Goal: Information Seeking & Learning: Check status

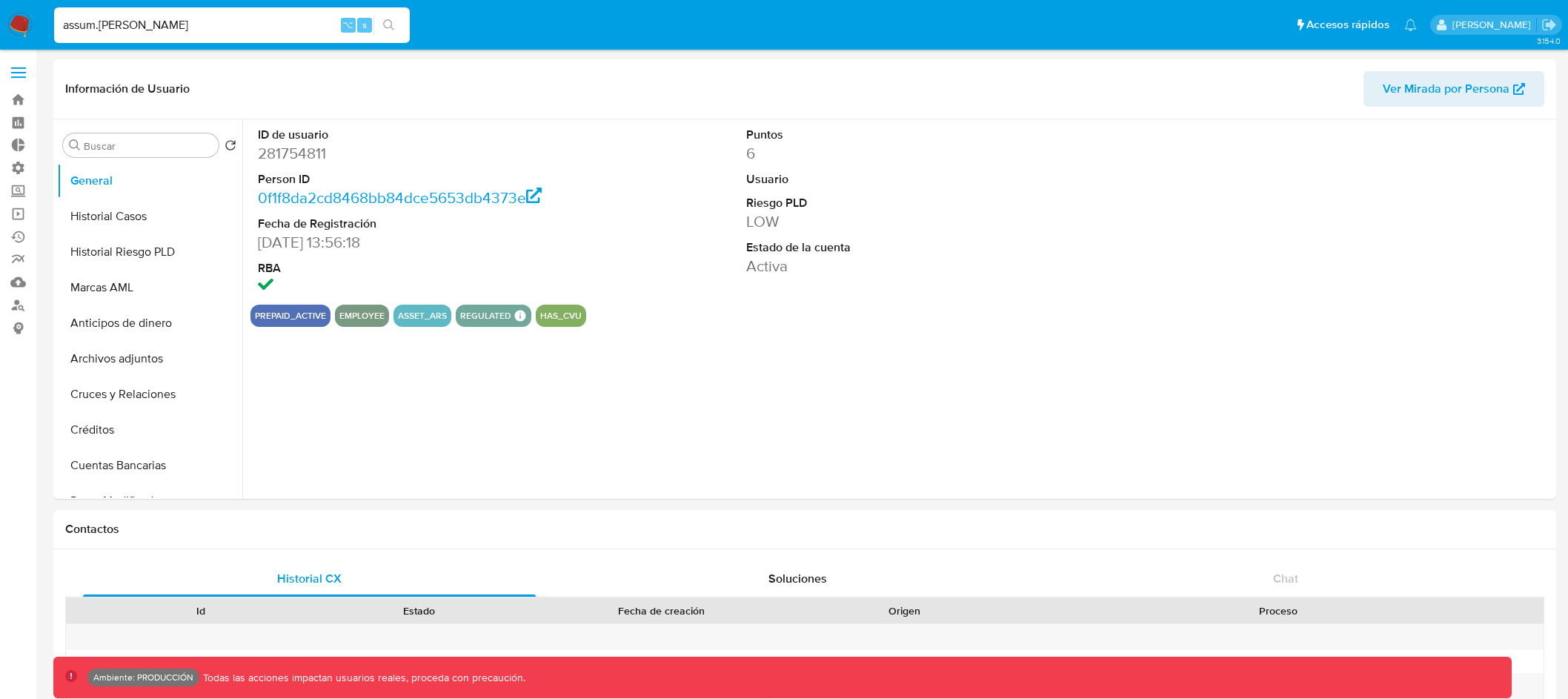
select select "10"
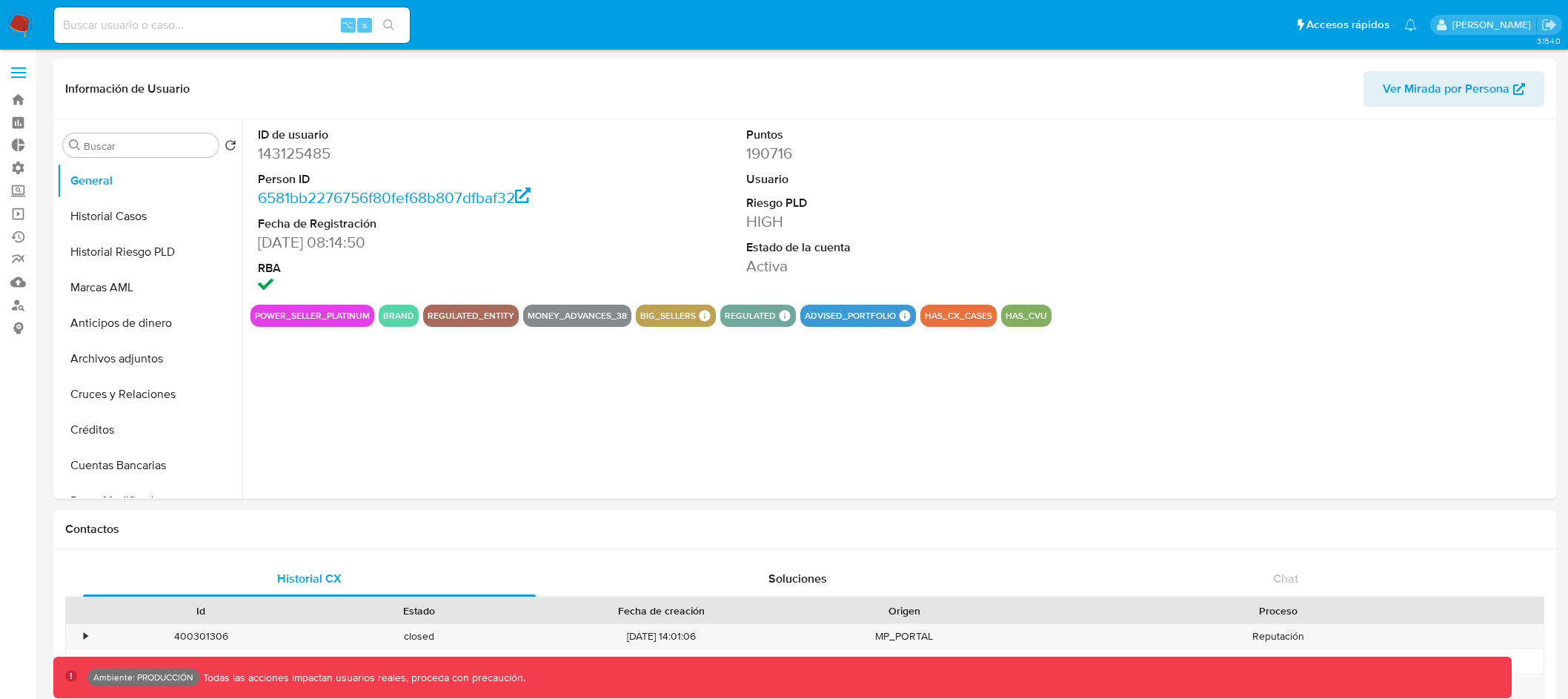
select select "10"
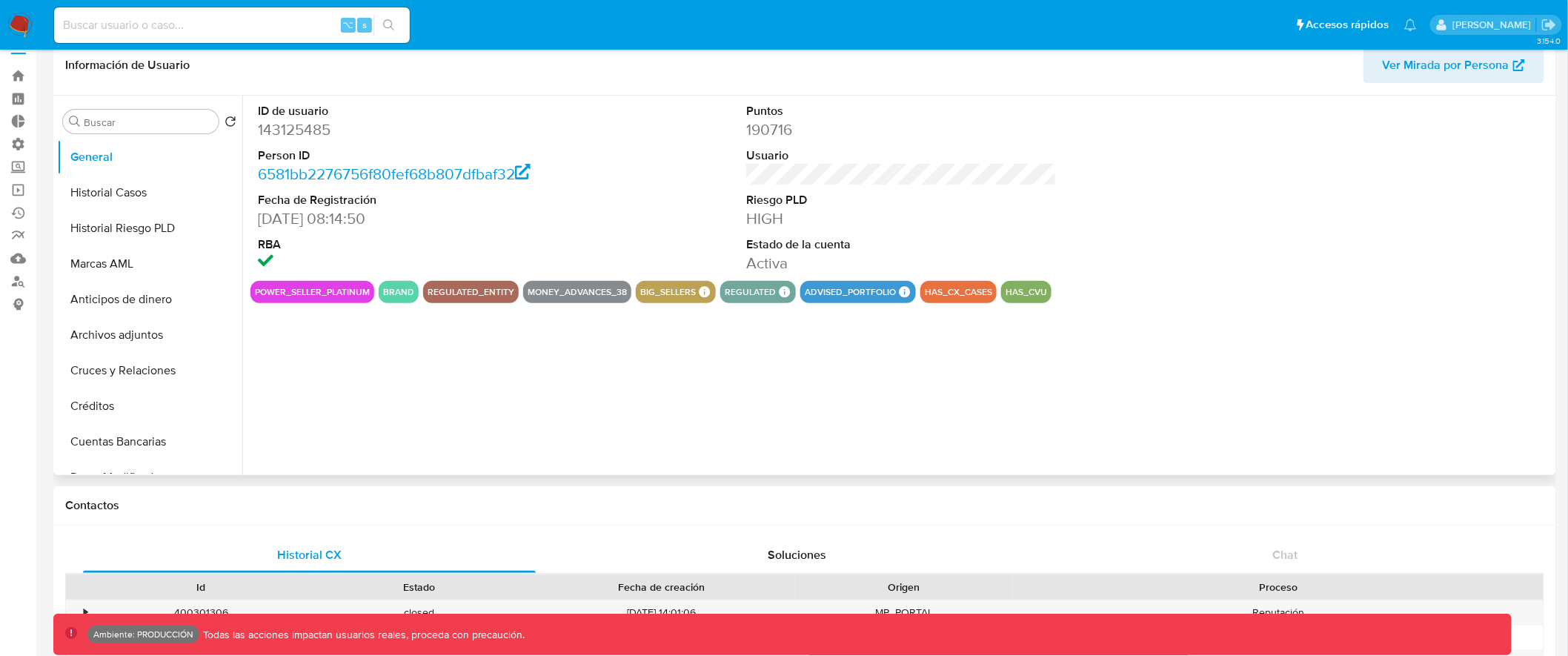
scroll to position [25, 0]
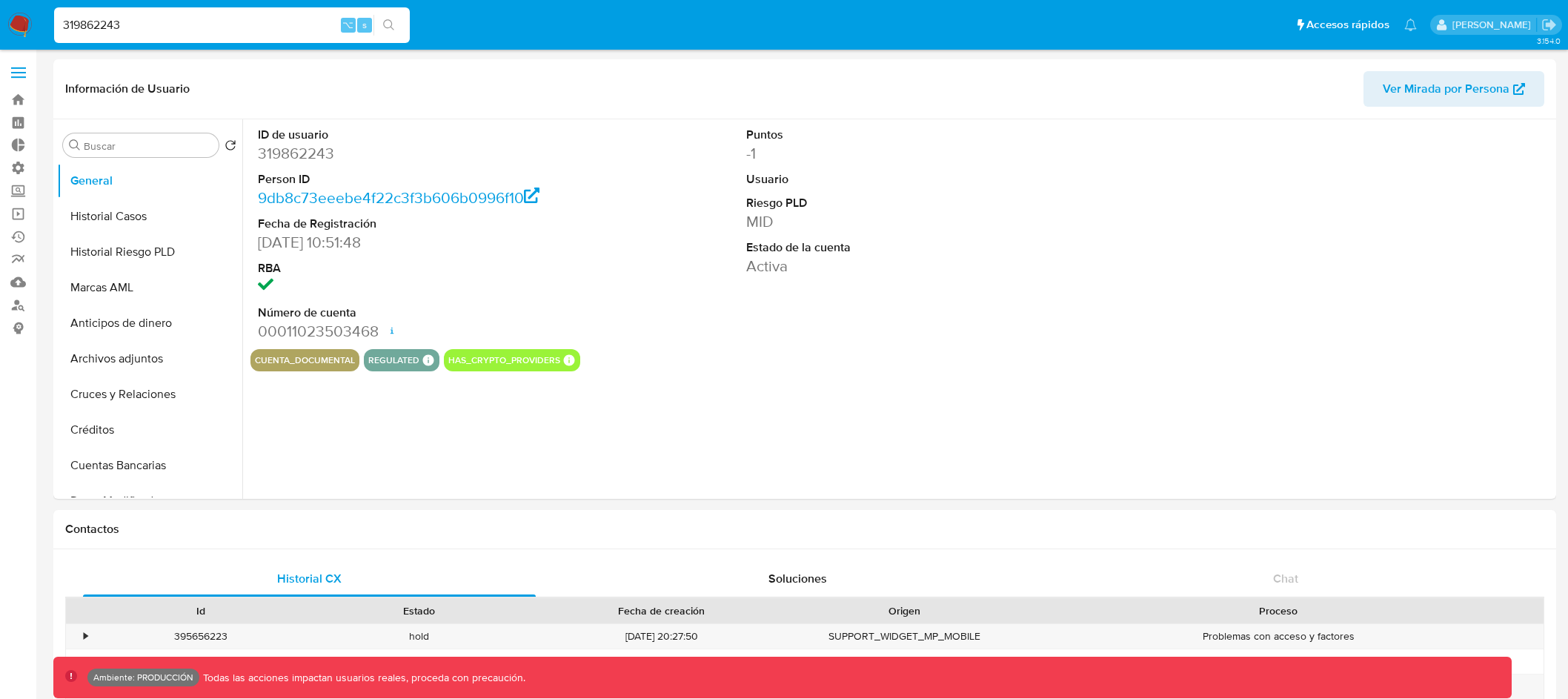
select select "10"
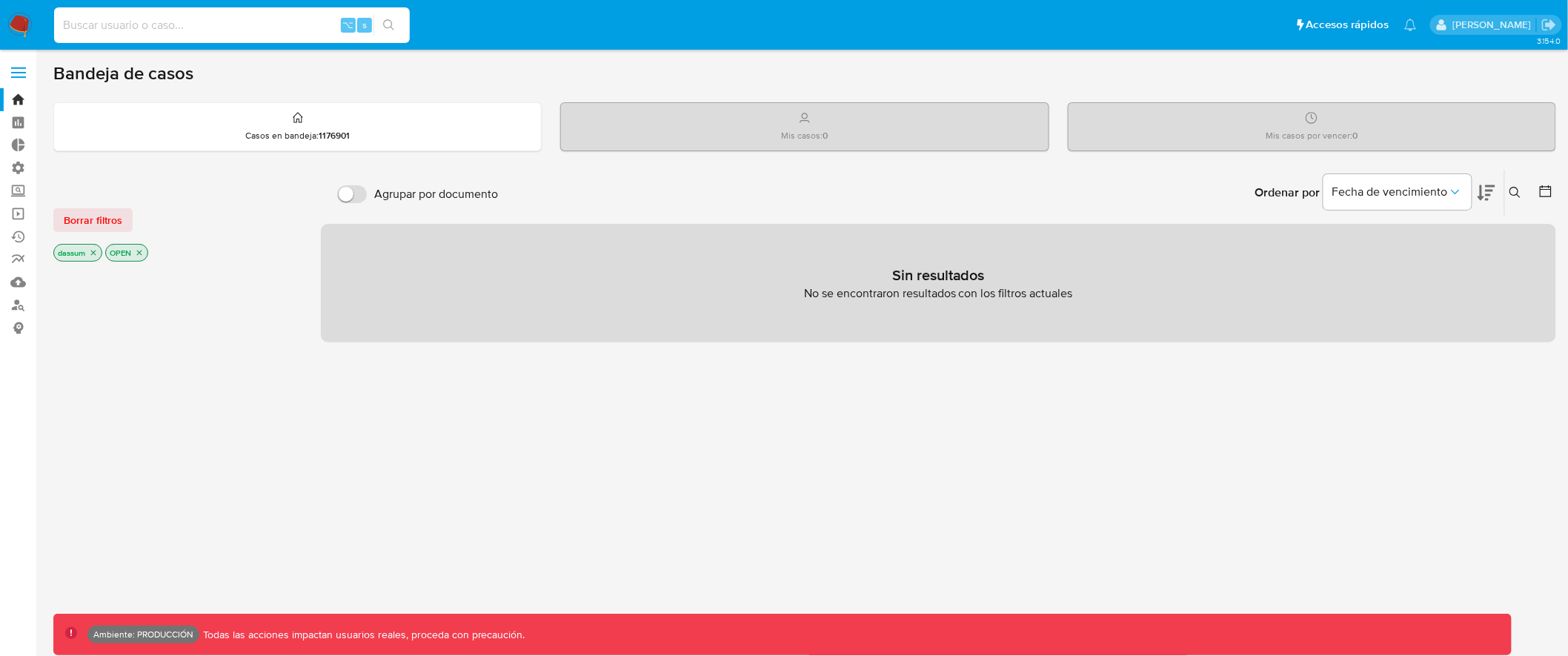
click at [197, 20] on input at bounding box center [232, 25] width 356 height 19
type input "assum.[PERSON_NAME]"
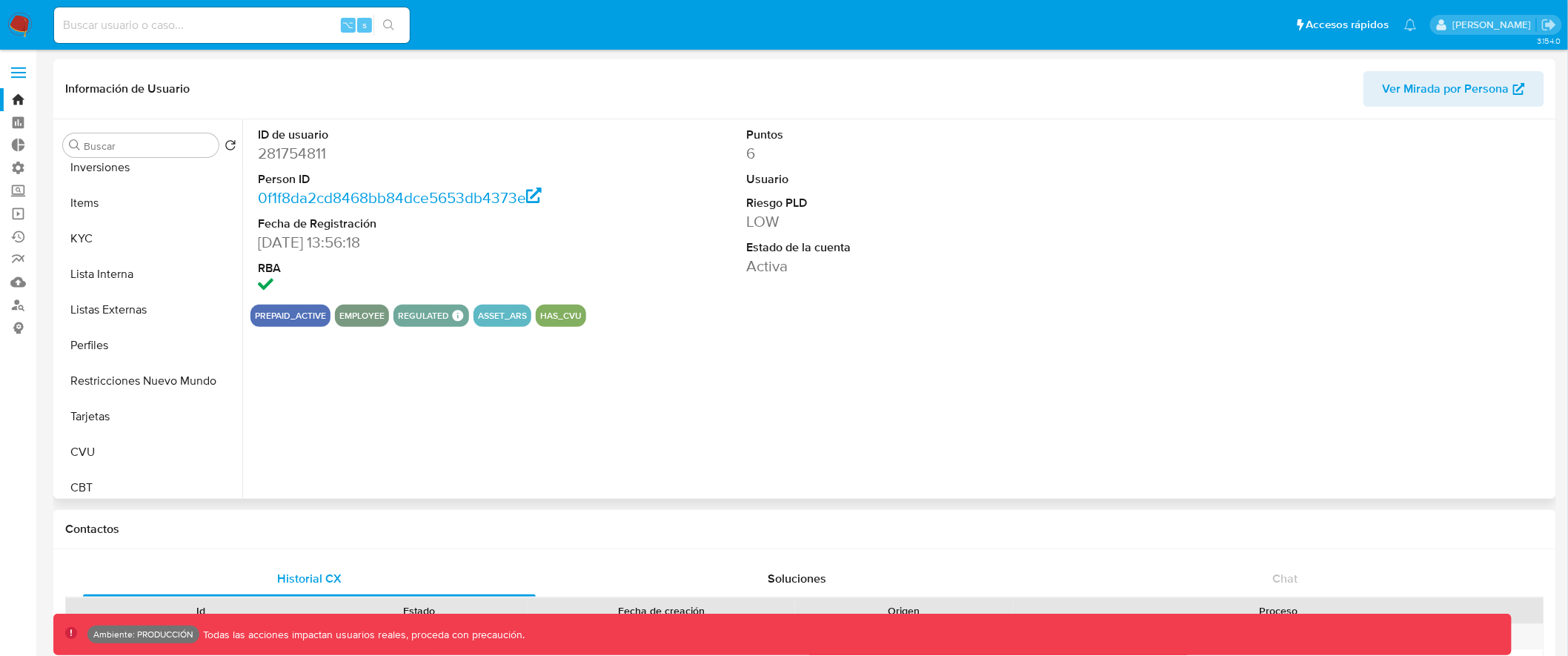
scroll to position [696, 0]
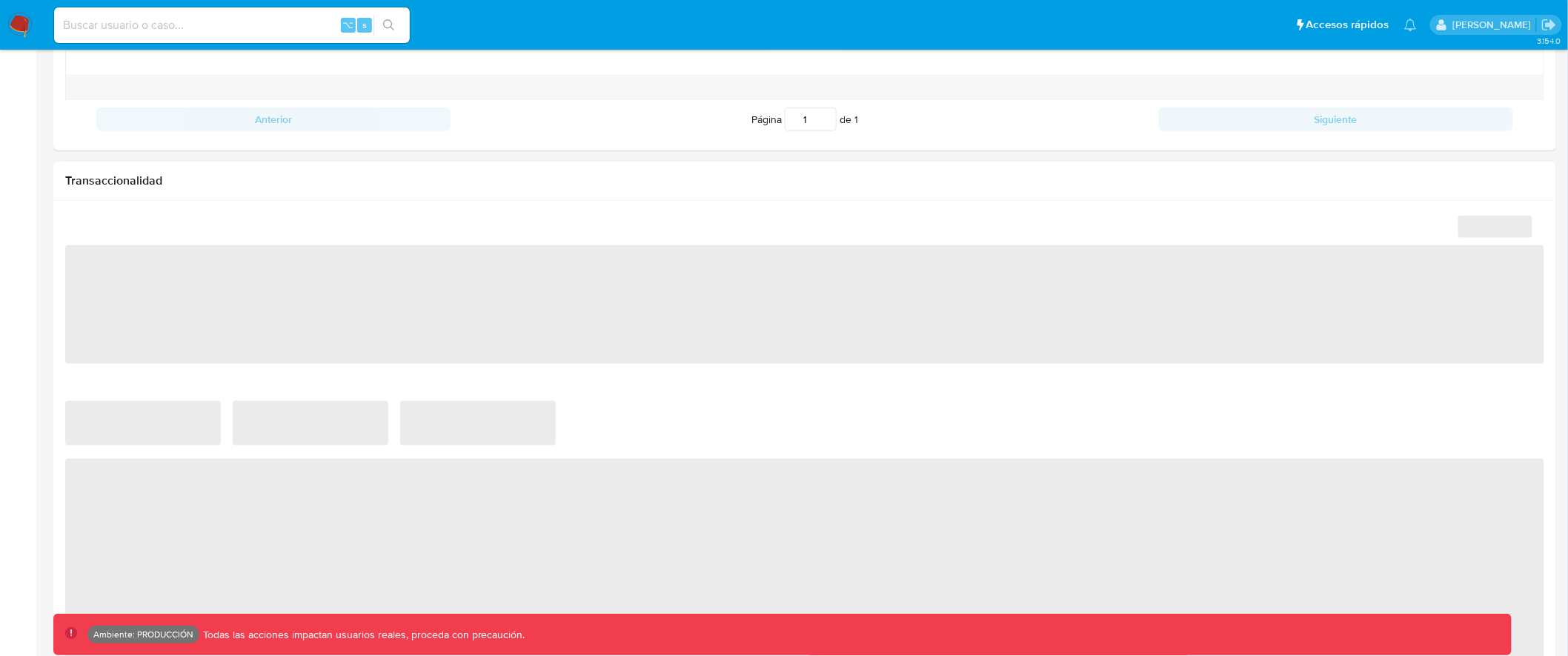
select select "10"
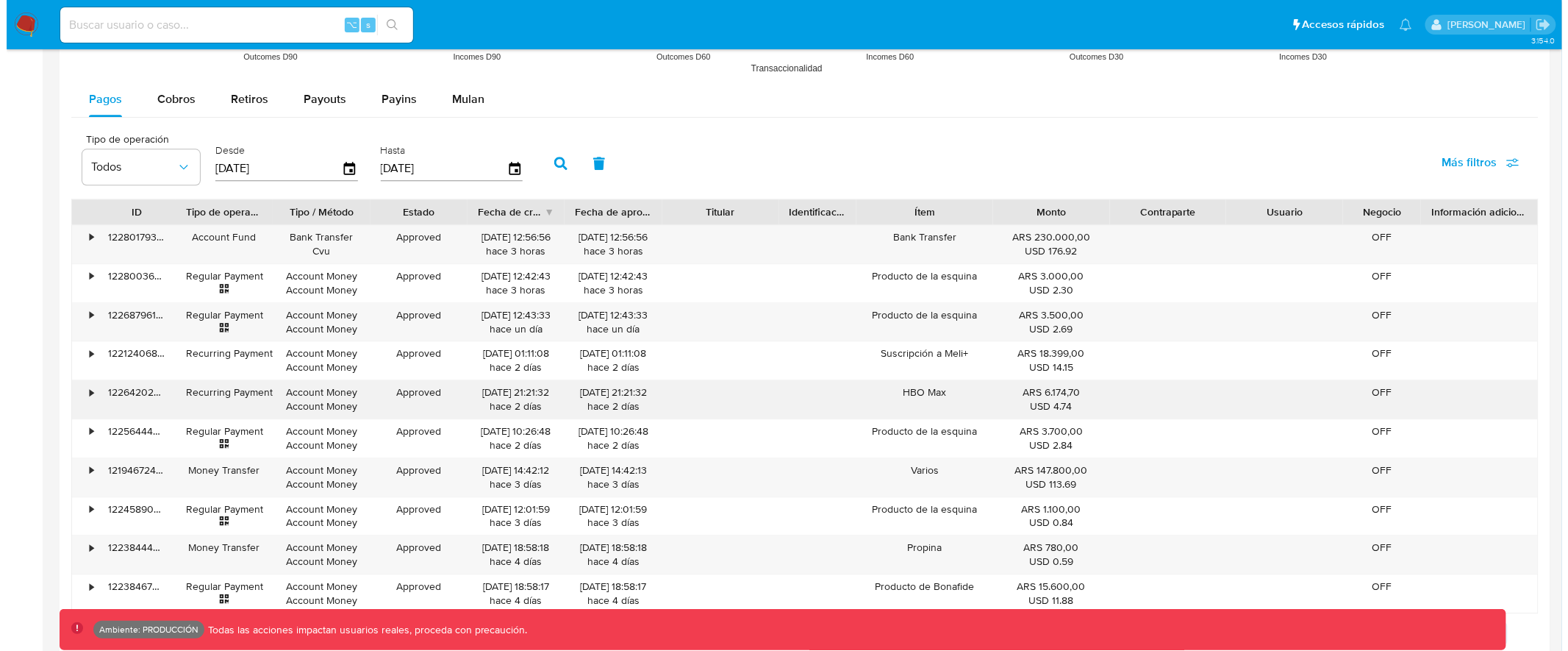
scroll to position [1363, 0]
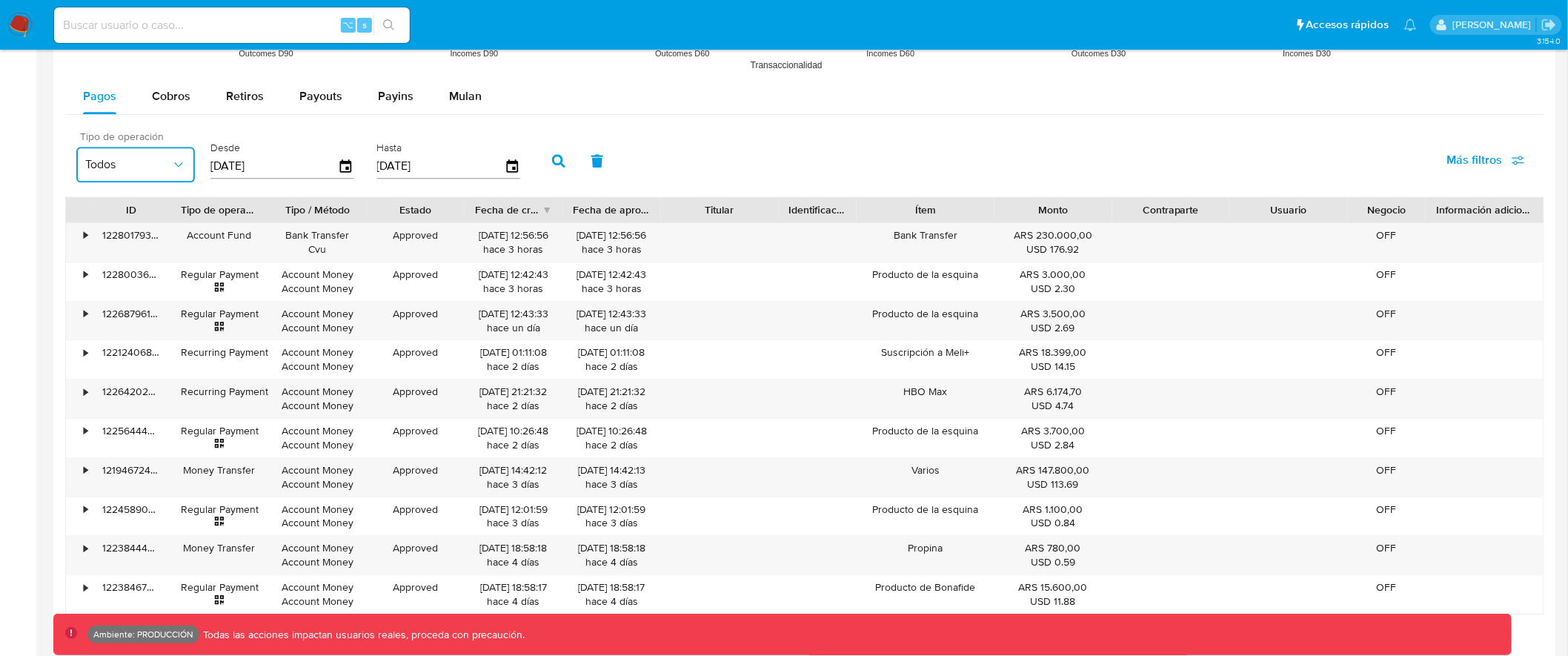
click at [163, 165] on span "Todos" at bounding box center [128, 165] width 86 height 15
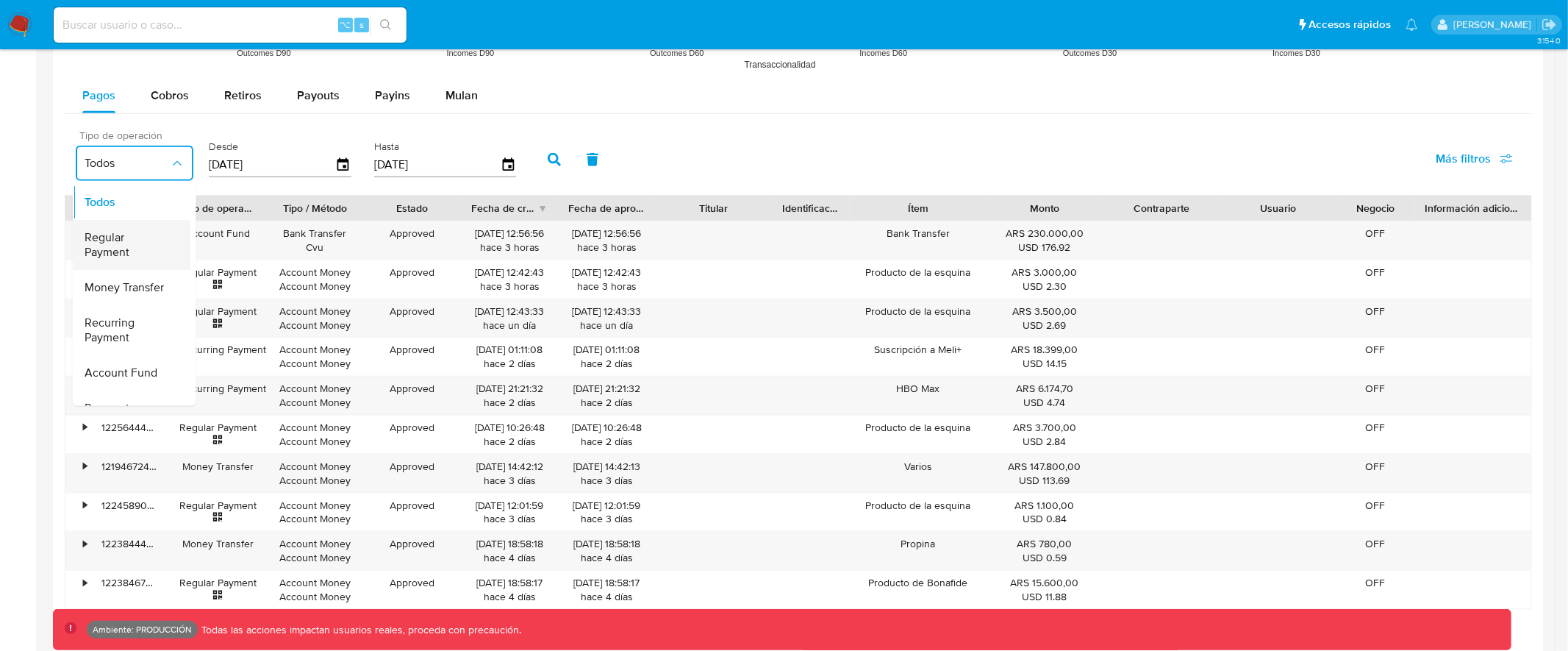
click at [139, 241] on span "Regular Payment" at bounding box center [127, 245] width 85 height 30
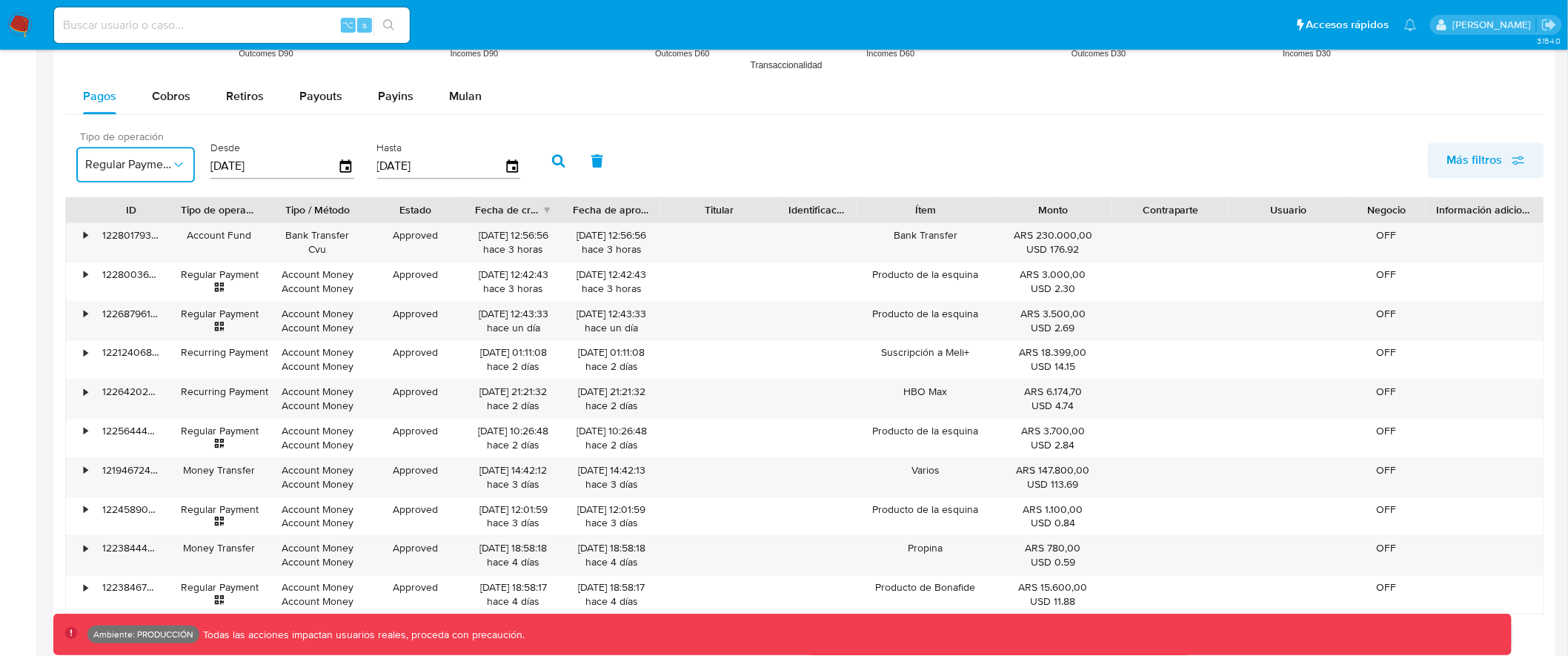
click at [1510, 162] on span "Más filtros" at bounding box center [1486, 160] width 78 height 33
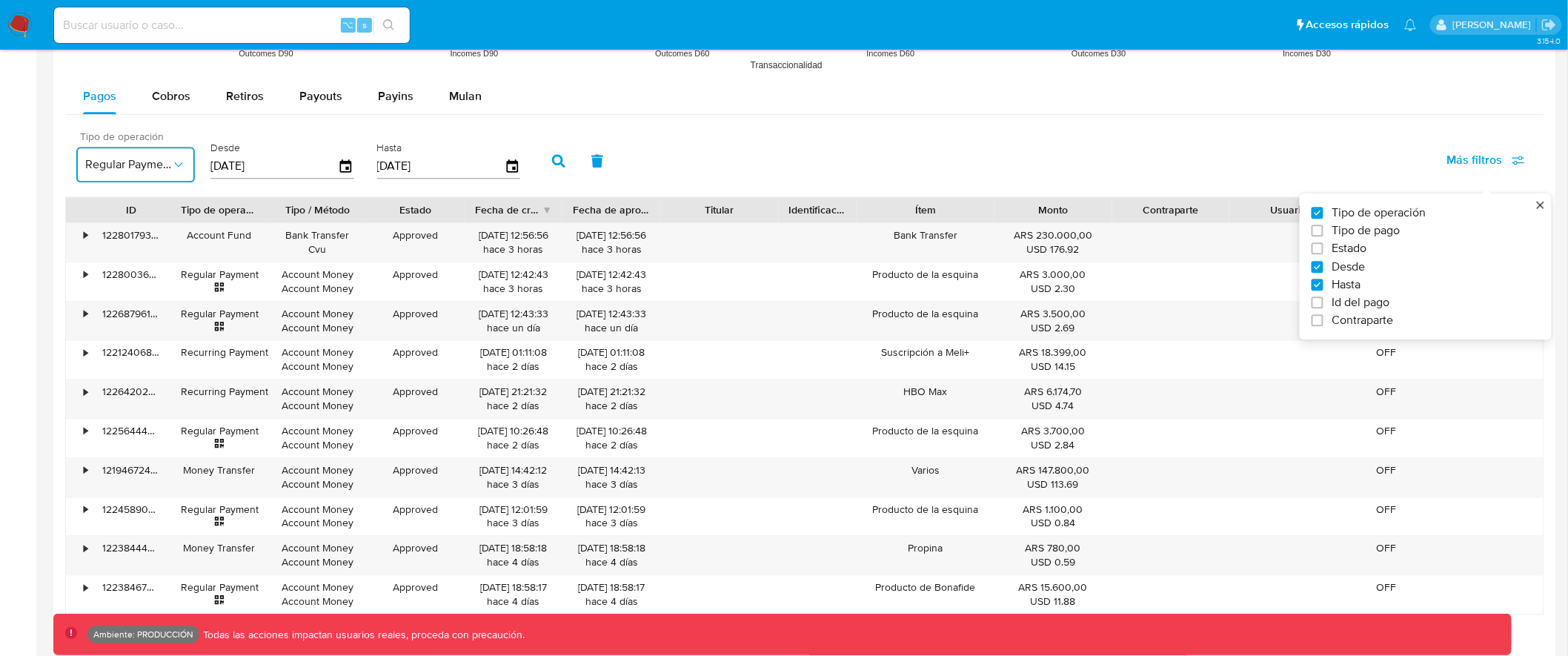
click at [1371, 234] on span "Tipo de pago" at bounding box center [1366, 230] width 68 height 15
click at [1324, 234] on input "Tipo de pago" at bounding box center [1318, 230] width 12 height 12
checkbox input "true"
type input "[DATE]"
click at [280, 174] on button "Todos" at bounding box center [266, 165] width 119 height 36
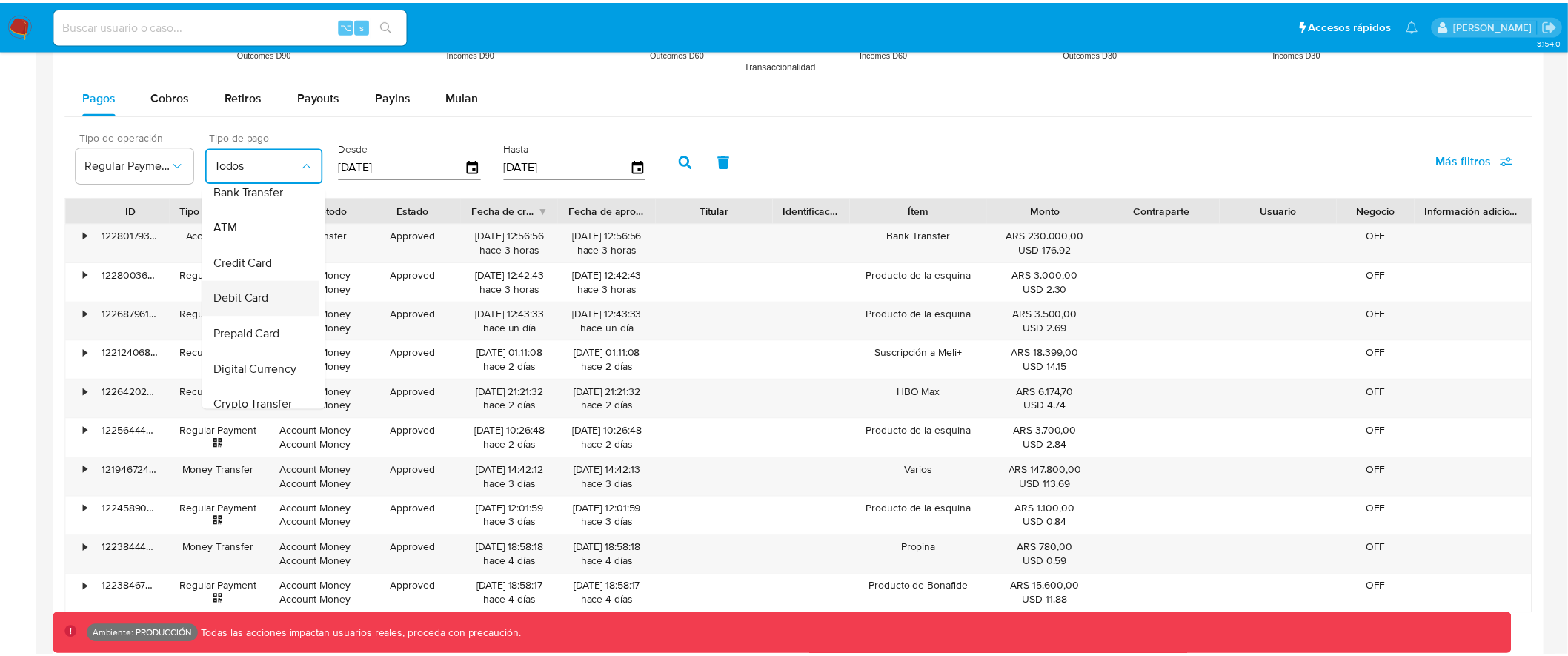
scroll to position [134, 0]
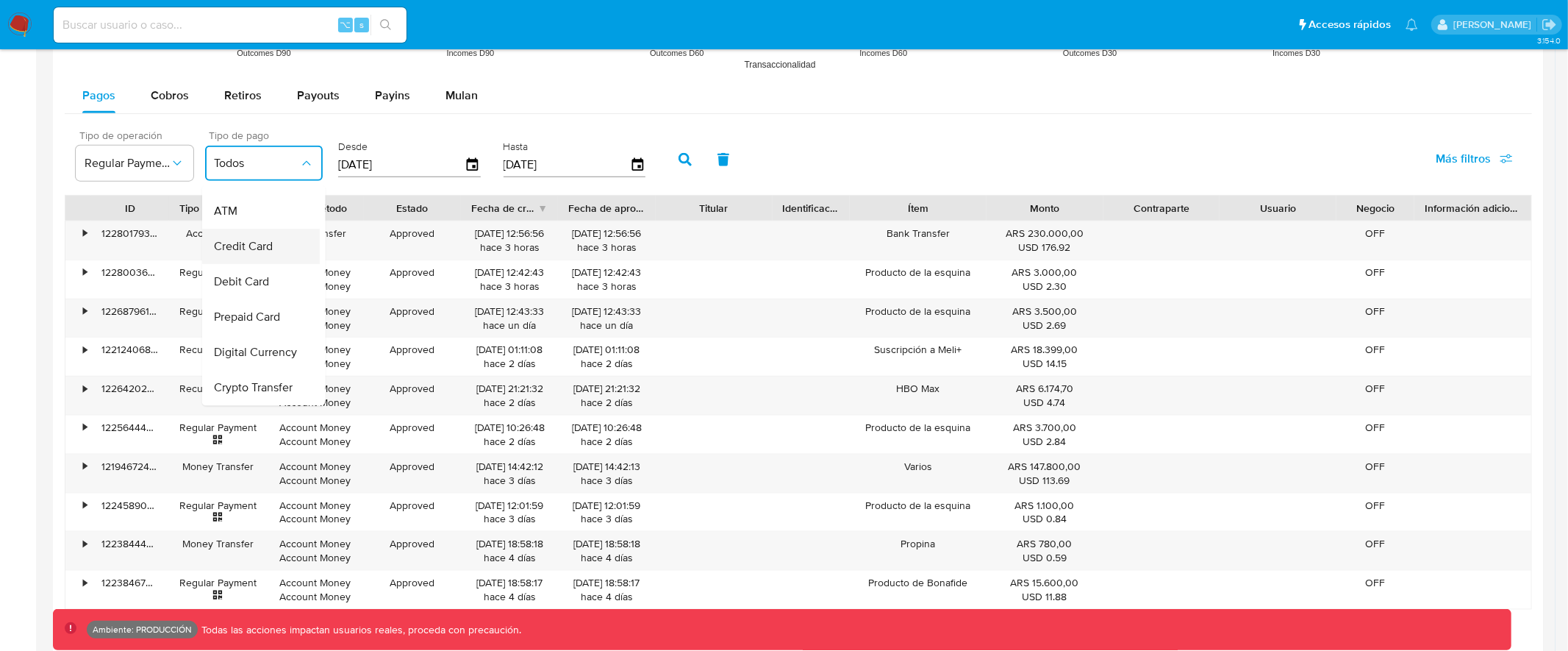
click at [282, 251] on div "Credit Card" at bounding box center [256, 246] width 85 height 36
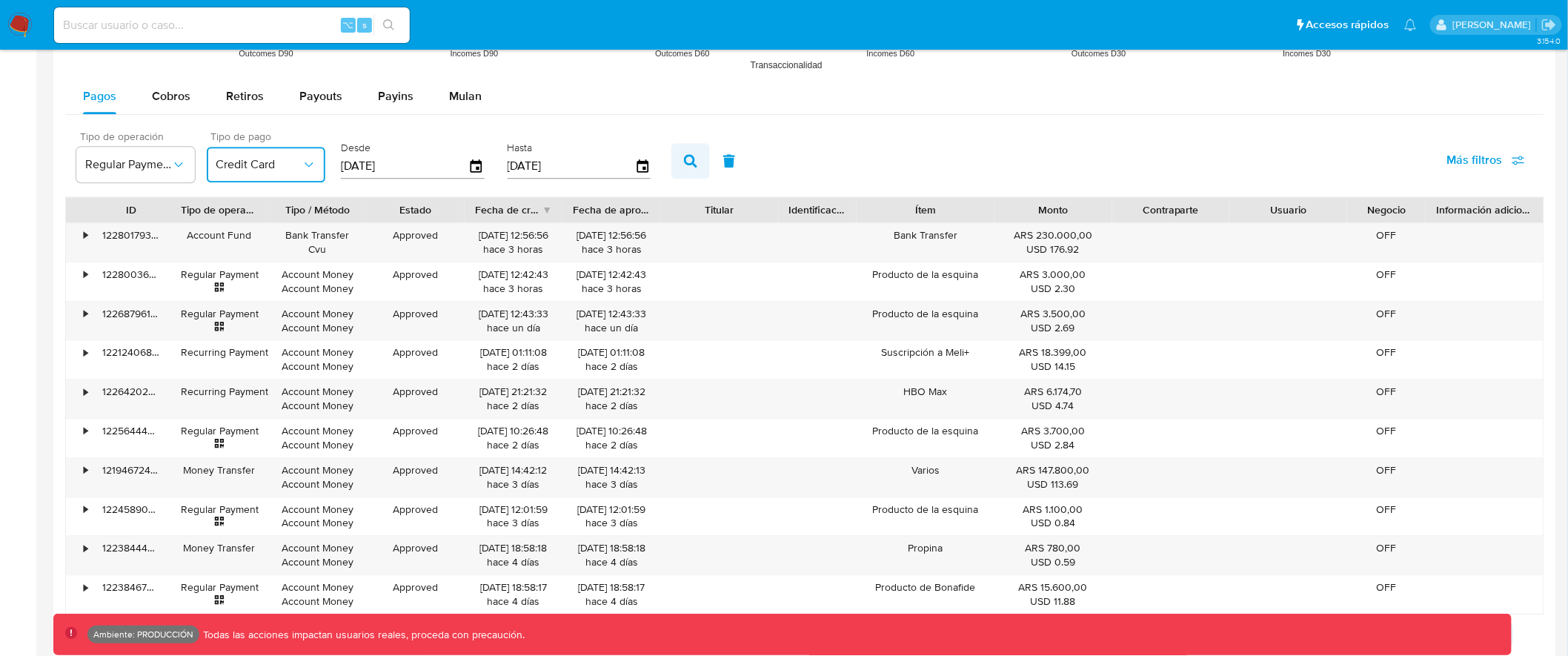
click at [684, 162] on icon "button" at bounding box center [690, 161] width 13 height 13
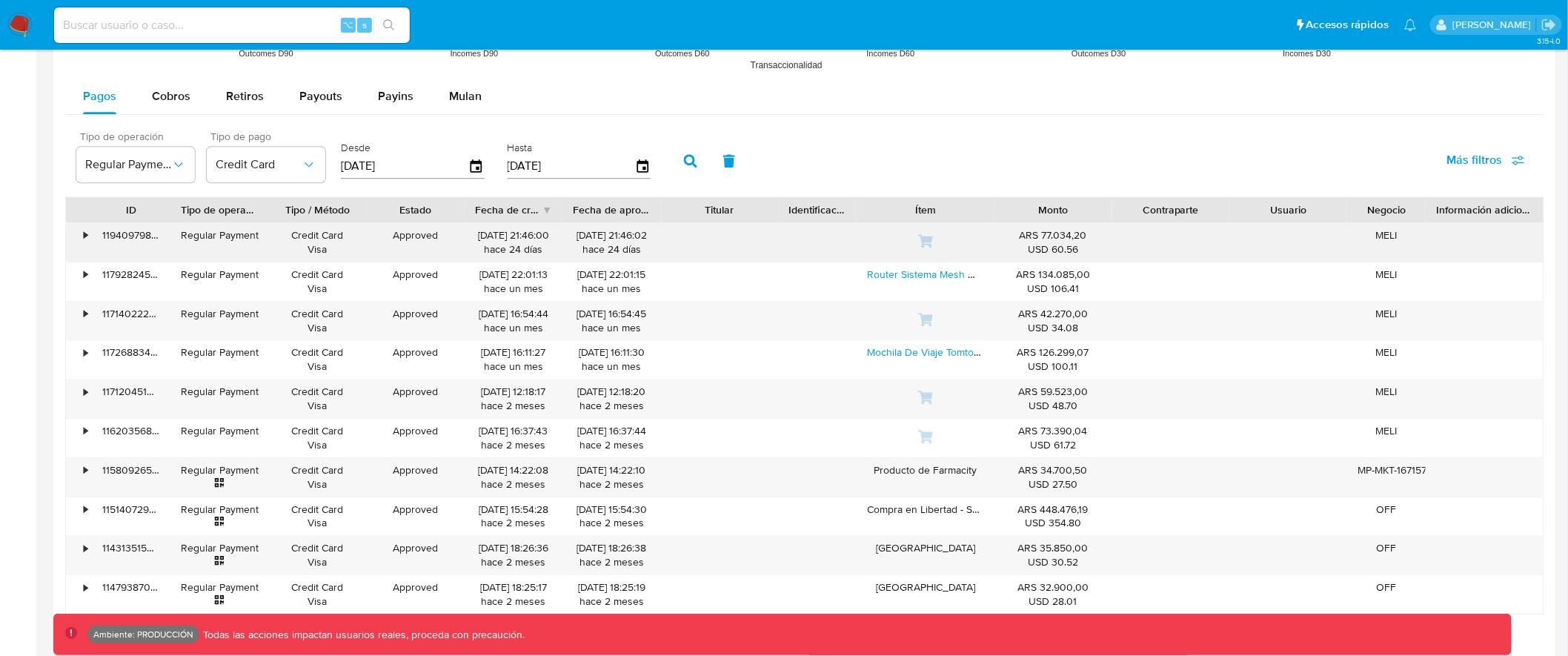
click at [126, 236] on div "119409798147" at bounding box center [131, 242] width 79 height 39
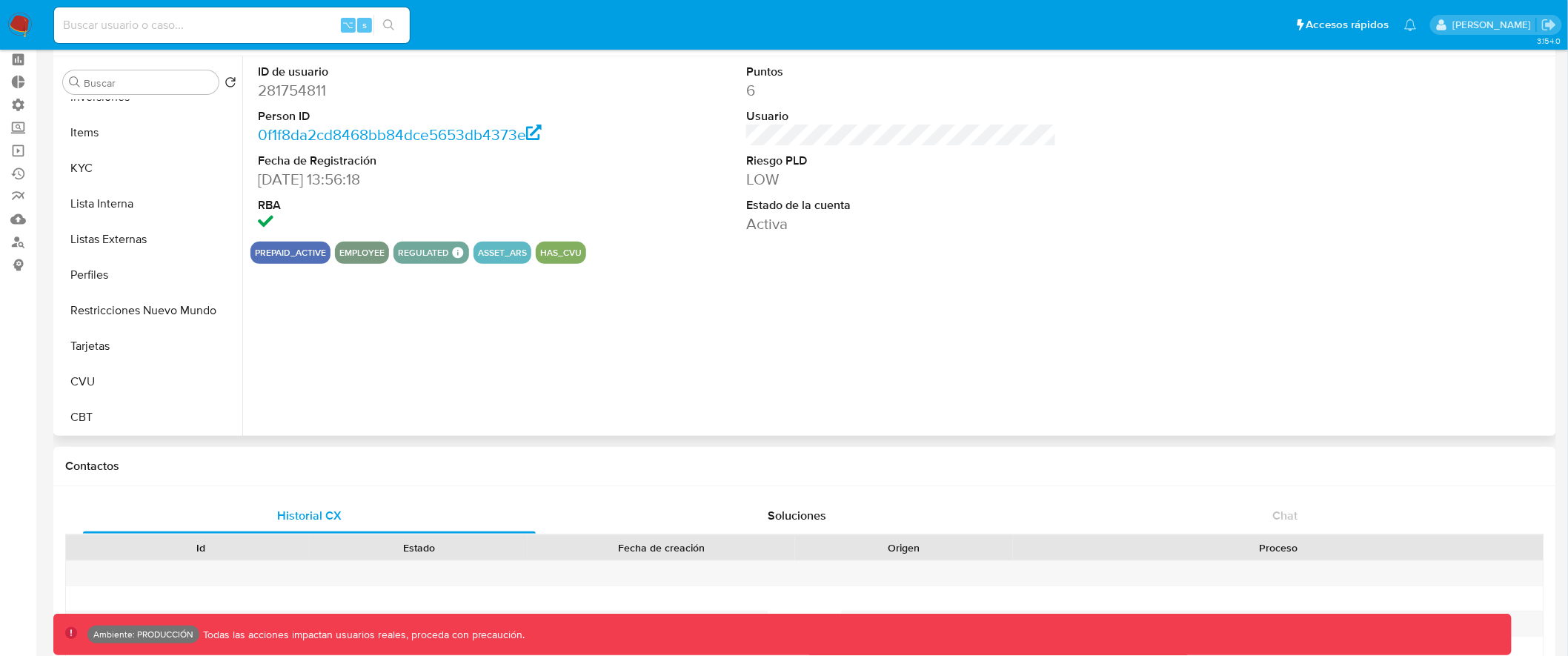
scroll to position [0, 0]
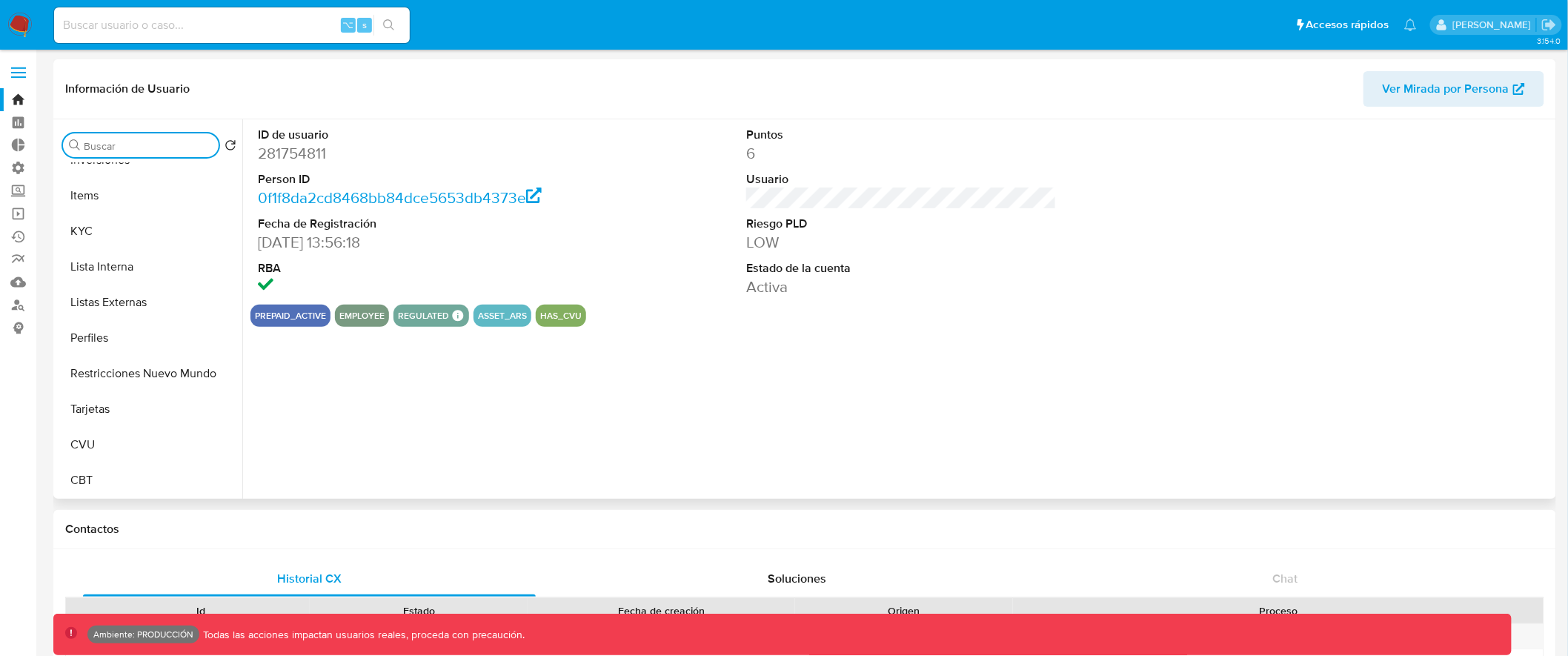
click at [85, 141] on input "Buscar" at bounding box center [148, 146] width 129 height 13
type input "tarje"
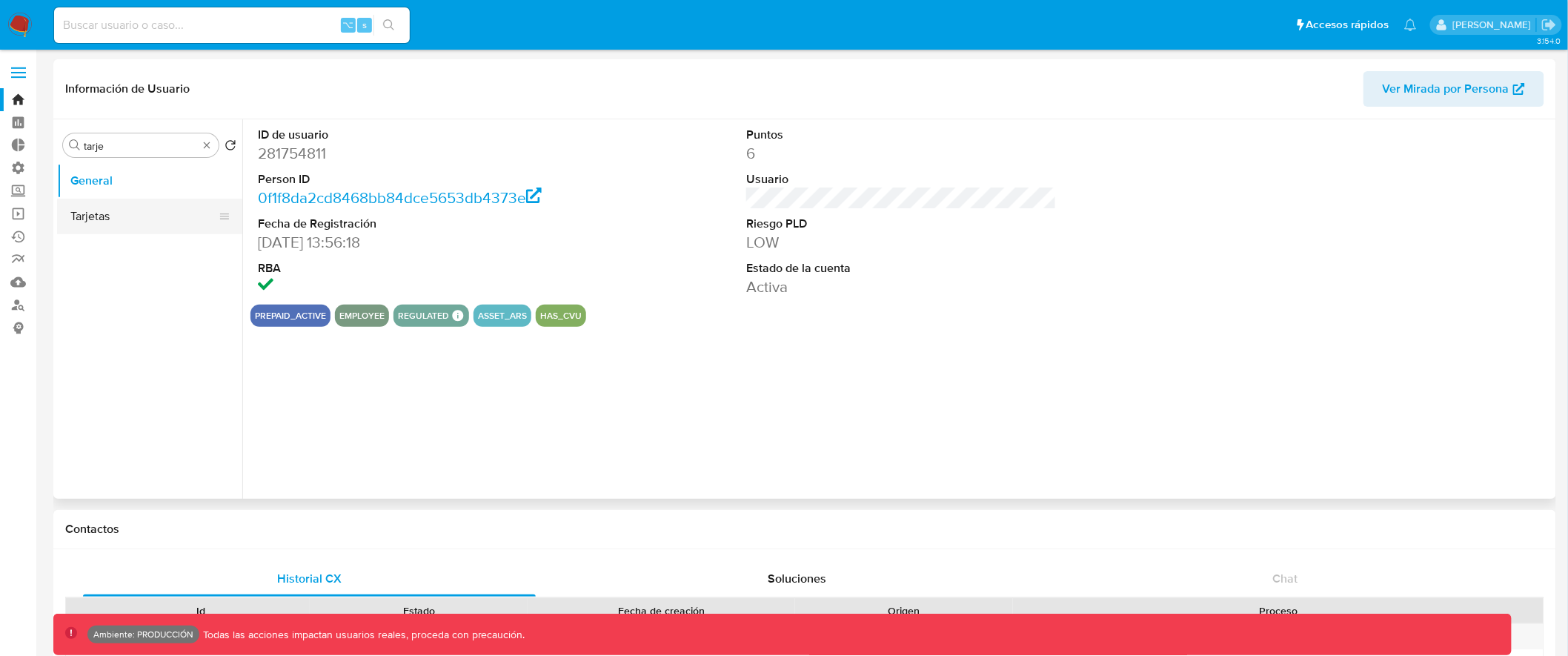
click at [144, 224] on button "Tarjetas" at bounding box center [144, 217] width 174 height 36
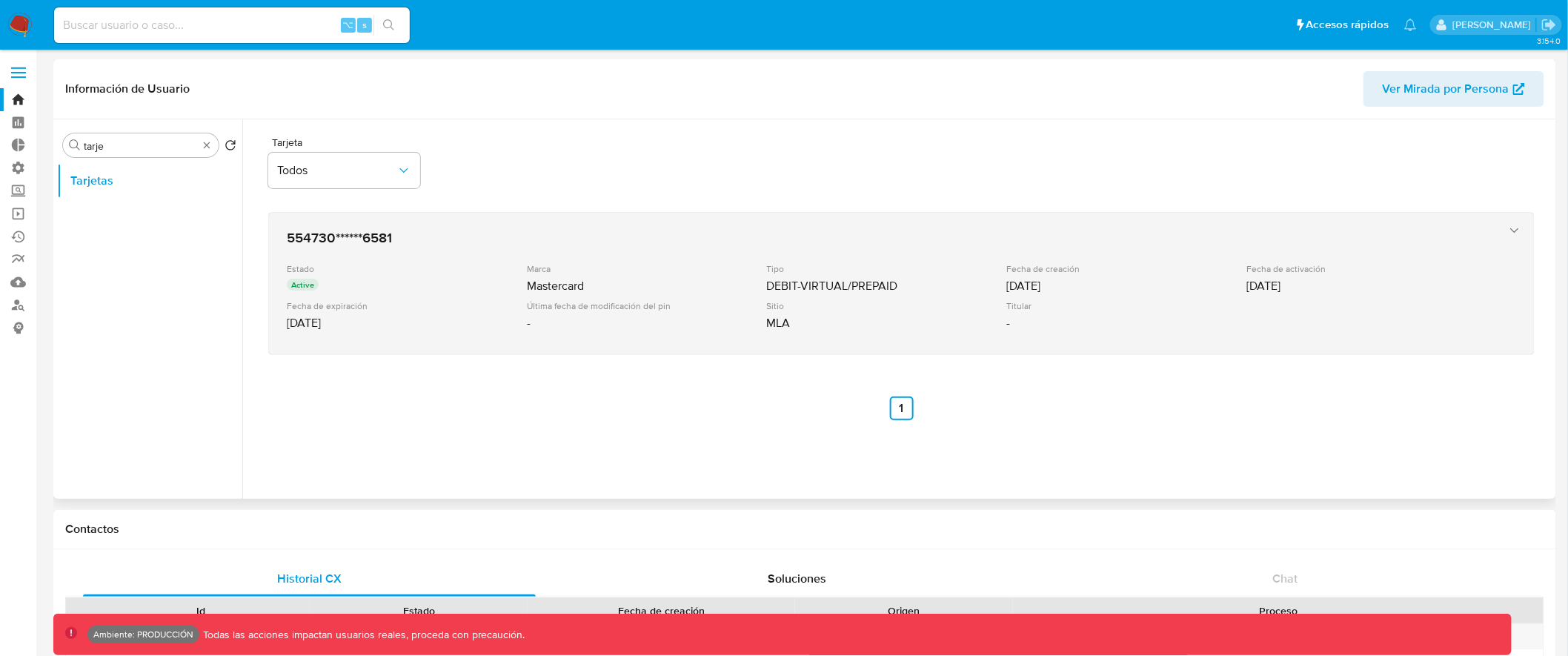
click at [883, 304] on div "Sitio" at bounding box center [885, 305] width 237 height 11
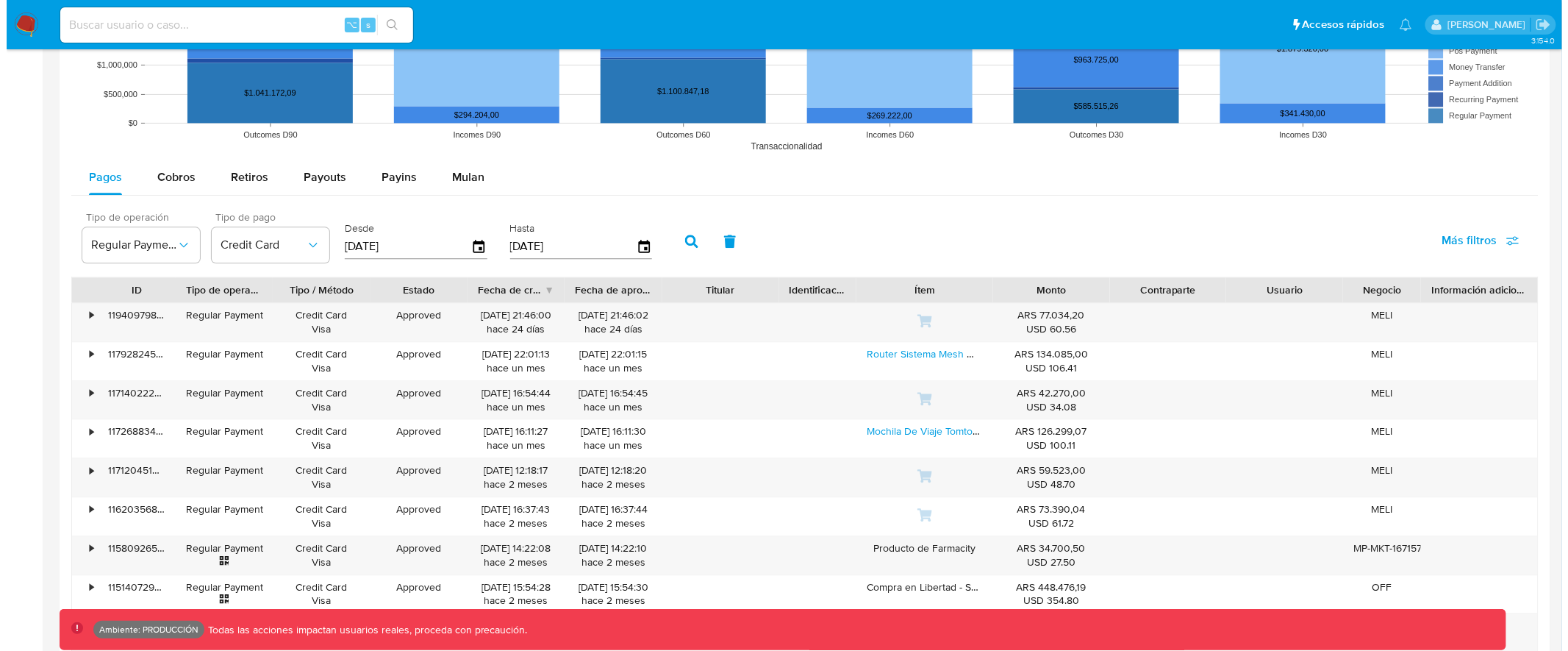
scroll to position [1271, 0]
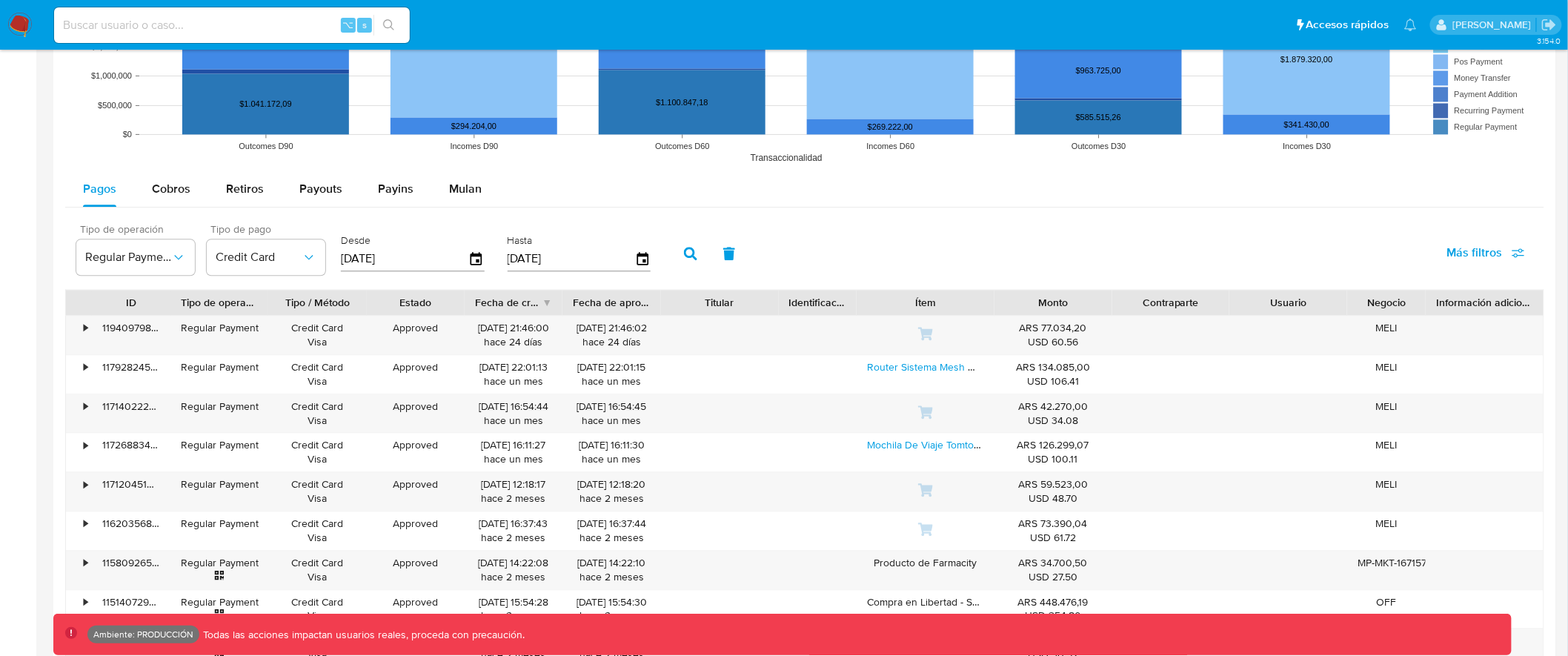
click at [1479, 243] on span "Más filtros" at bounding box center [1475, 253] width 55 height 36
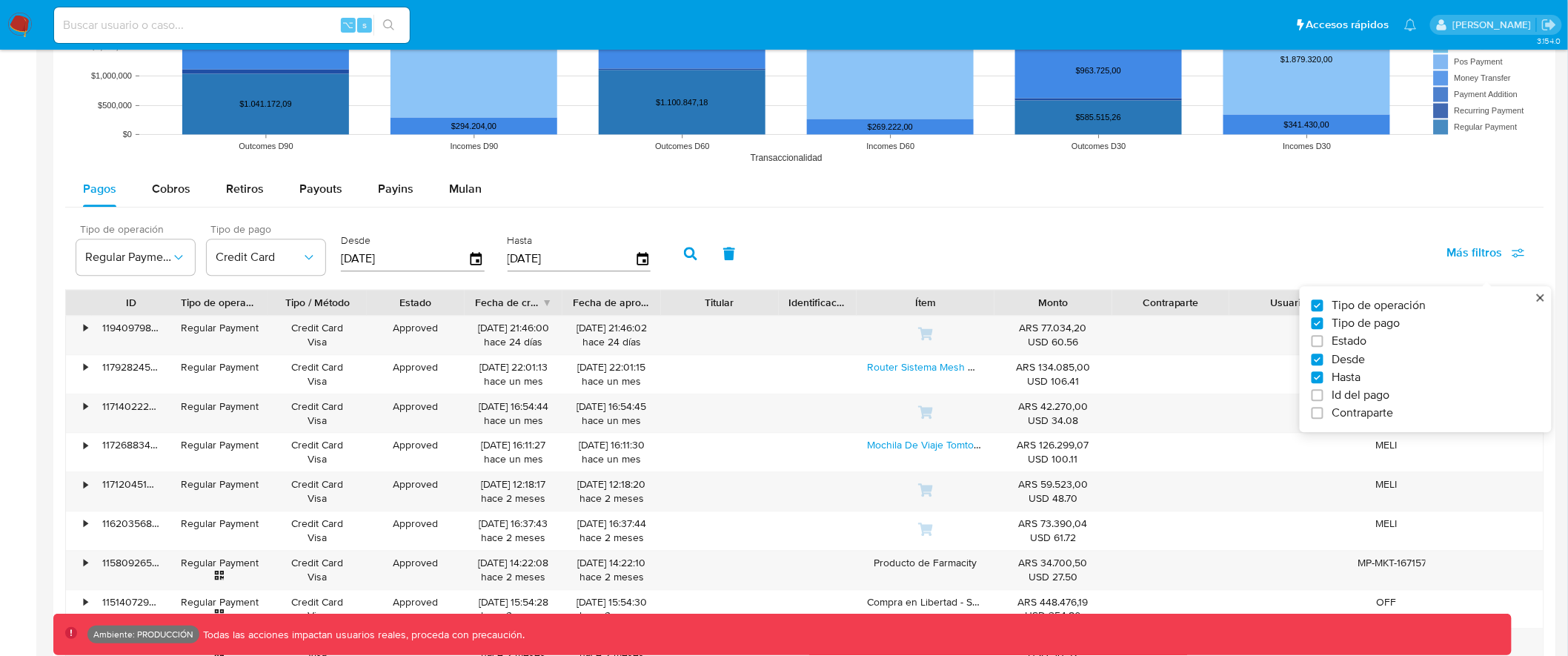
click at [1025, 253] on div "Tipo de operación Regular Payment Tipo de pago Credit Card Desde 21/05/2025 Has…" at bounding box center [805, 251] width 1480 height 74
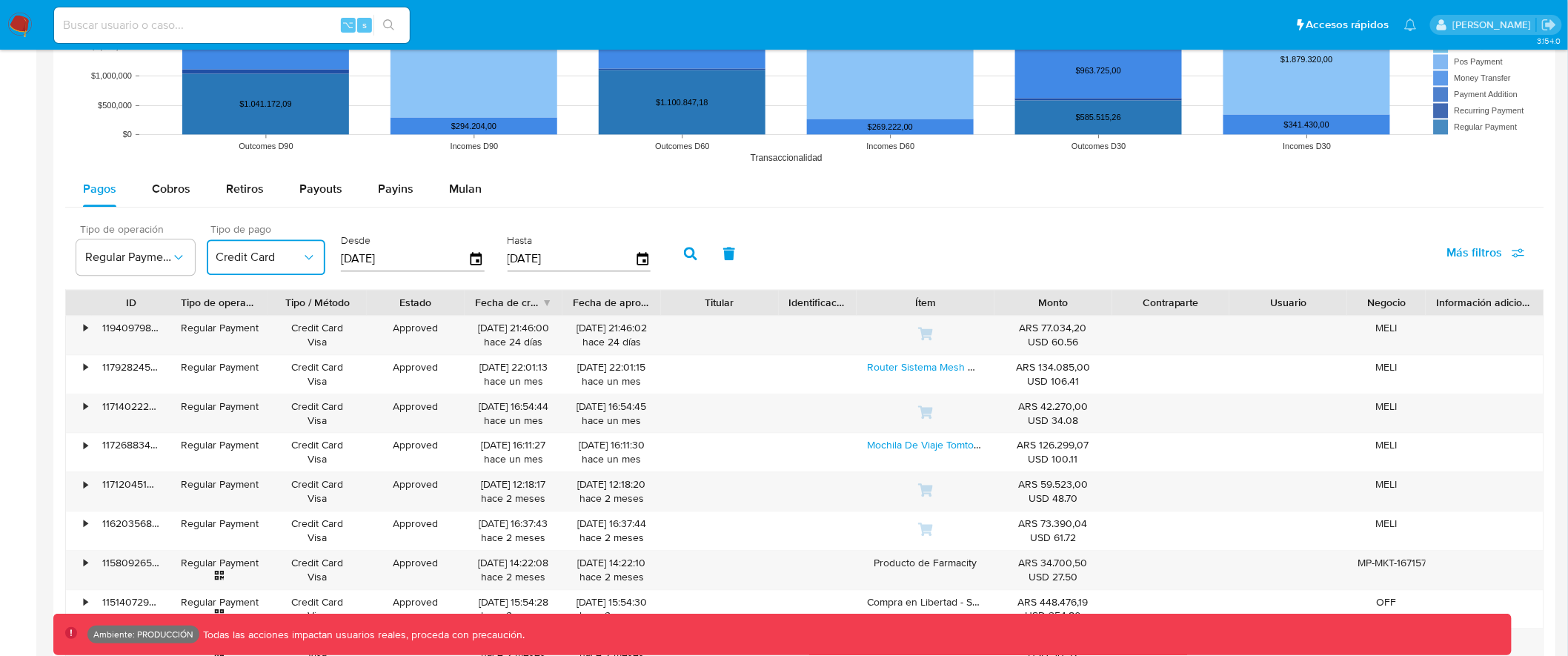
click at [307, 260] on icon "button" at bounding box center [309, 257] width 15 height 15
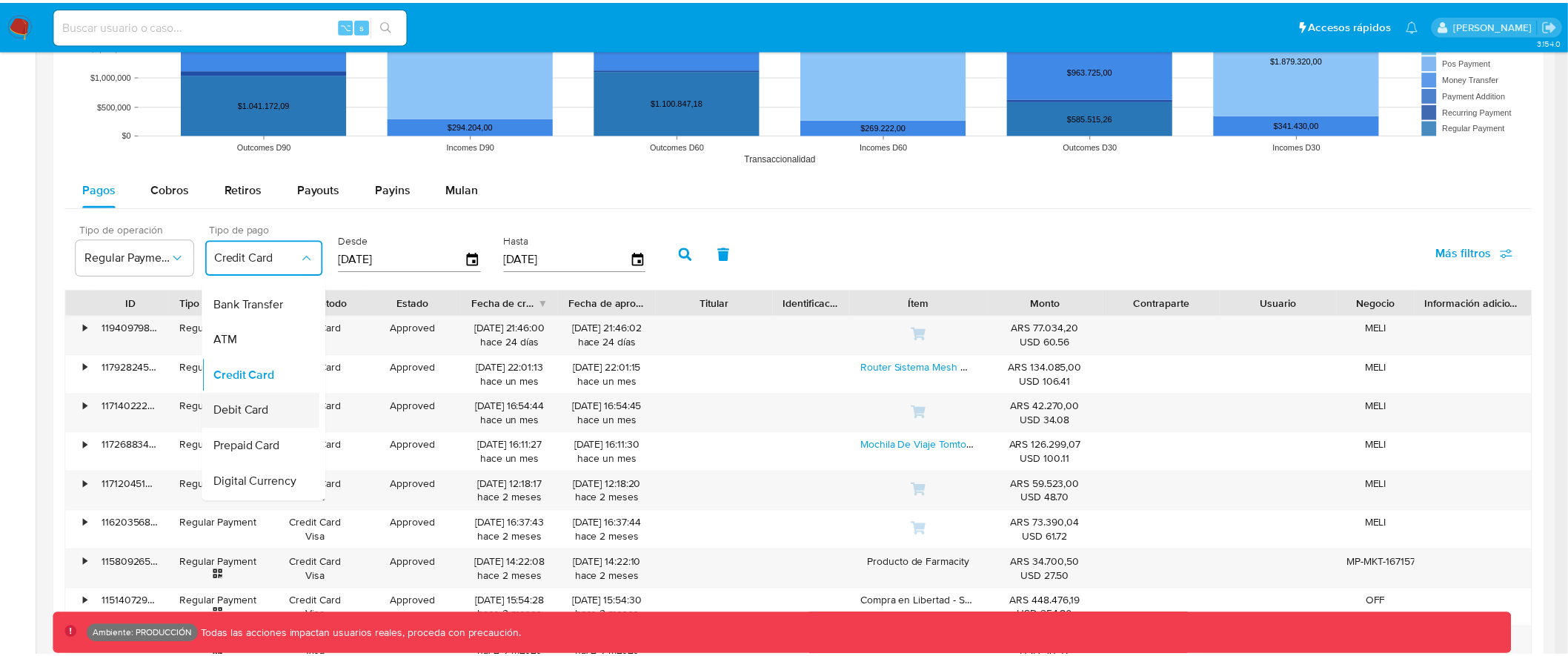
scroll to position [132, 0]
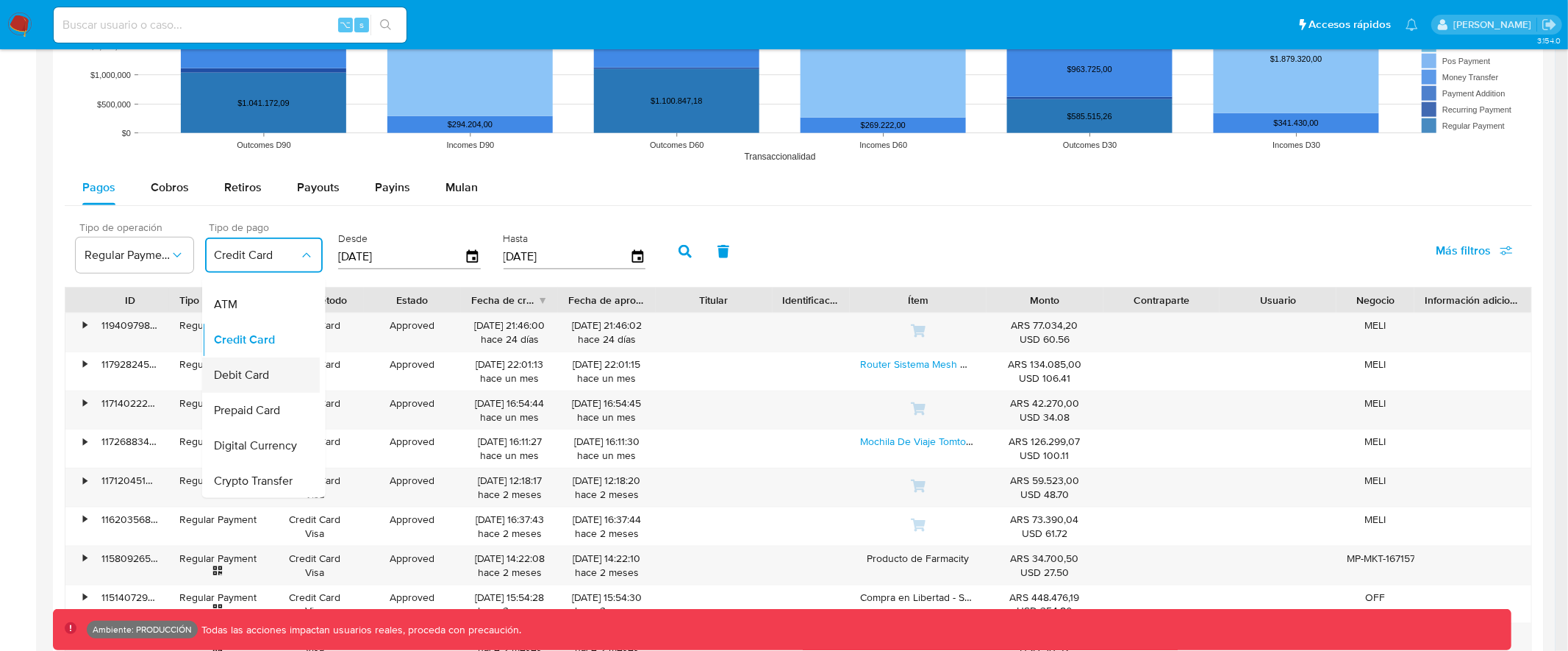
click at [274, 376] on div "Debit Card" at bounding box center [256, 376] width 85 height 36
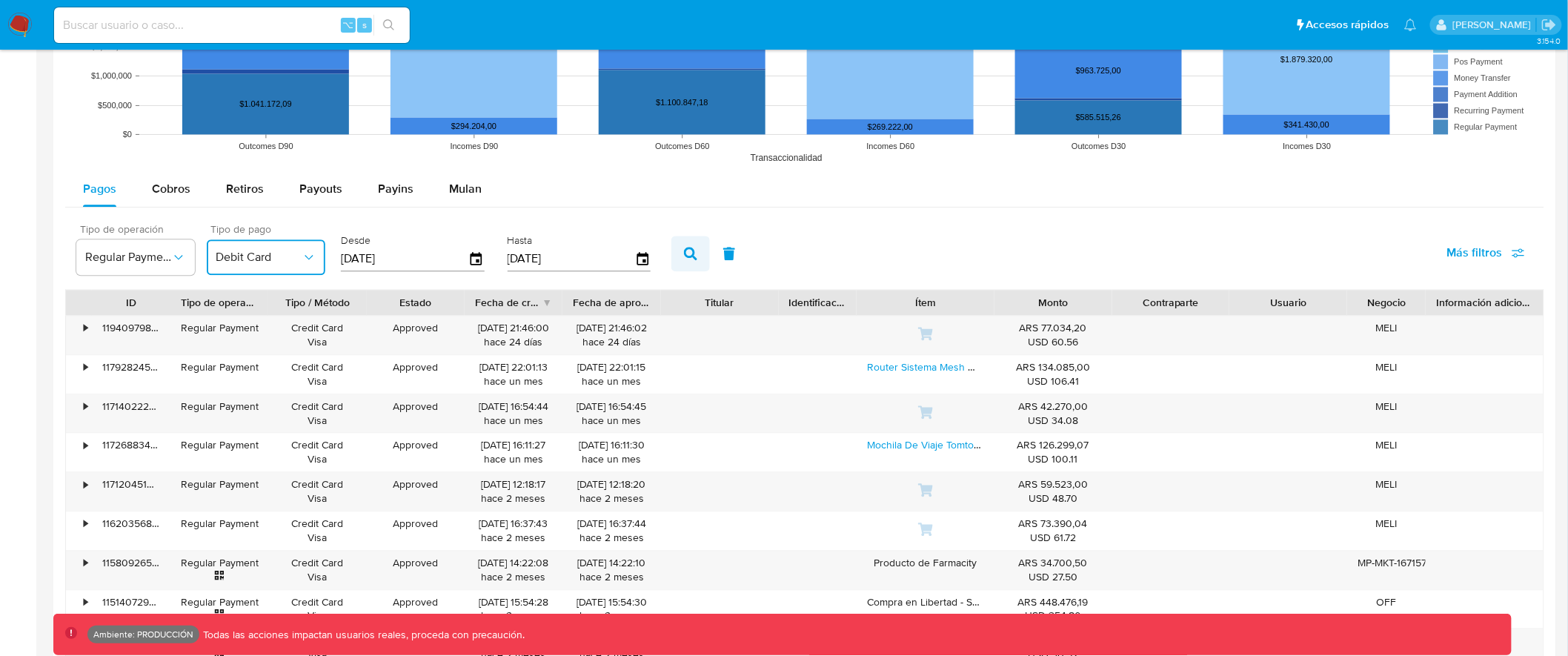
click at [684, 248] on icon "button" at bounding box center [690, 254] width 13 height 13
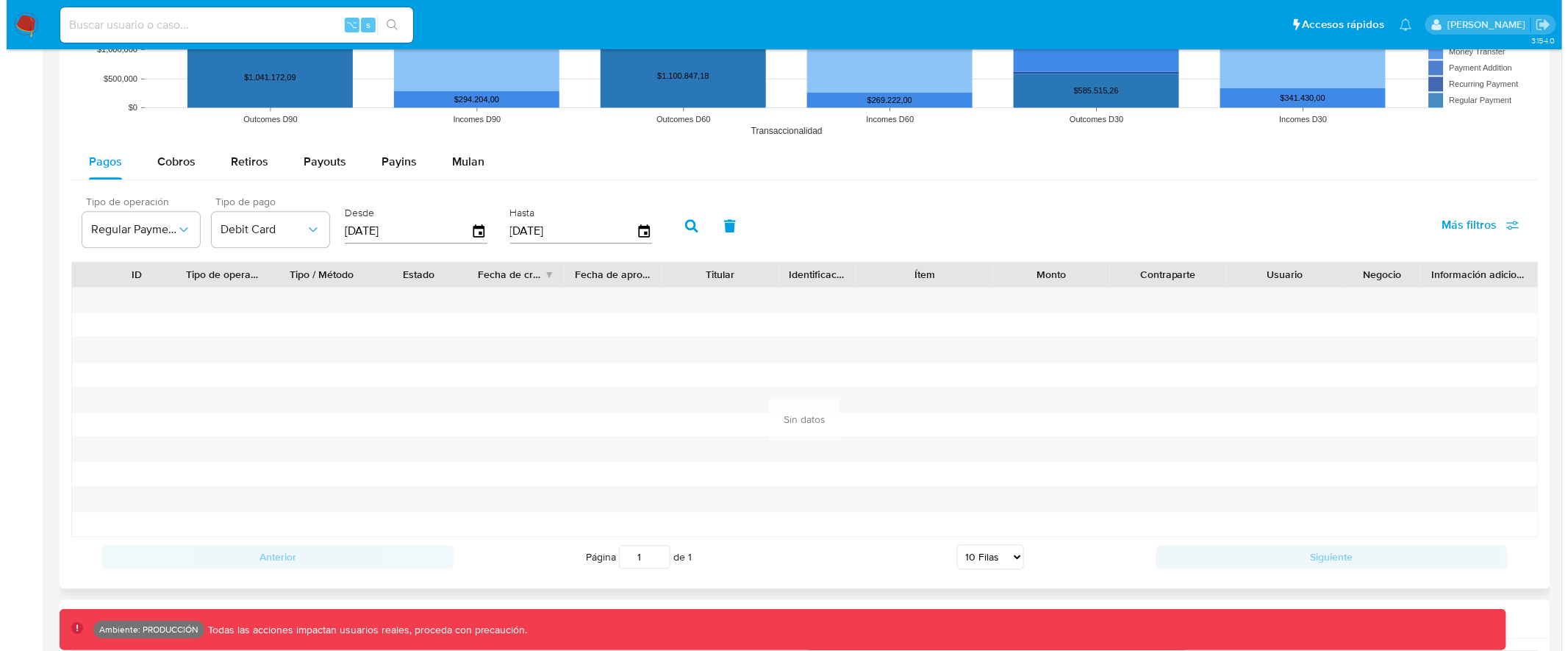
scroll to position [1318, 0]
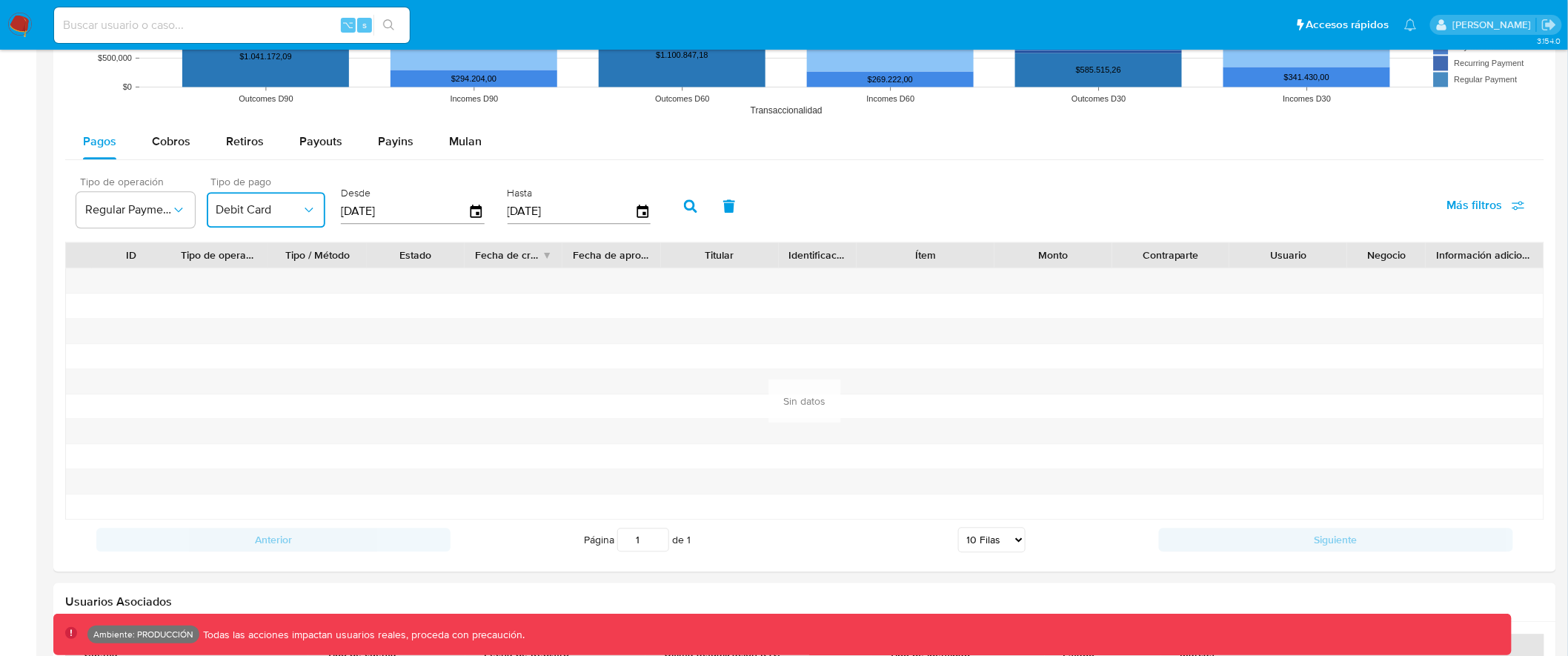
click at [287, 212] on span "Debit Card" at bounding box center [258, 209] width 86 height 15
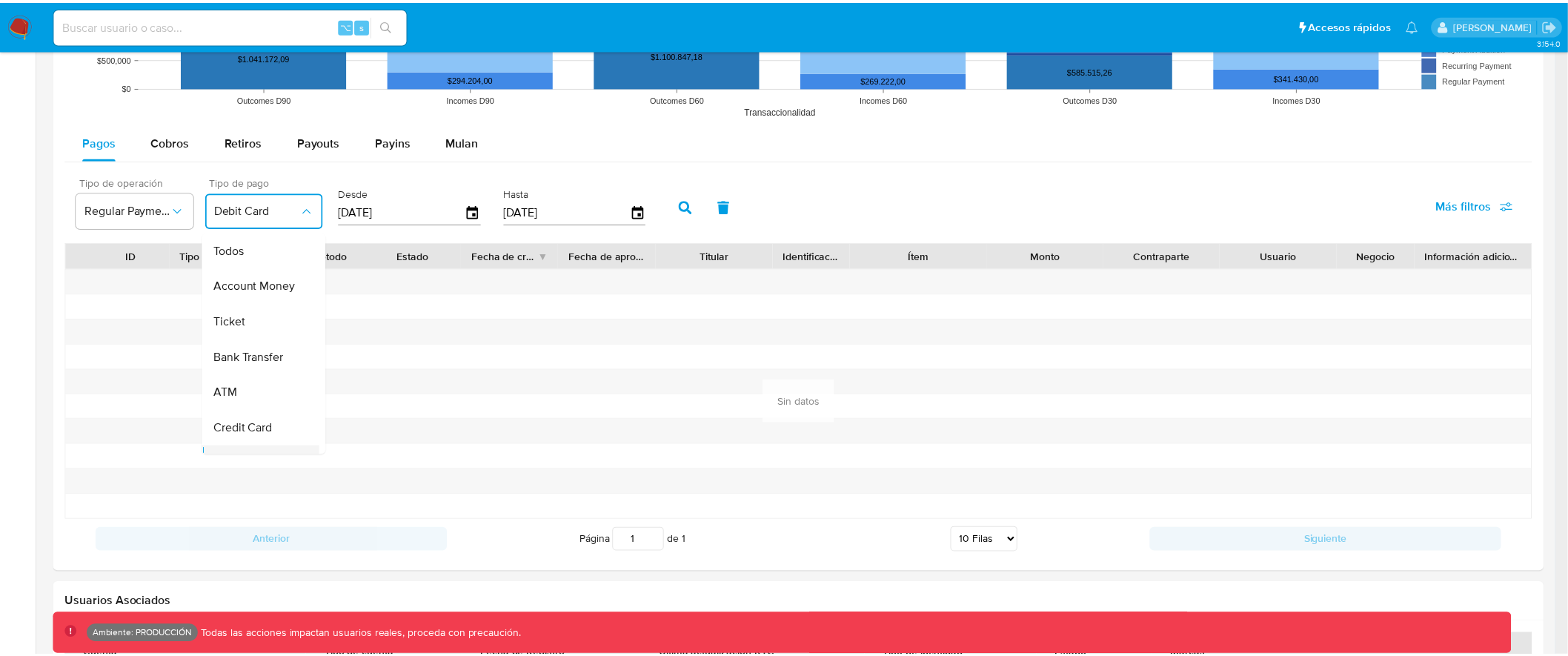
scroll to position [126, 0]
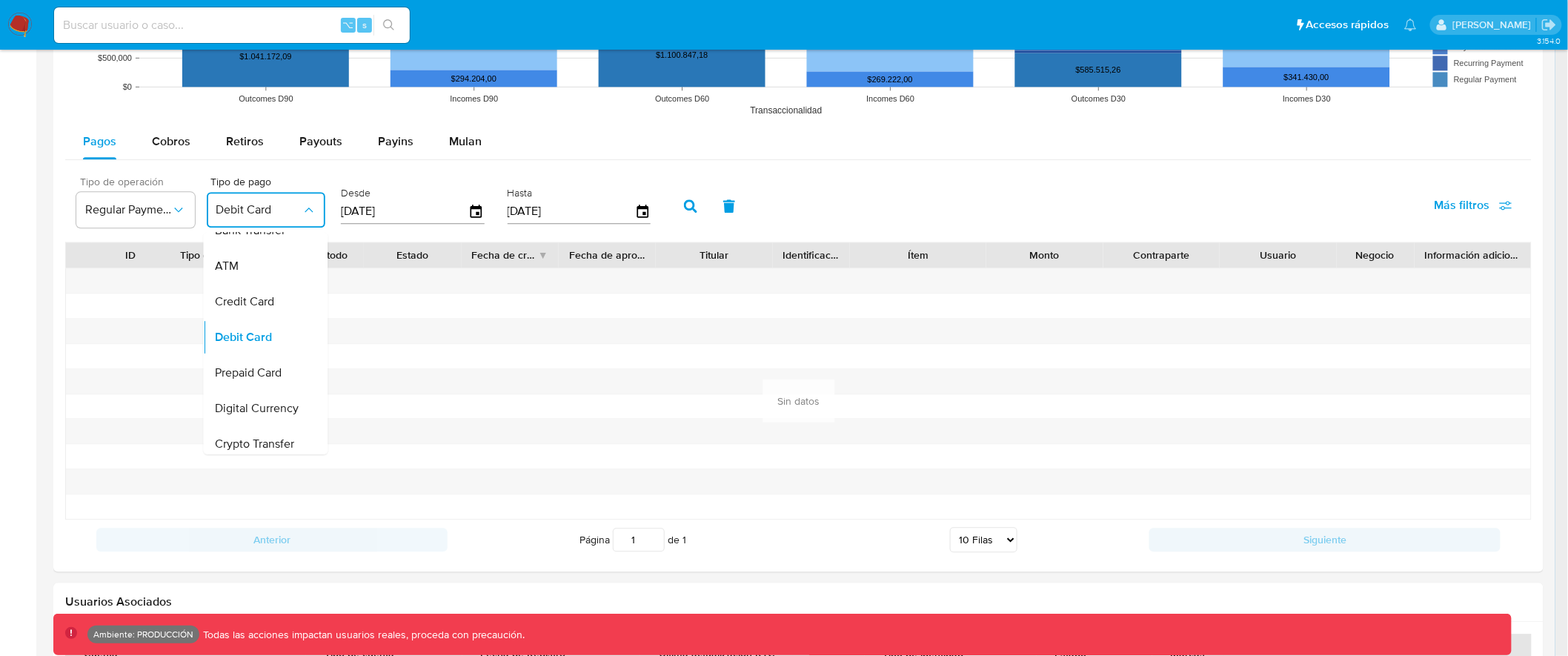
click at [933, 157] on div "Pagos Cobros Retiros Payouts Payins Mulan" at bounding box center [798, 141] width 1467 height 36
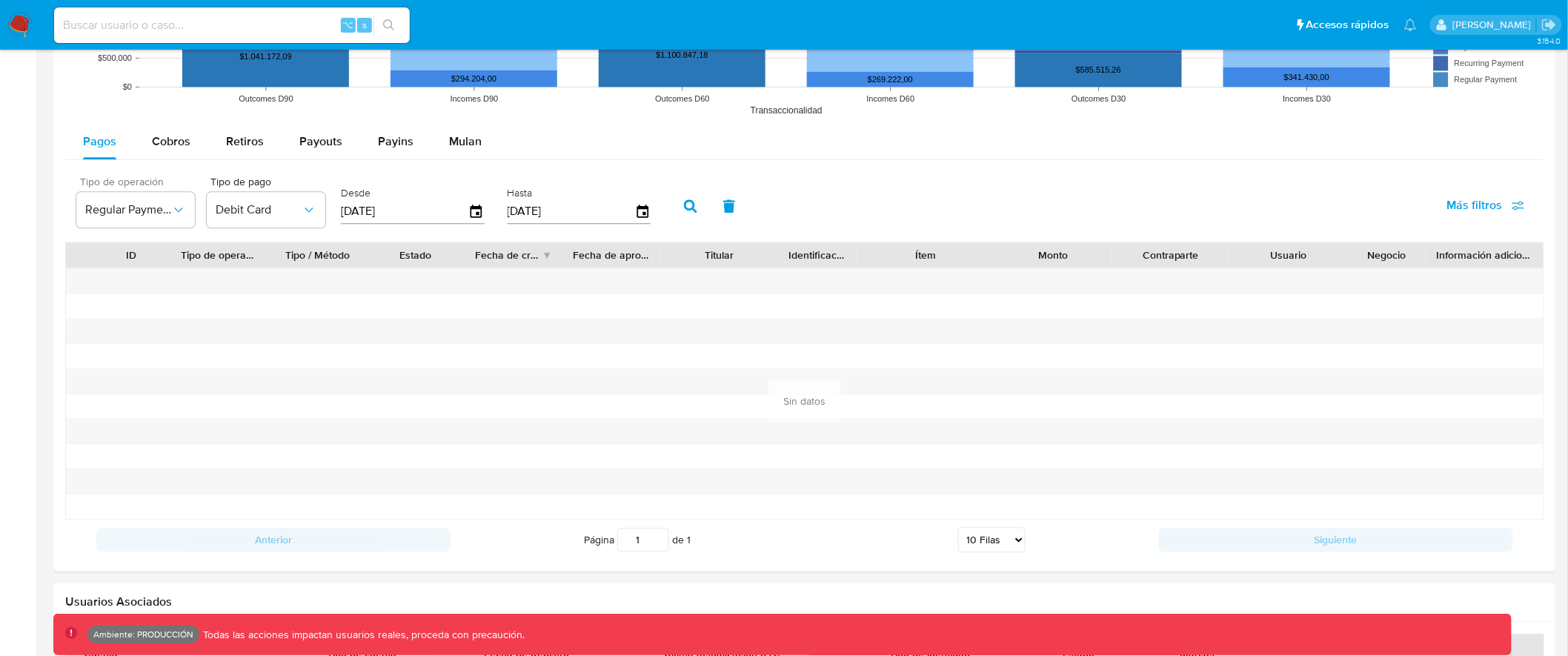
click at [241, 14] on div "⌥ s" at bounding box center [232, 25] width 356 height 36
click at [230, 19] on input at bounding box center [232, 25] width 356 height 19
type input "farmacialafinur"
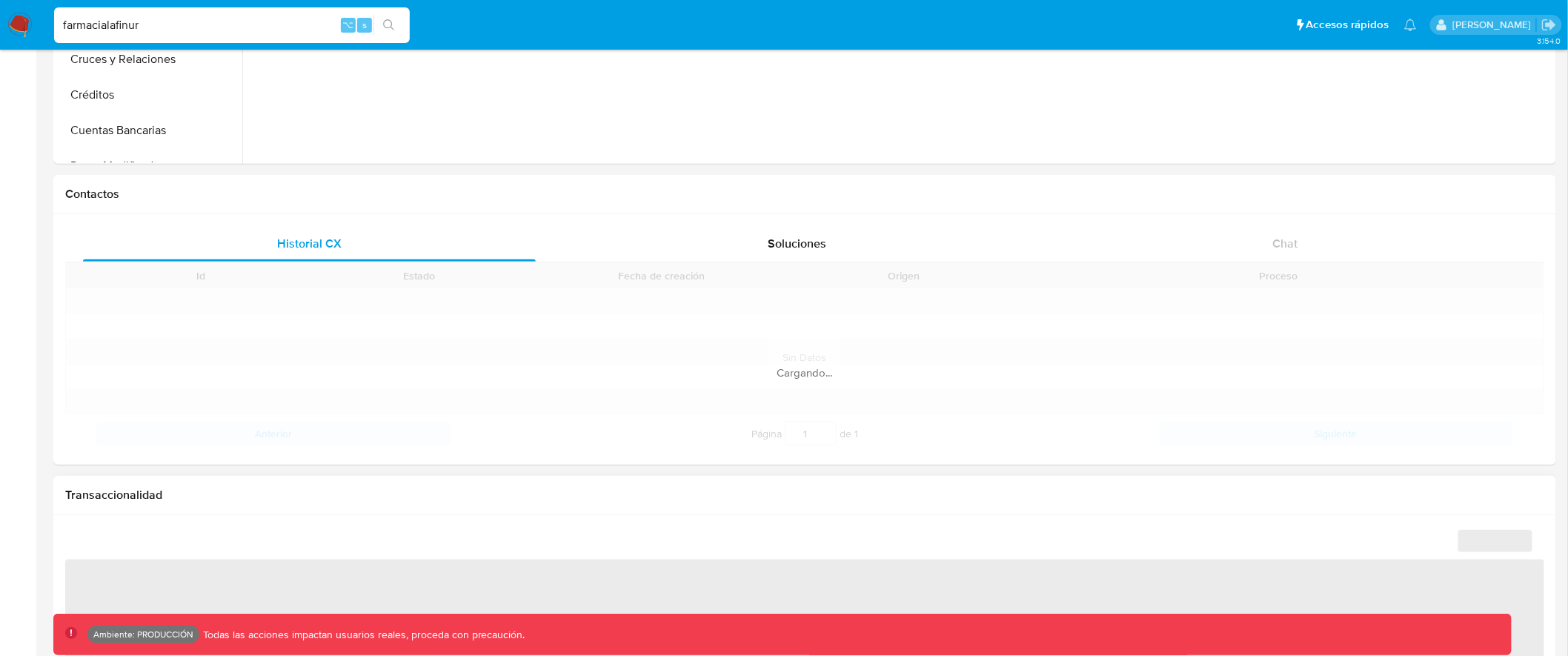
scroll to position [1089, 0]
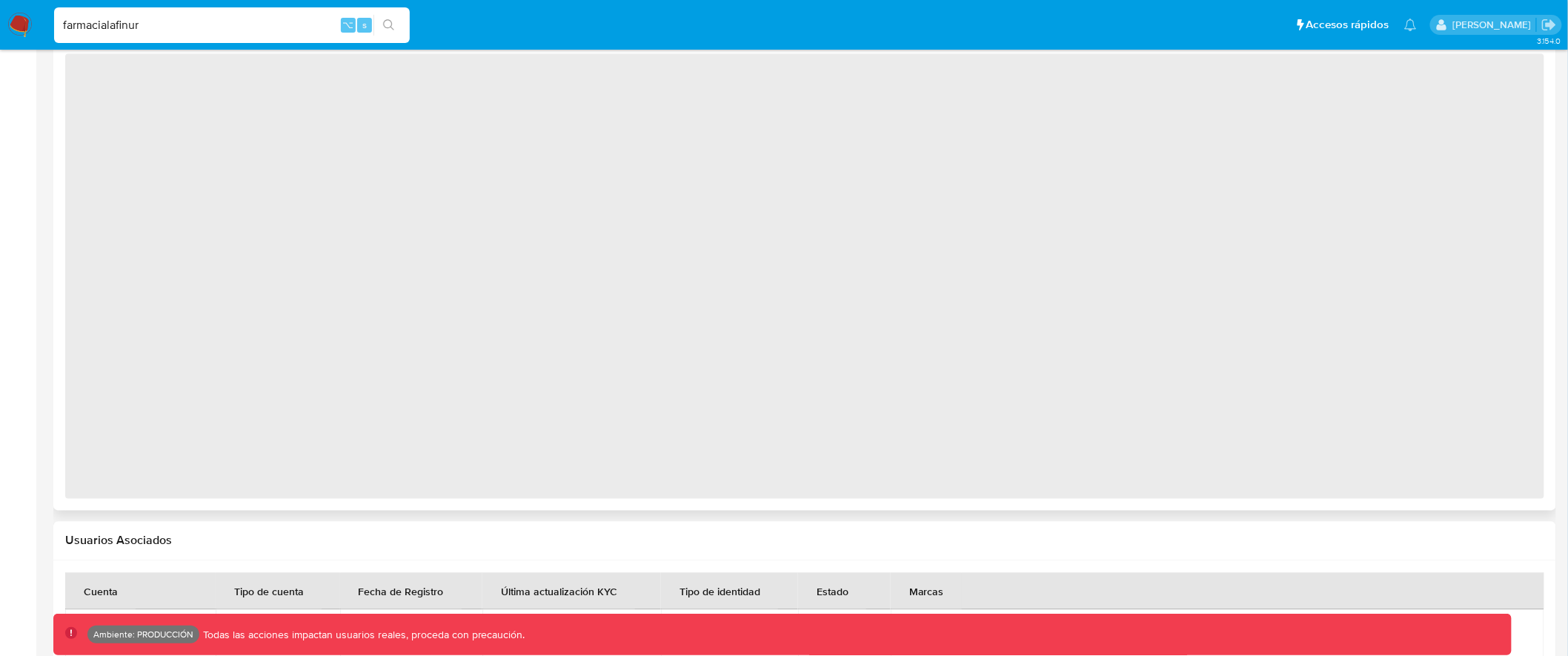
select select "10"
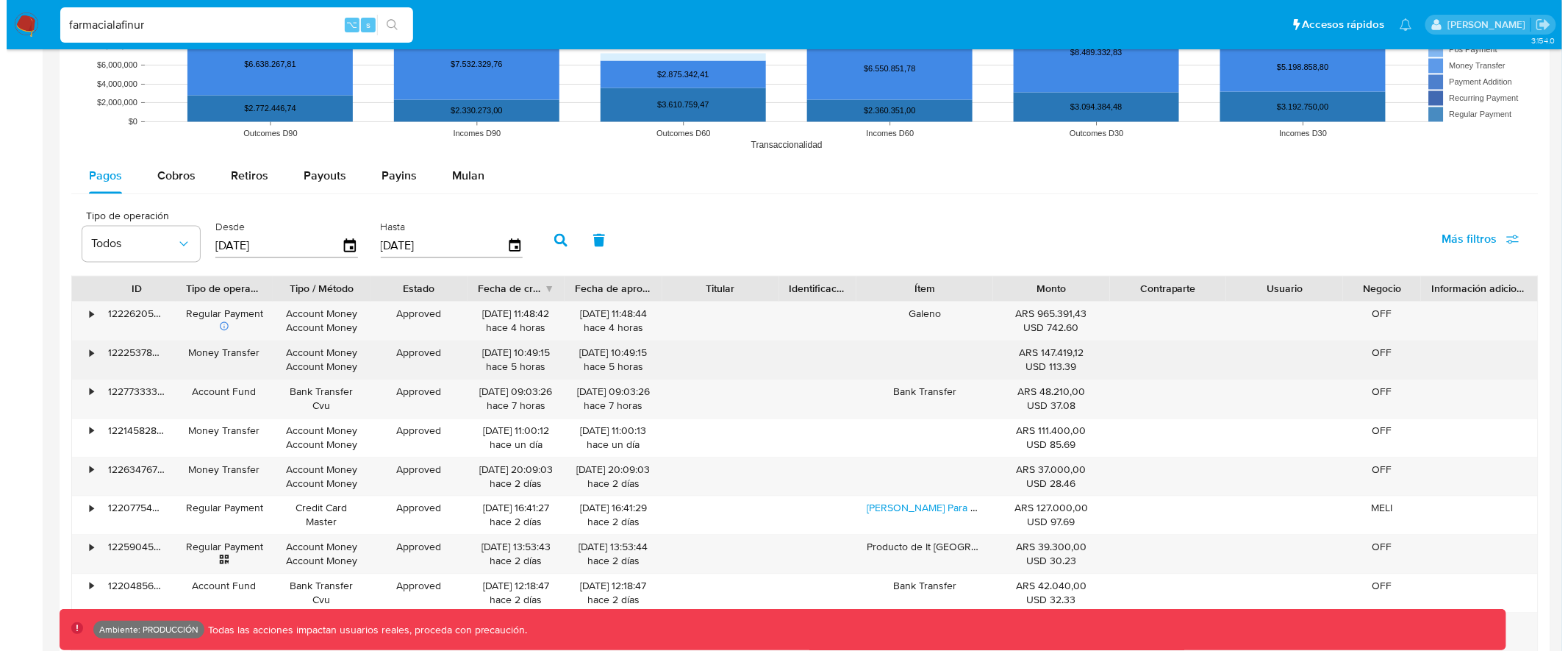
scroll to position [1058, 0]
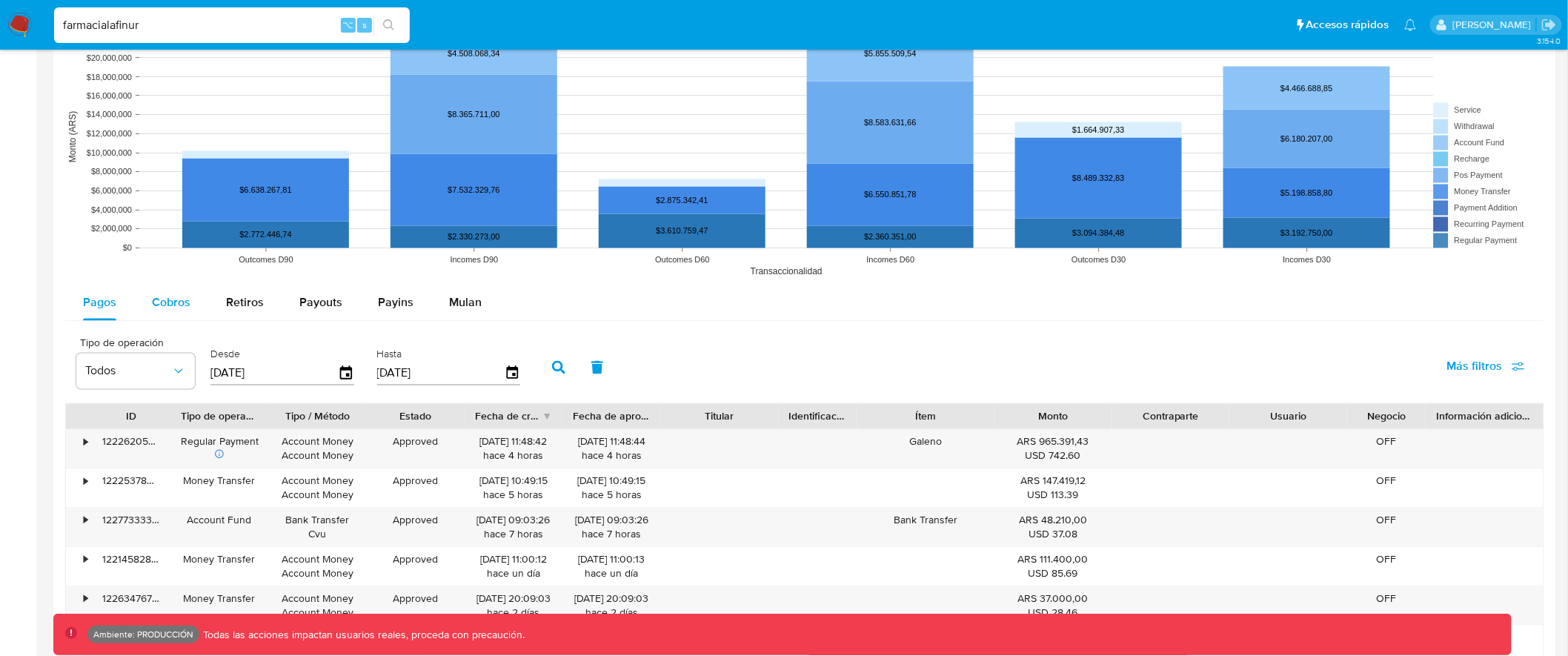
click at [171, 313] on div "Cobros" at bounding box center [171, 303] width 39 height 36
select select "10"
click at [1503, 368] on span "Más filtros" at bounding box center [1475, 367] width 55 height 36
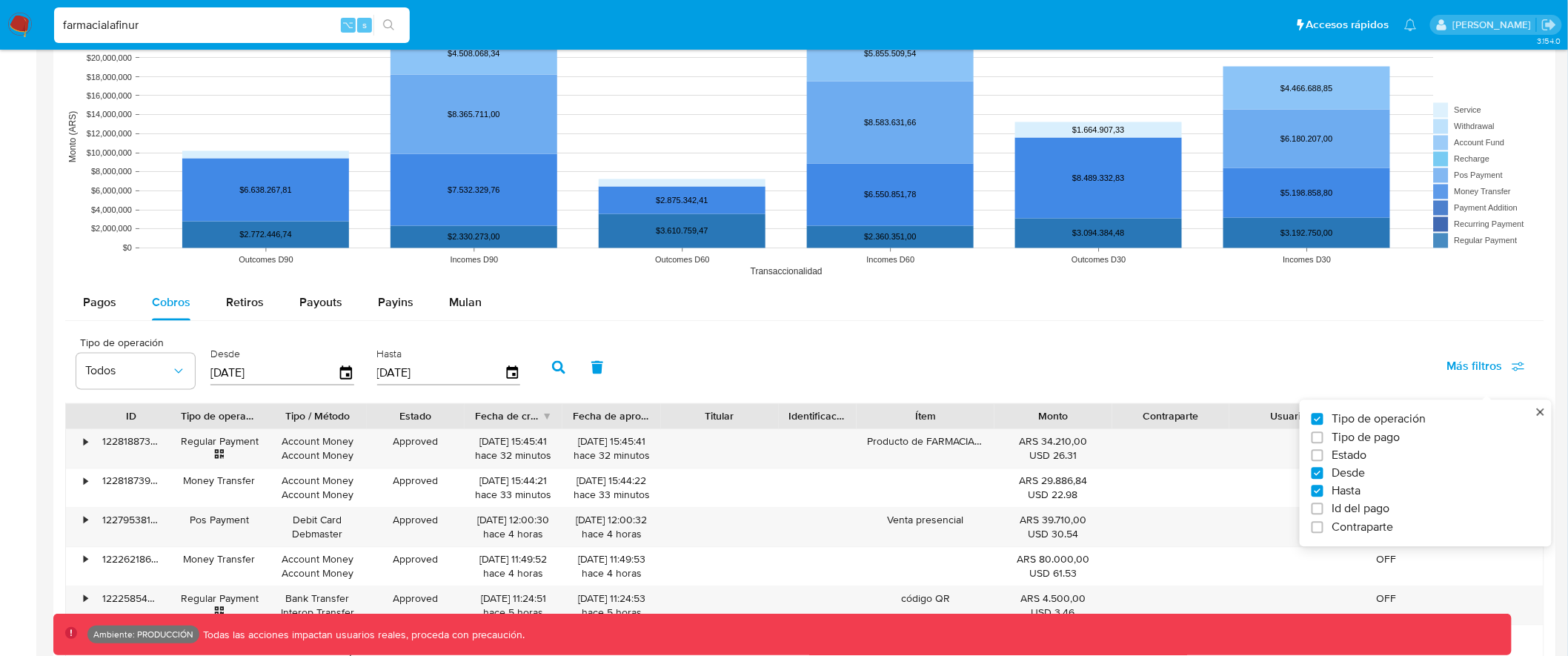
click at [1389, 436] on span "Tipo de pago" at bounding box center [1366, 438] width 68 height 15
click at [1324, 436] on input "Tipo de pago" at bounding box center [1318, 438] width 12 height 12
checkbox input "true"
type input "[DATE]"
click at [237, 361] on button "Todos" at bounding box center [266, 372] width 119 height 36
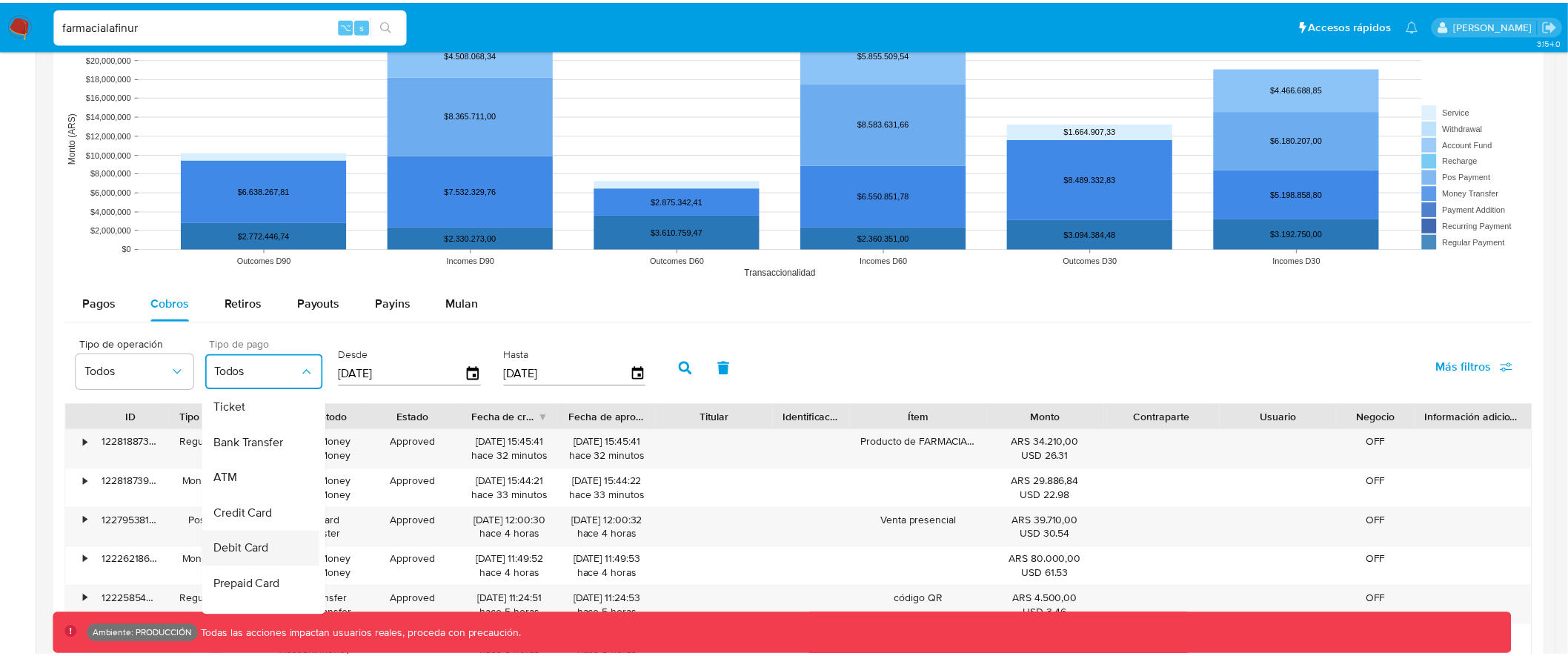
scroll to position [105, 0]
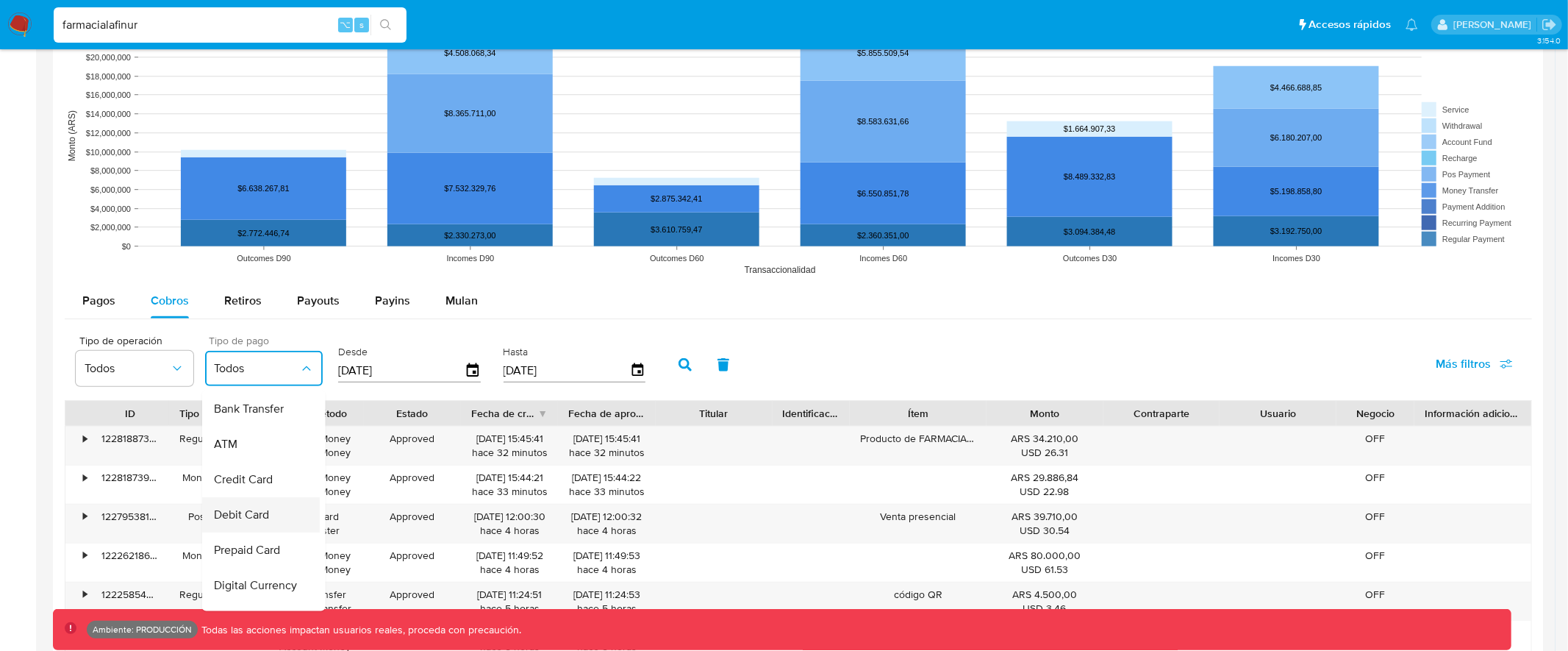
click at [269, 519] on span "Debit Card" at bounding box center [241, 516] width 55 height 15
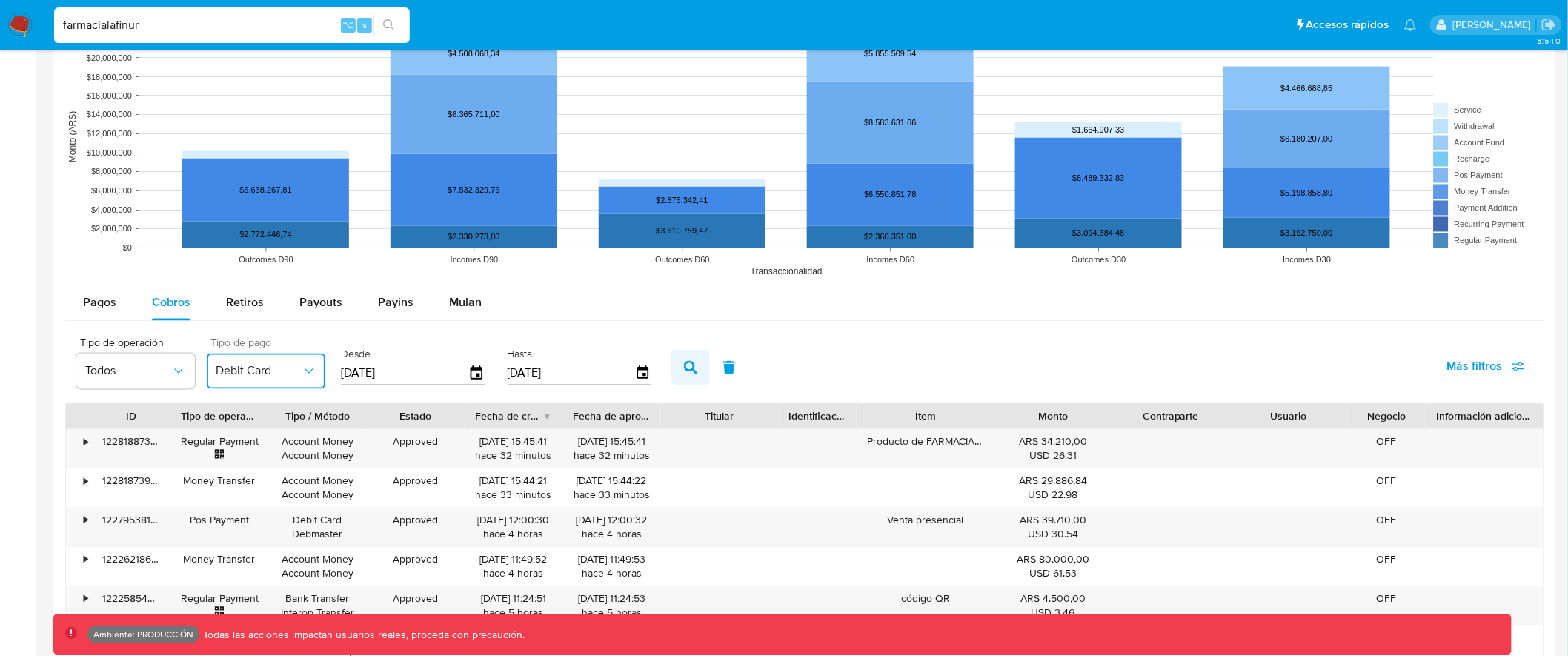
click at [687, 377] on button "button" at bounding box center [691, 368] width 39 height 36
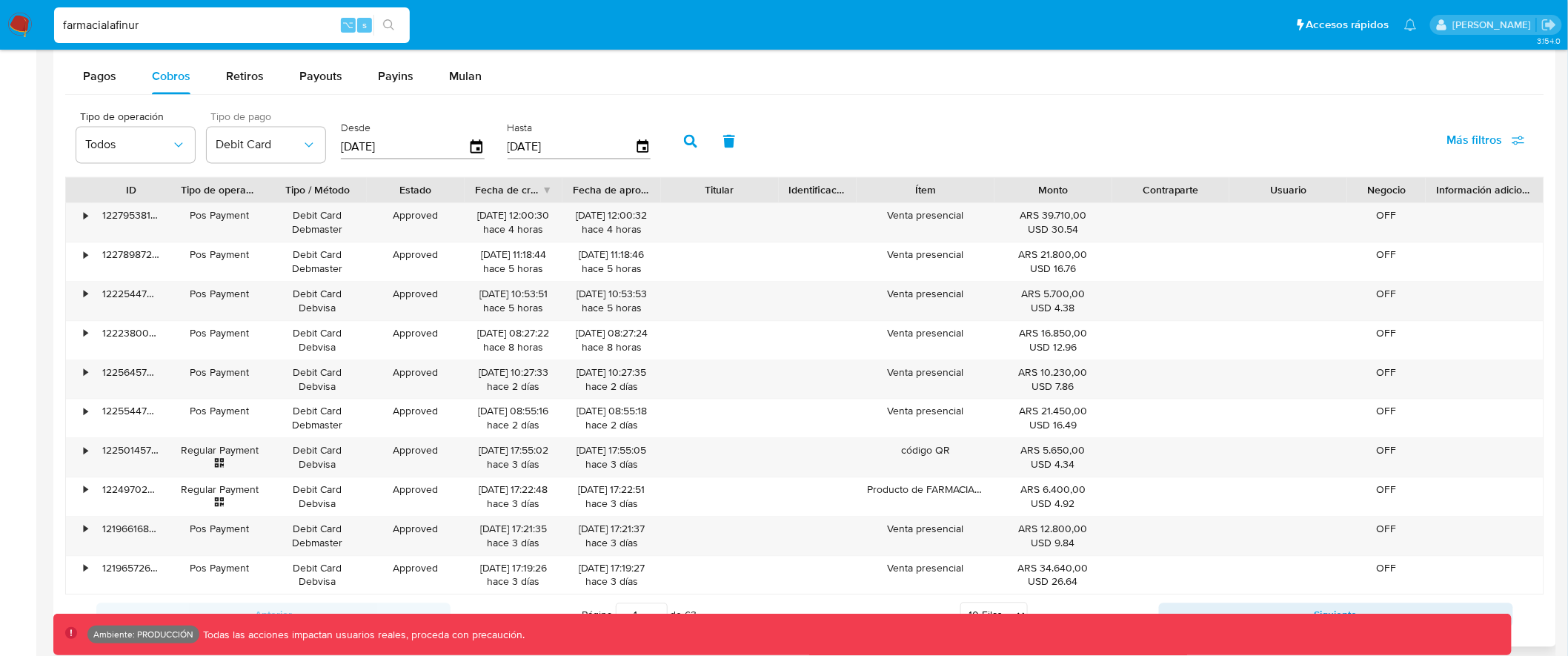
scroll to position [1296, 0]
click at [995, 113] on div "Tipo de operación Todos Tipo de pago Debit Card Desde 21/05/2025 Hasta 18/08/20…" at bounding box center [805, 136] width 1480 height 74
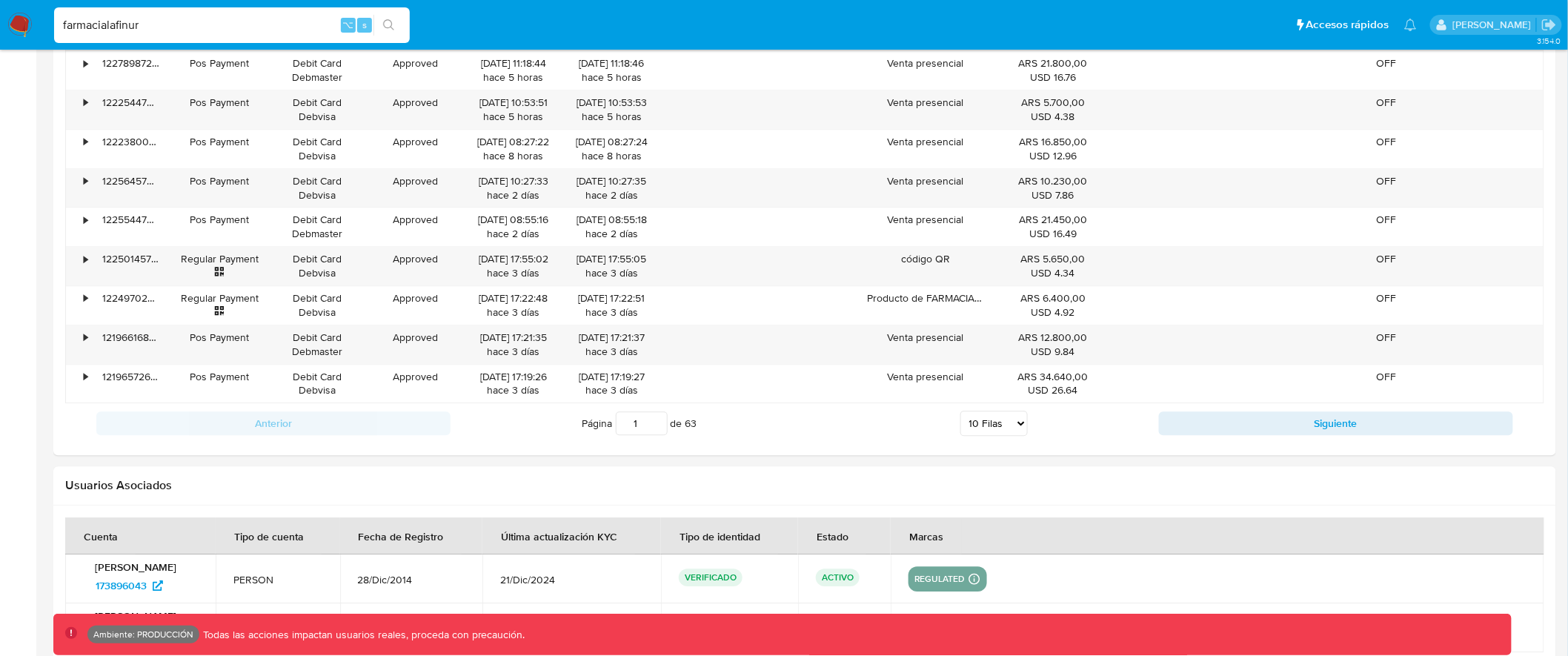
scroll to position [1484, 0]
click at [129, 31] on input "farmacialafinur" at bounding box center [232, 25] width 356 height 19
type input "assum.diego"
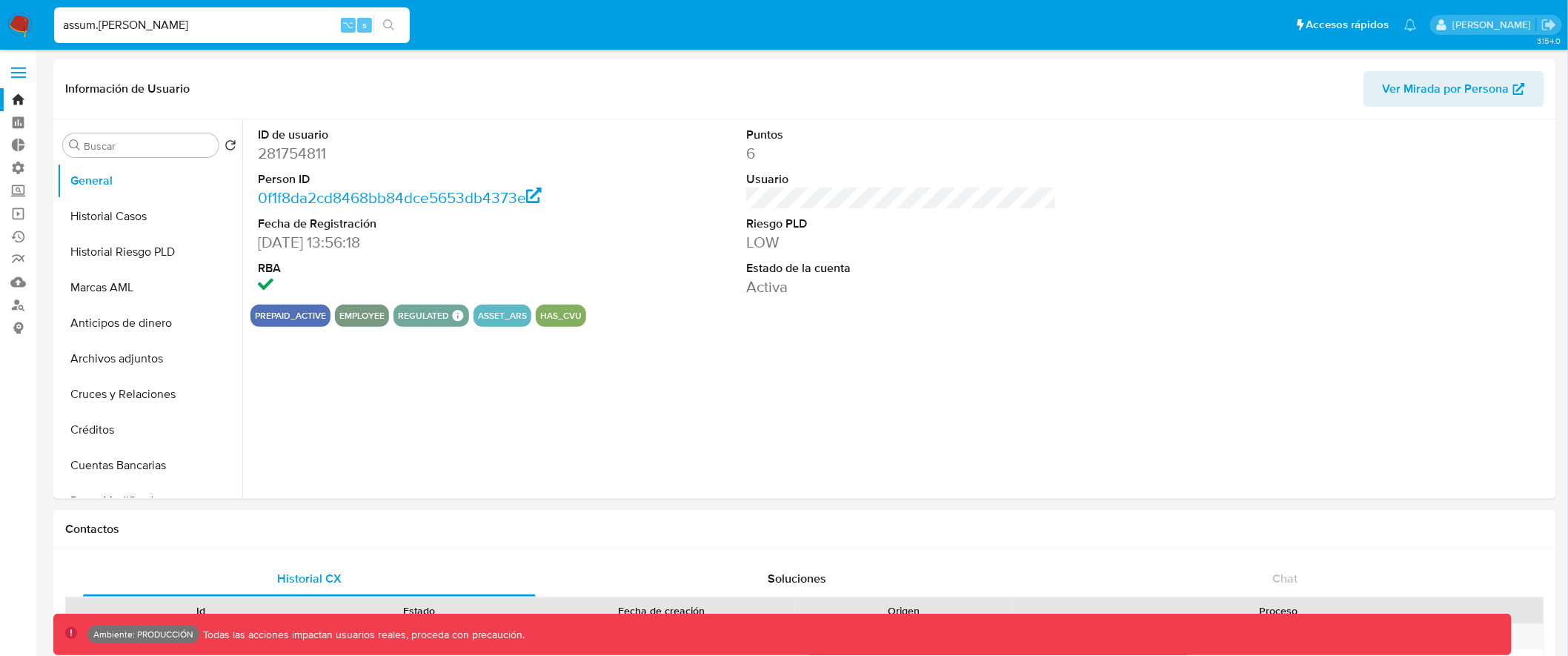
select select "10"
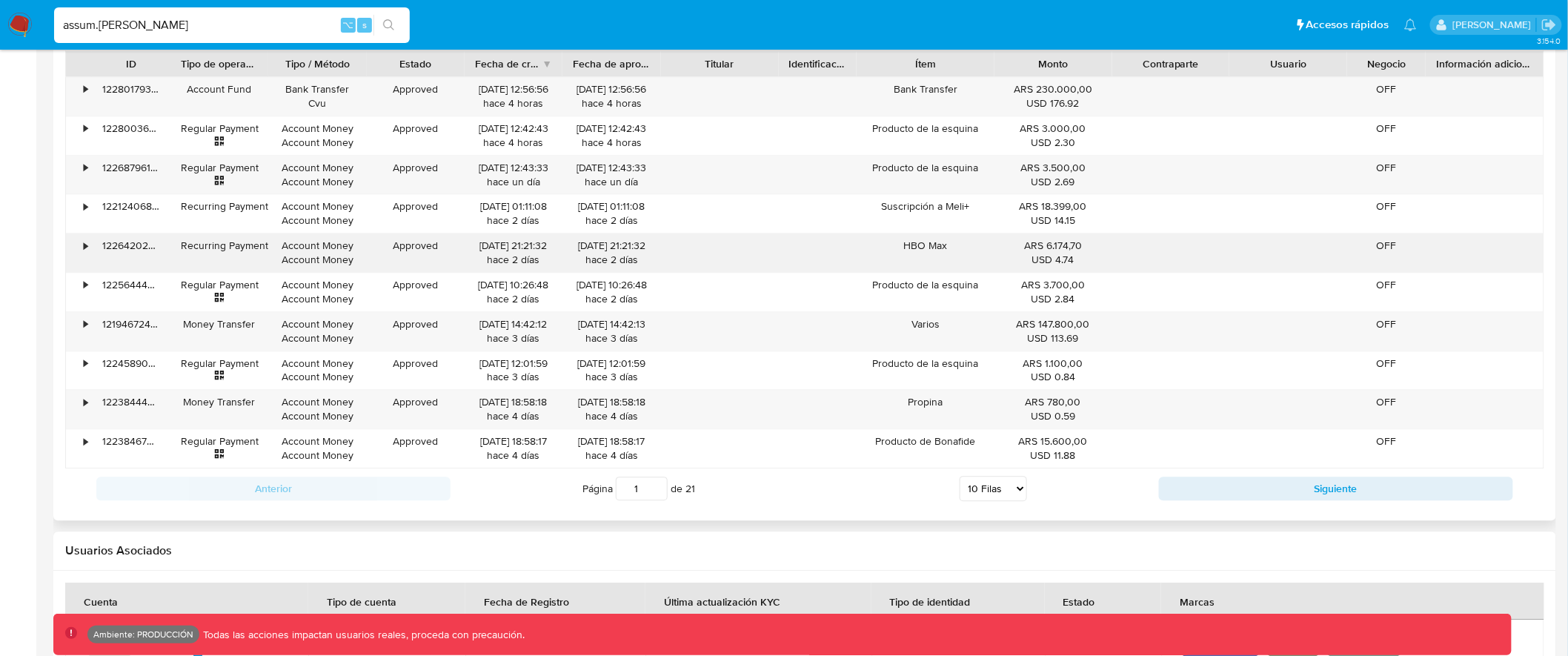
scroll to position [1531, 0]
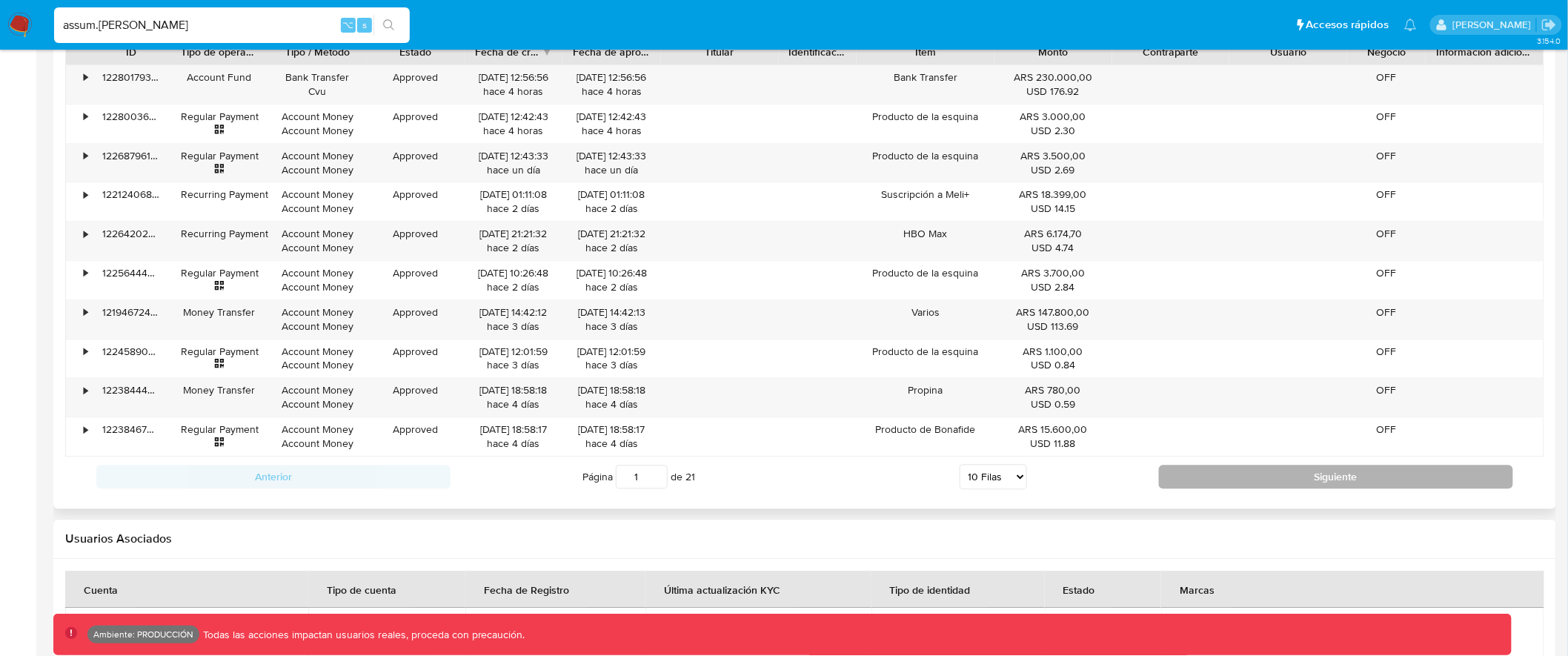
click at [1333, 477] on button "Siguiente" at bounding box center [1337, 476] width 355 height 24
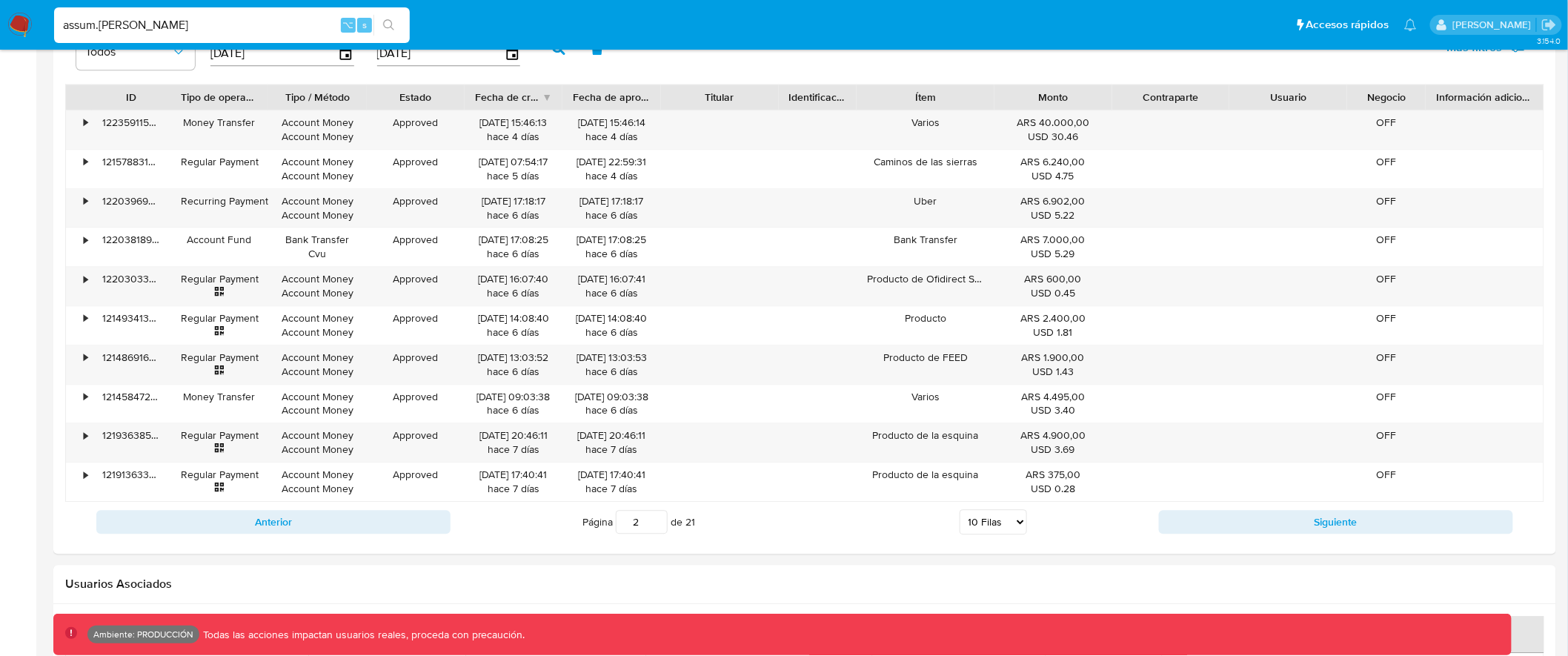
scroll to position [1483, 0]
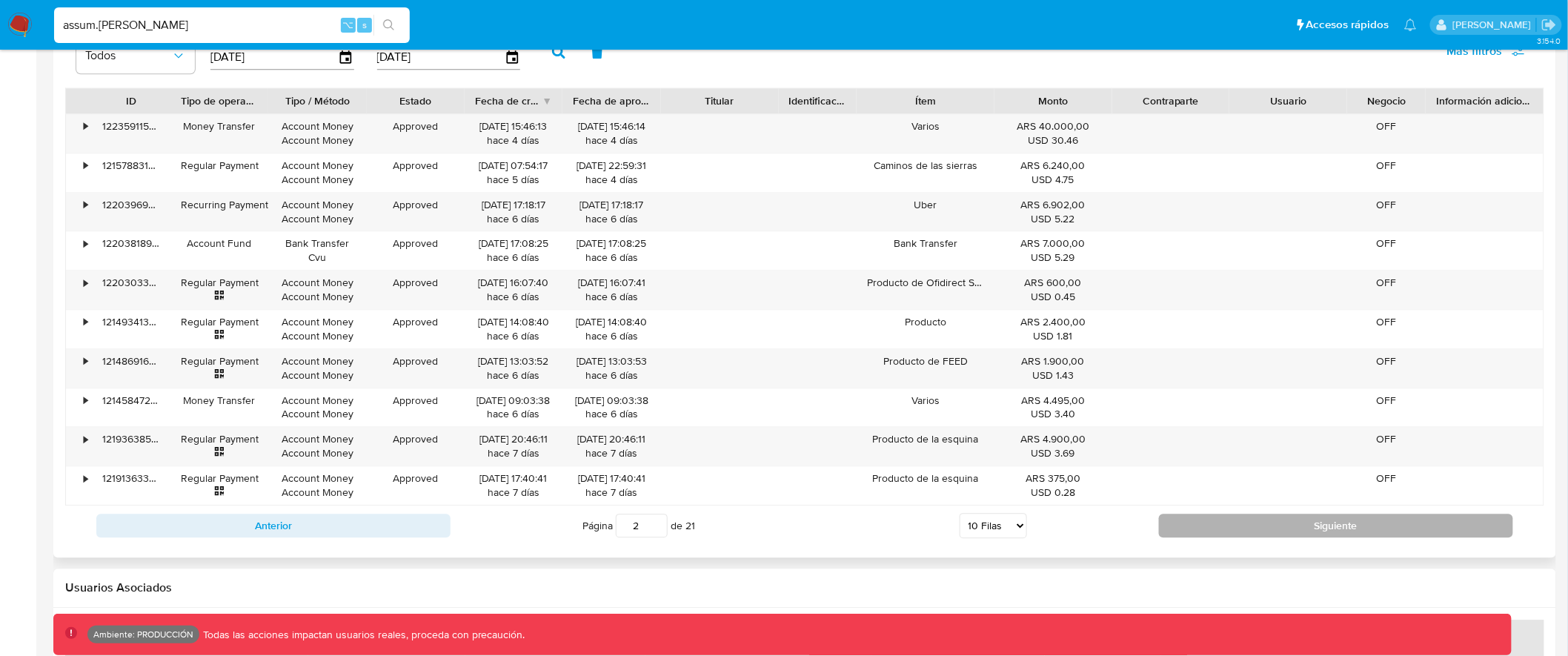
click at [1325, 521] on button "Siguiente" at bounding box center [1337, 526] width 355 height 24
click at [1321, 519] on button "Siguiente" at bounding box center [1337, 526] width 355 height 24
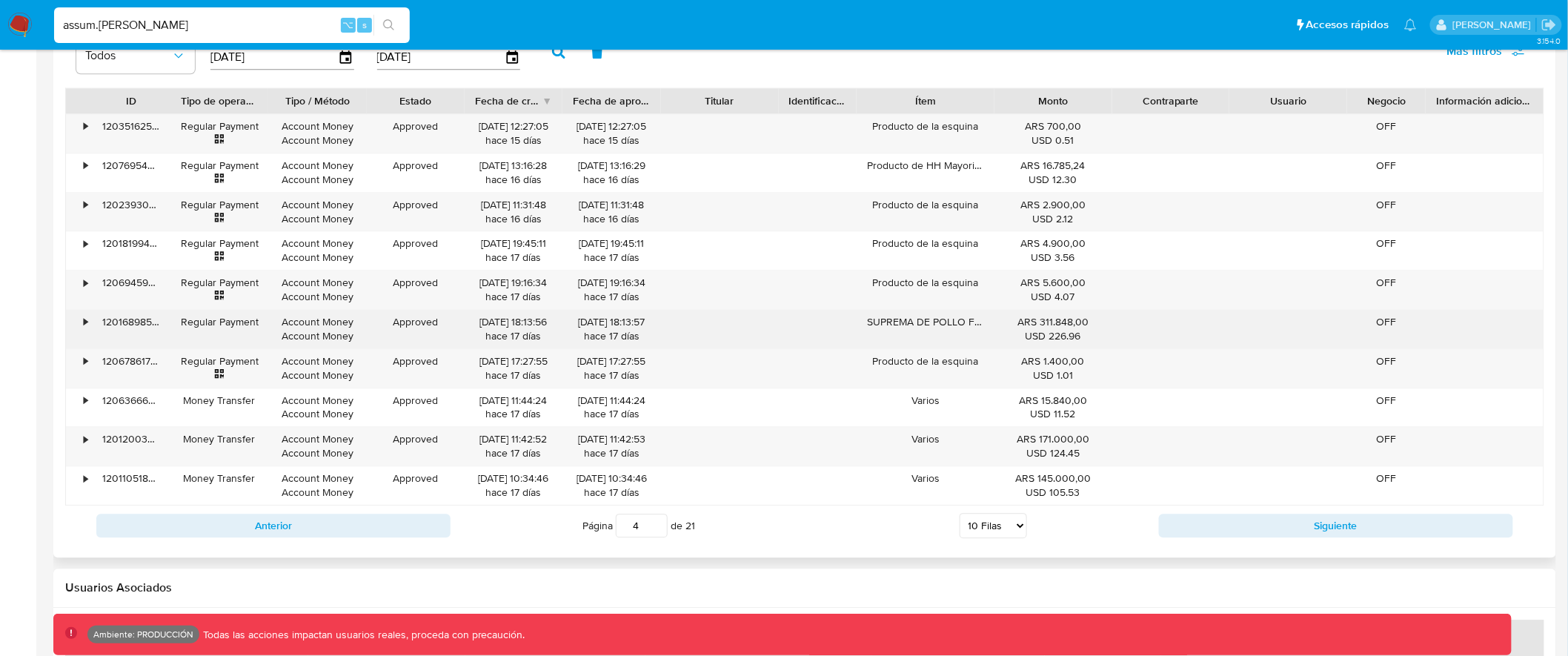
click at [85, 325] on div "•" at bounding box center [85, 322] width 4 height 14
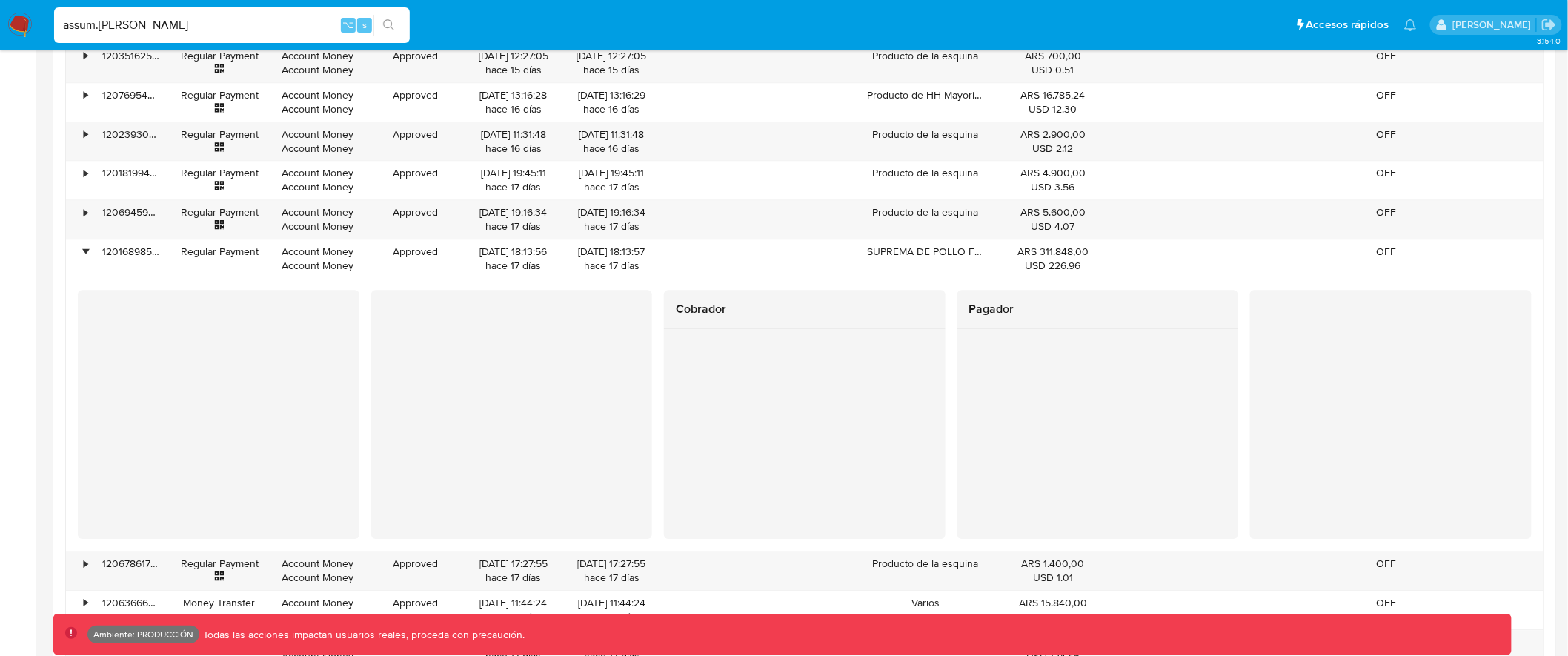
scroll to position [1557, 0]
click at [1246, 299] on div "Cobrador Pagador" at bounding box center [805, 410] width 1454 height 249
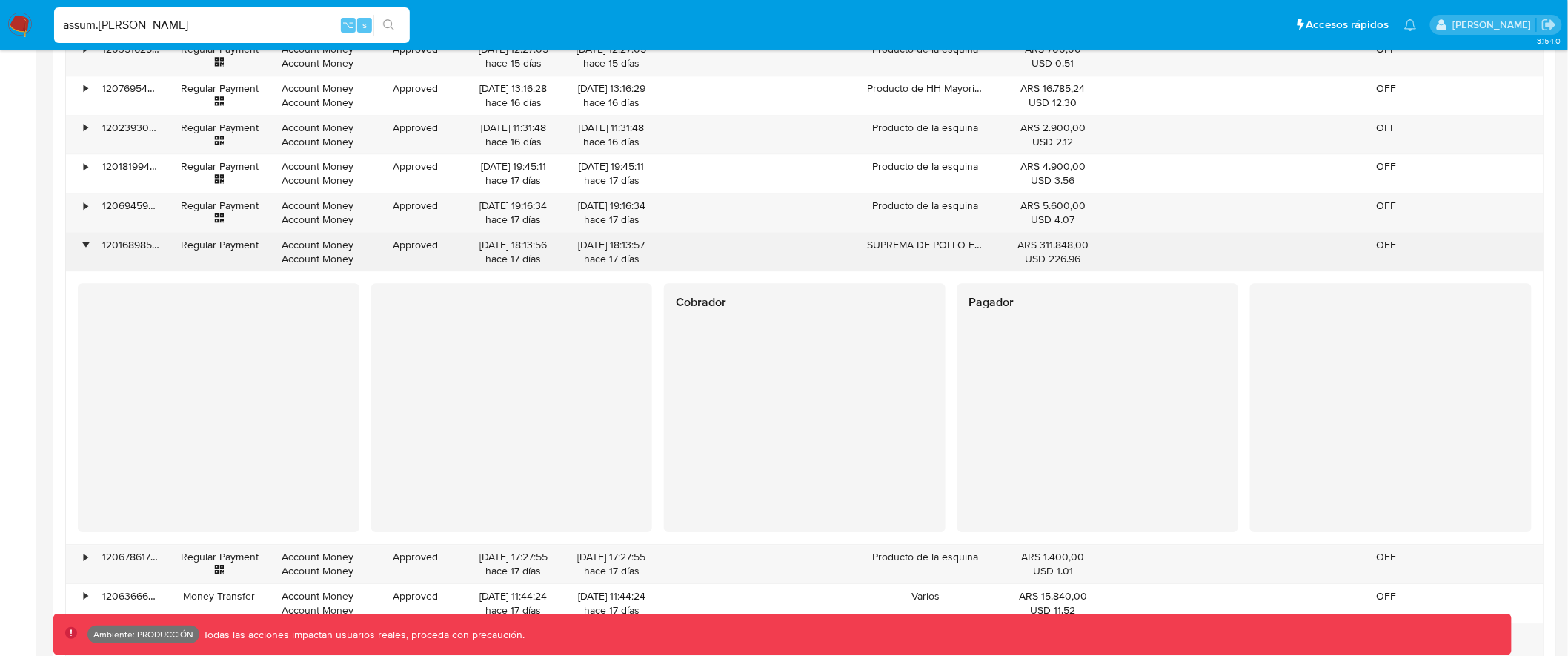
click at [81, 245] on div "•" at bounding box center [79, 252] width 26 height 39
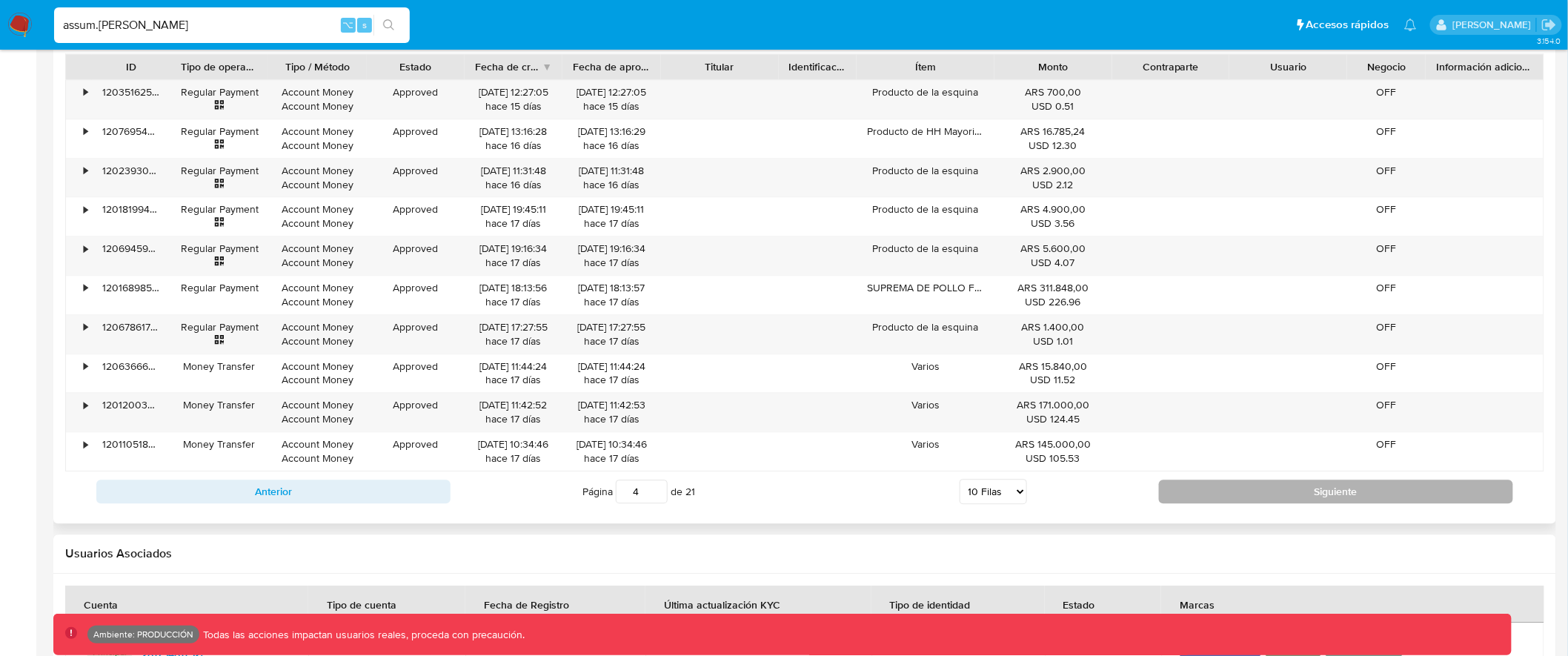
click at [1335, 494] on button "Siguiente" at bounding box center [1337, 491] width 355 height 24
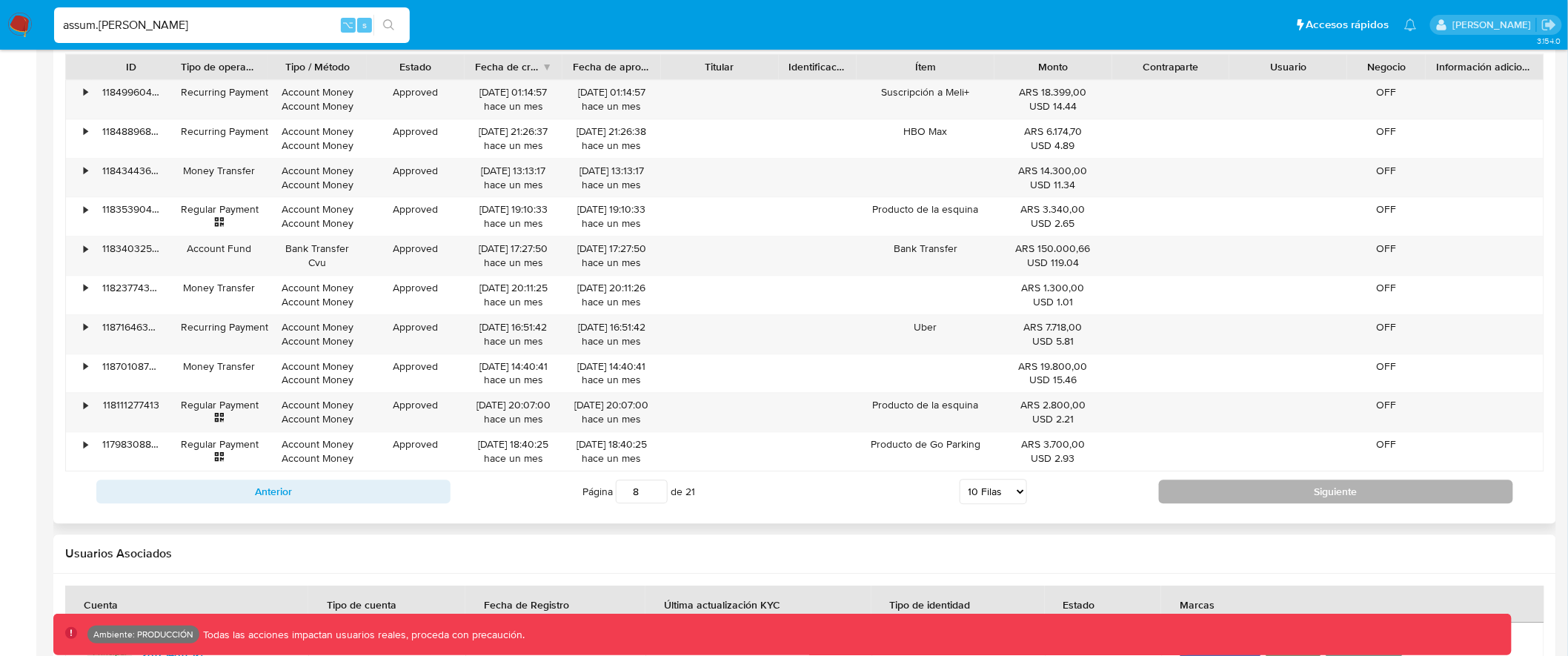
click at [1335, 494] on button "Siguiente" at bounding box center [1337, 491] width 355 height 24
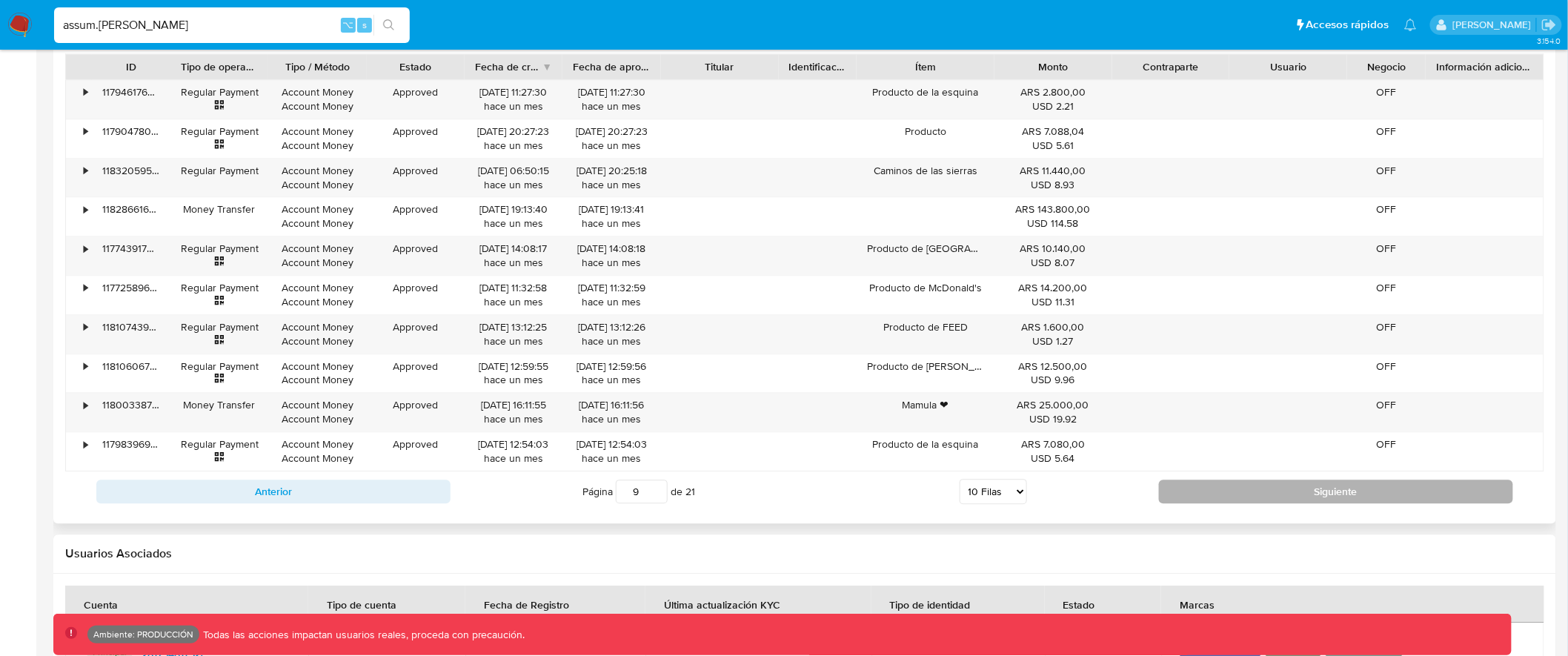
click at [1335, 494] on button "Siguiente" at bounding box center [1337, 491] width 355 height 24
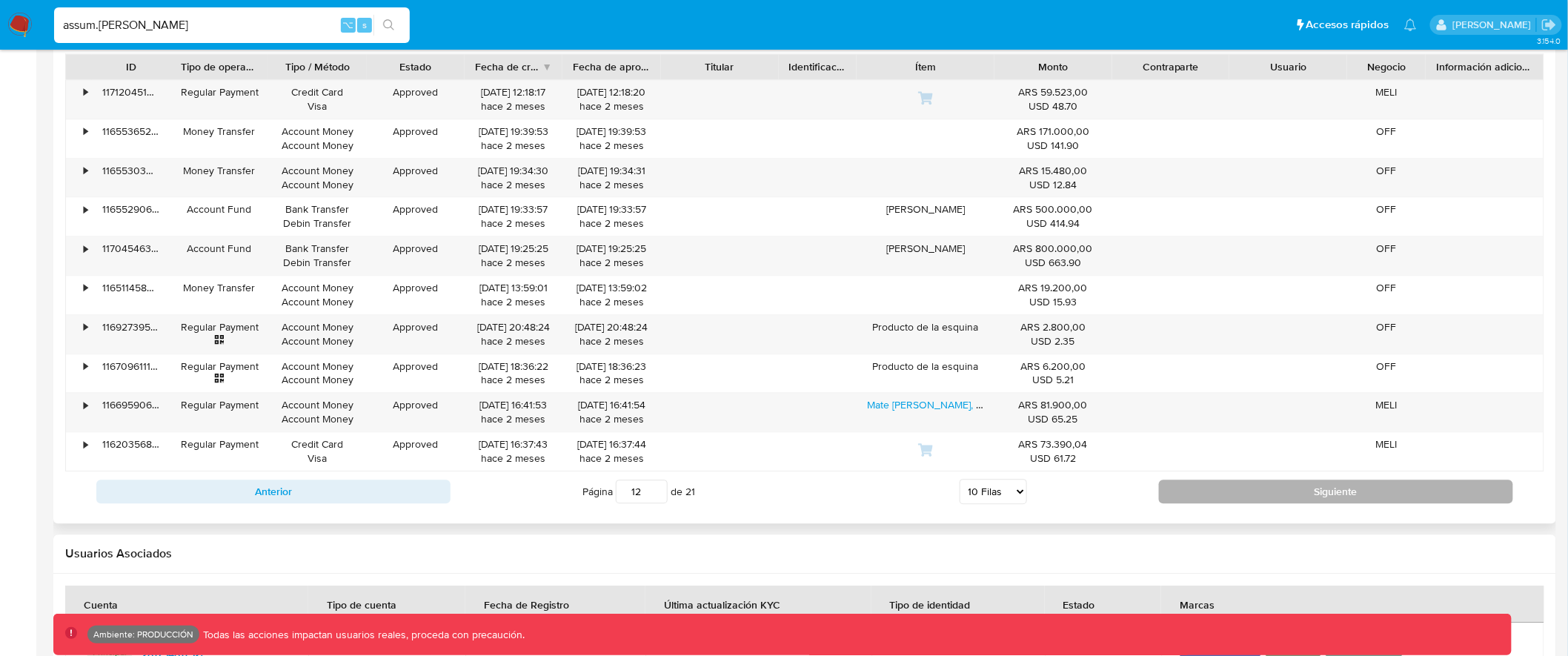
click at [1335, 494] on button "Siguiente" at bounding box center [1337, 491] width 355 height 24
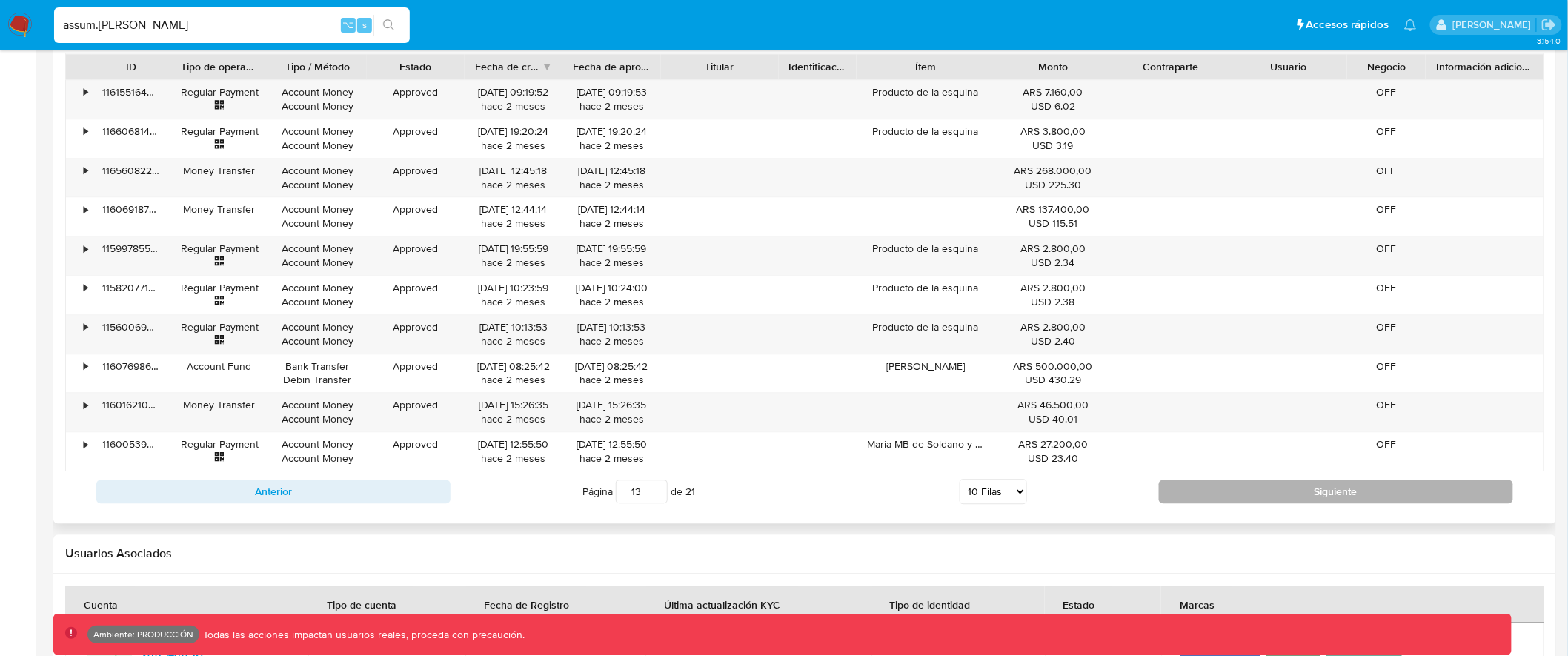
click at [1335, 494] on button "Siguiente" at bounding box center [1337, 491] width 355 height 24
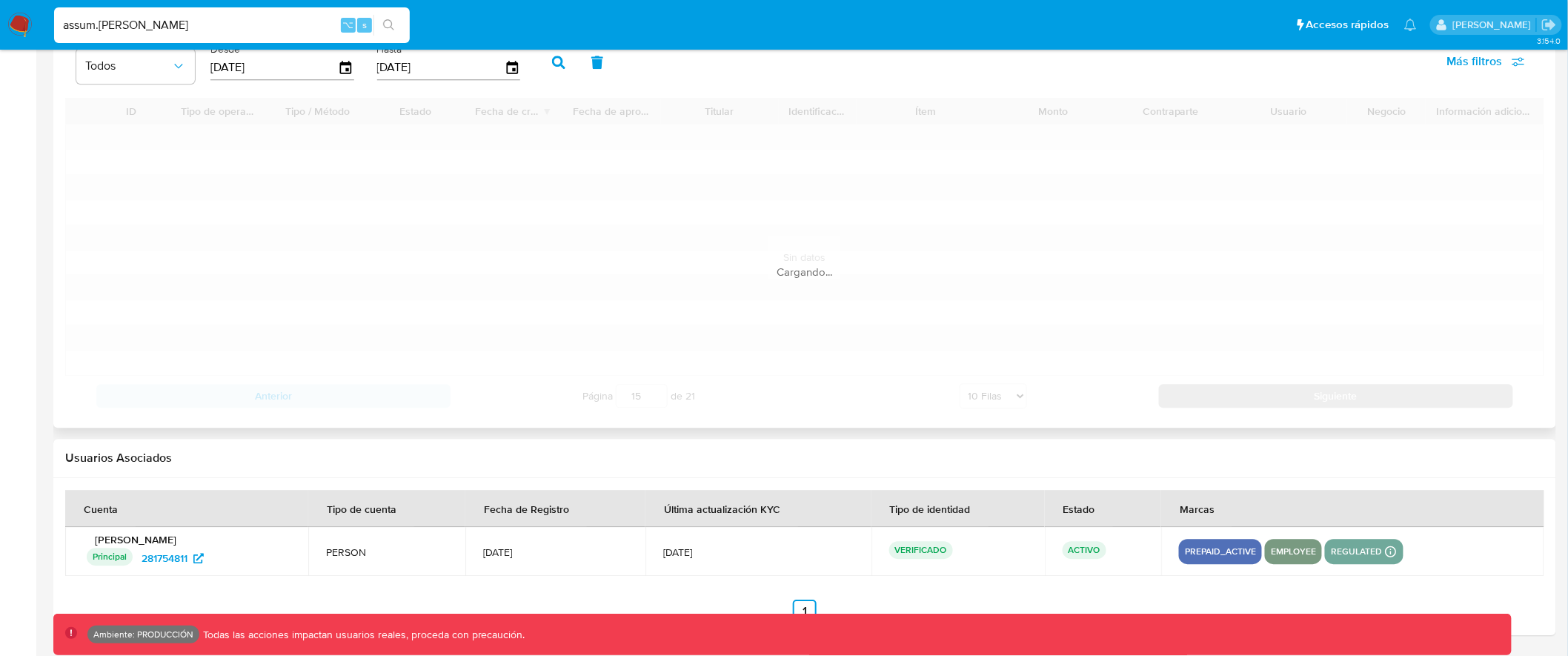
scroll to position [1516, 0]
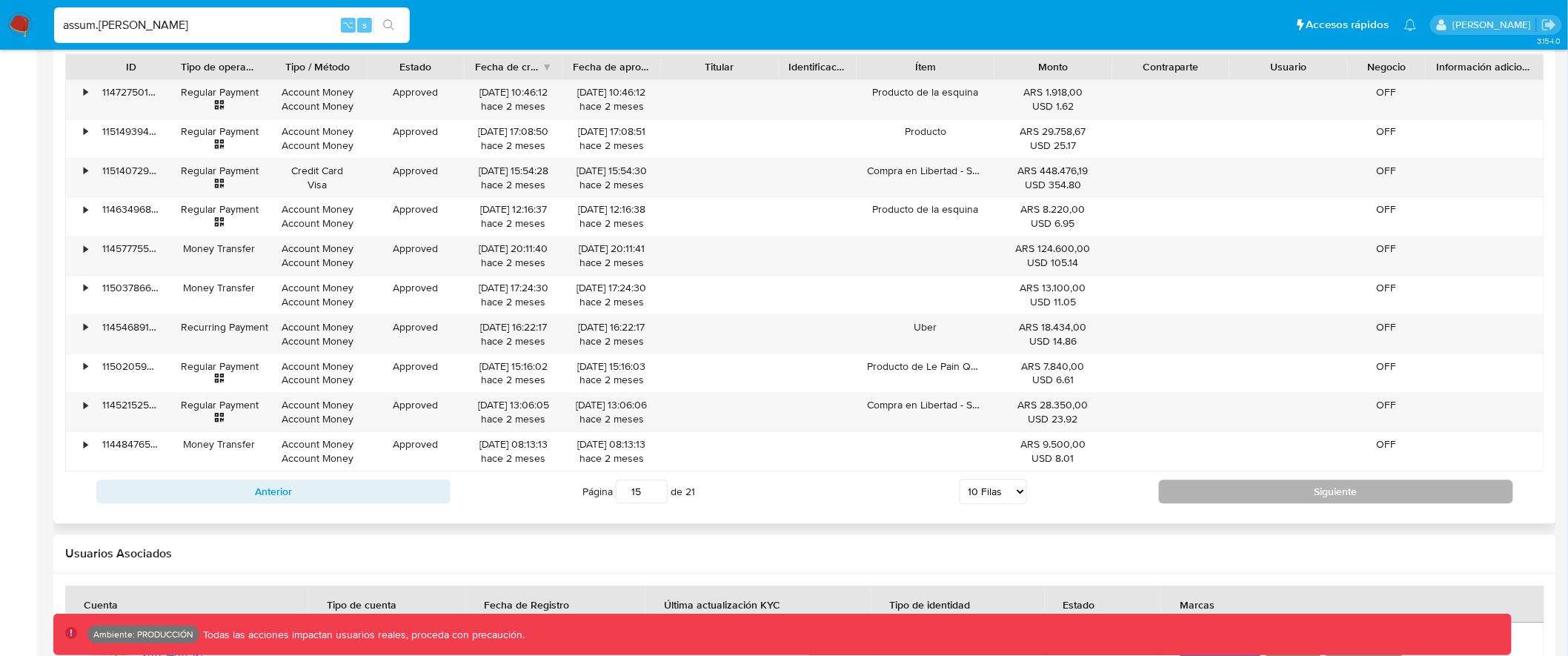
click at [1388, 490] on button "Siguiente" at bounding box center [1337, 491] width 355 height 24
click at [1393, 489] on button "Siguiente" at bounding box center [1337, 491] width 355 height 24
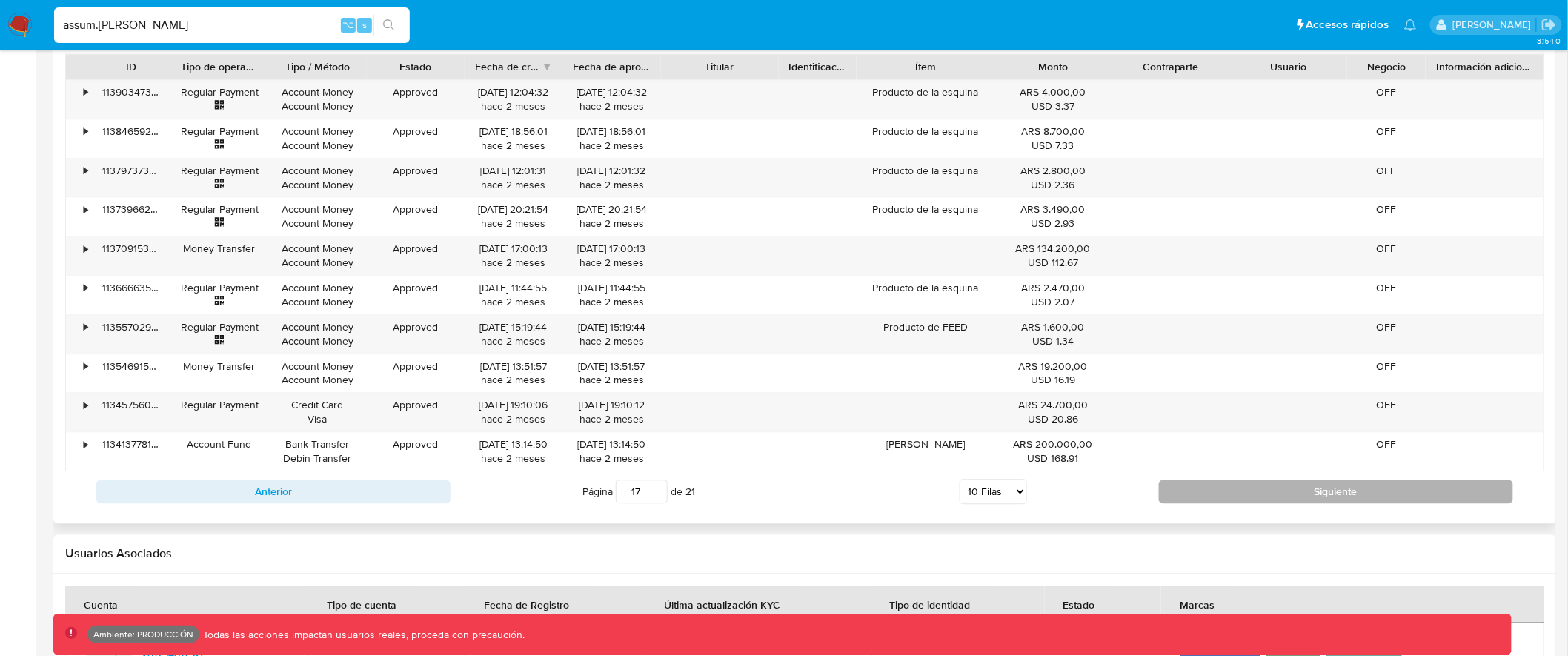
click at [1393, 489] on button "Siguiente" at bounding box center [1337, 491] width 355 height 24
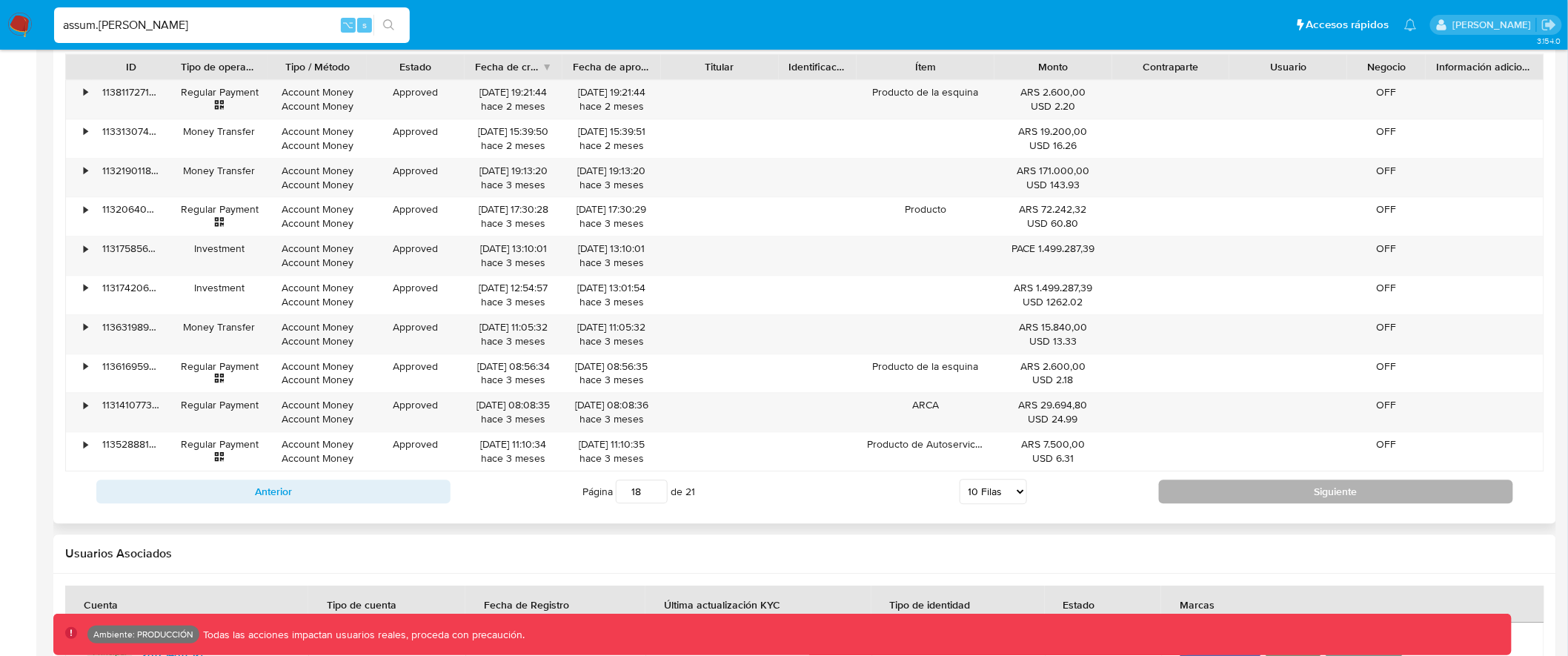
click at [1393, 489] on button "Siguiente" at bounding box center [1337, 491] width 355 height 24
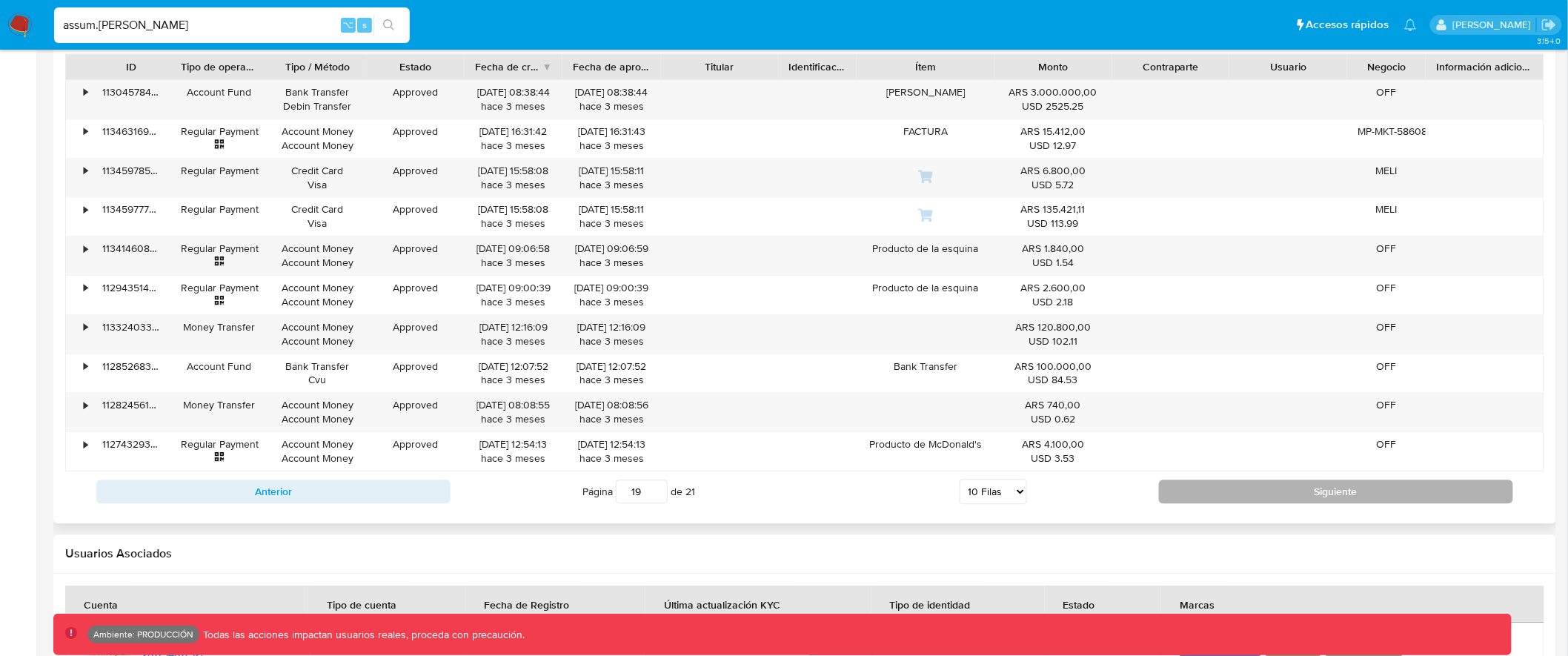
click at [1393, 489] on button "Siguiente" at bounding box center [1337, 491] width 355 height 24
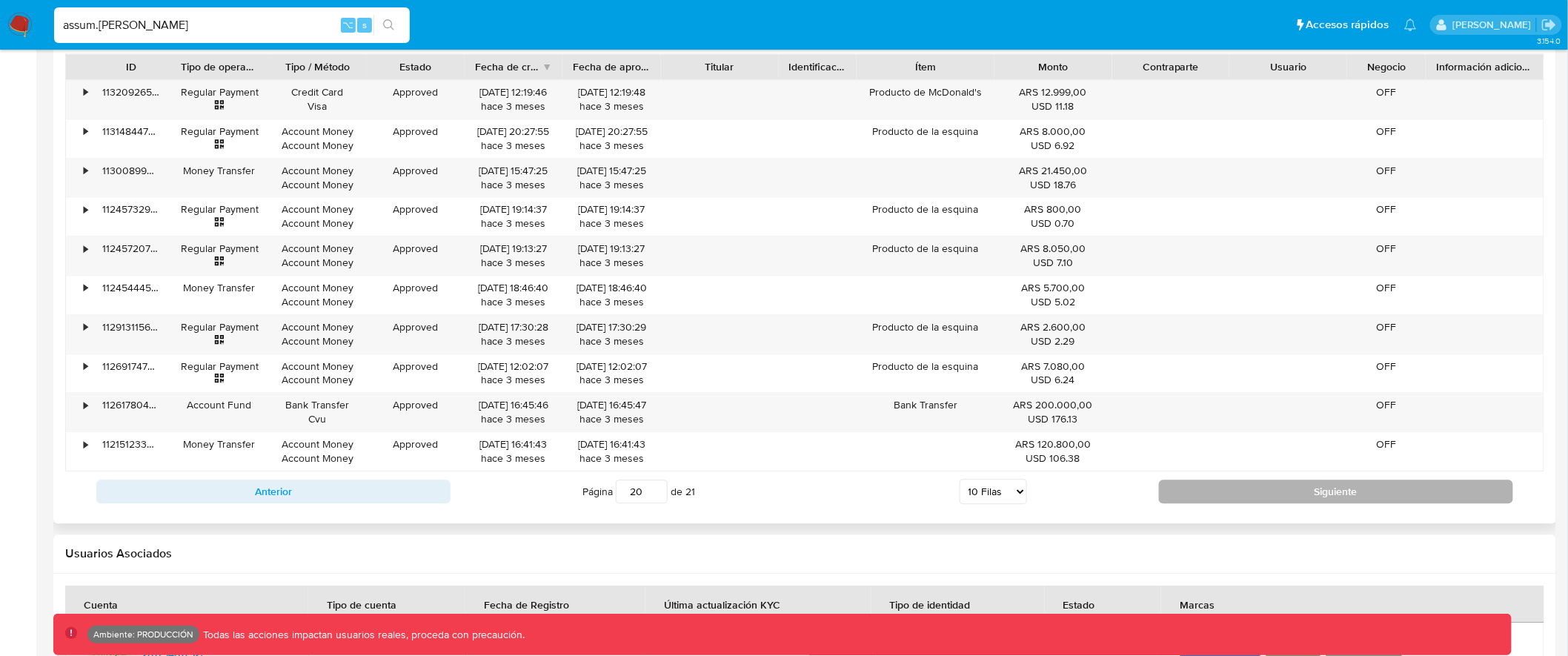
click at [1393, 489] on button "Siguiente" at bounding box center [1337, 491] width 355 height 24
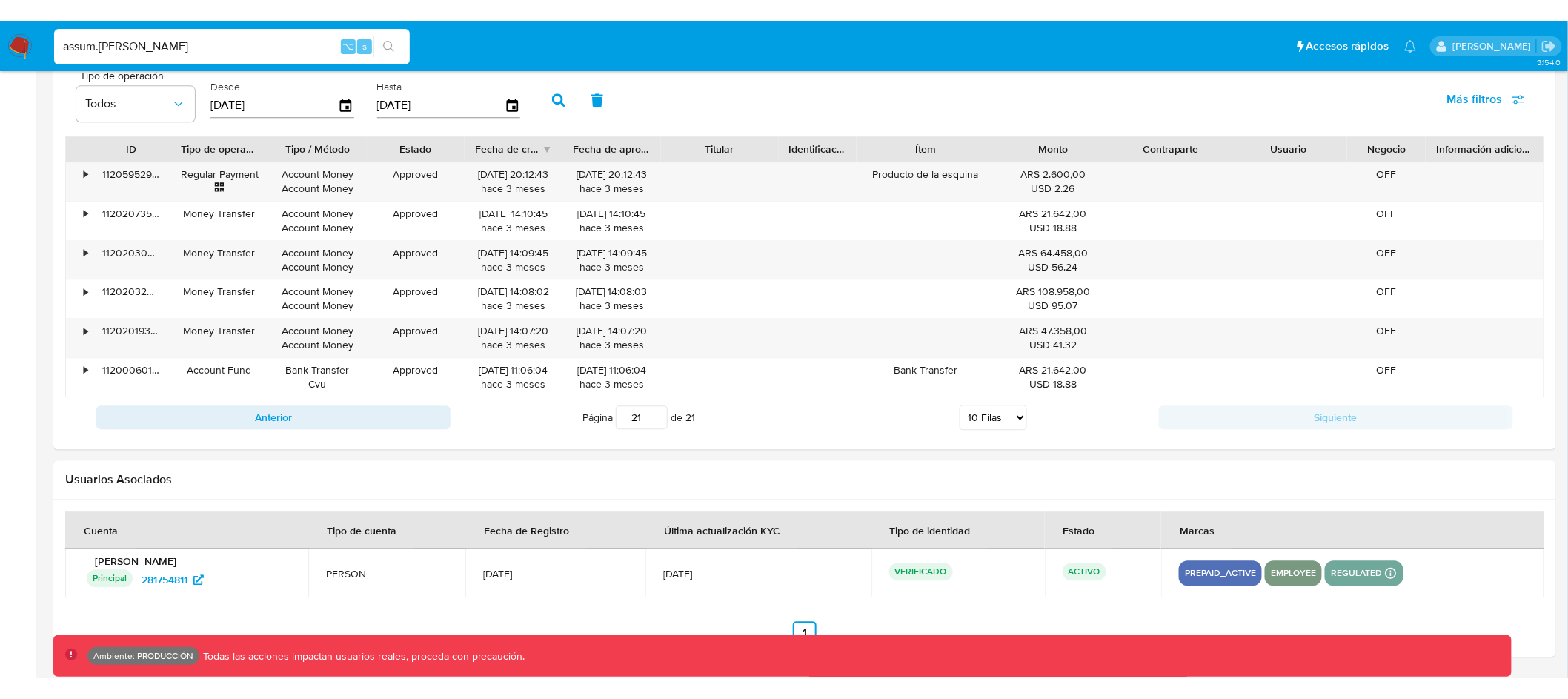
scroll to position [1414, 0]
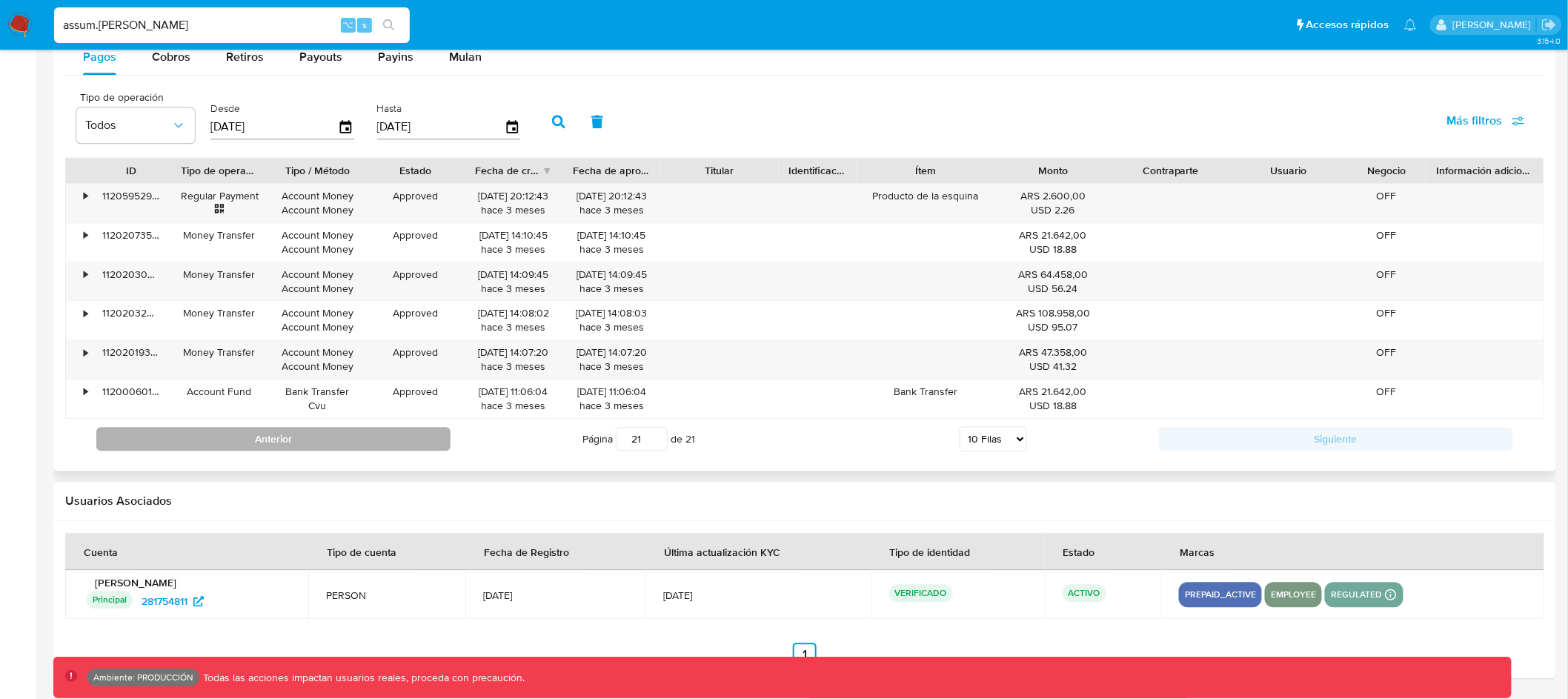
click at [408, 439] on button "Anterior" at bounding box center [274, 439] width 355 height 24
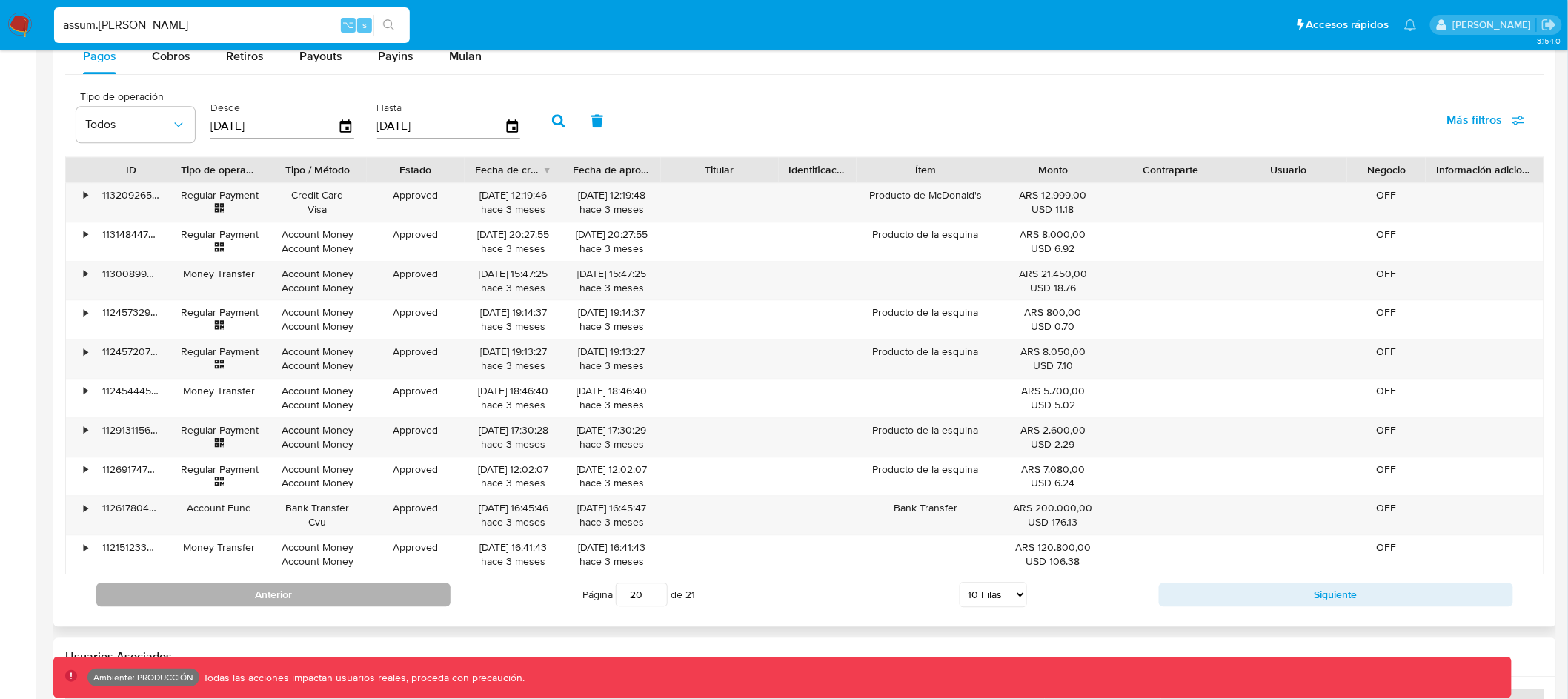
click at [426, 590] on button "Anterior" at bounding box center [274, 595] width 355 height 24
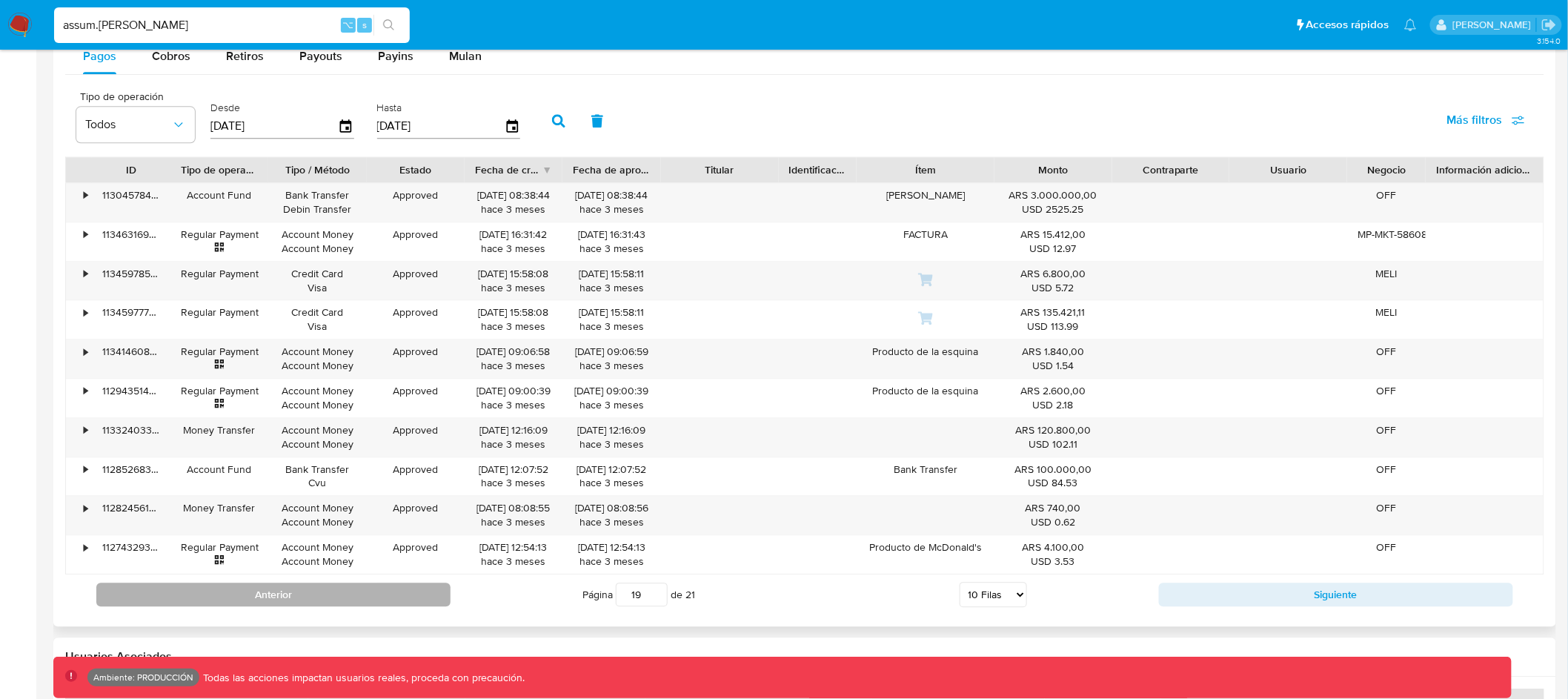
click at [426, 590] on button "Anterior" at bounding box center [274, 595] width 355 height 24
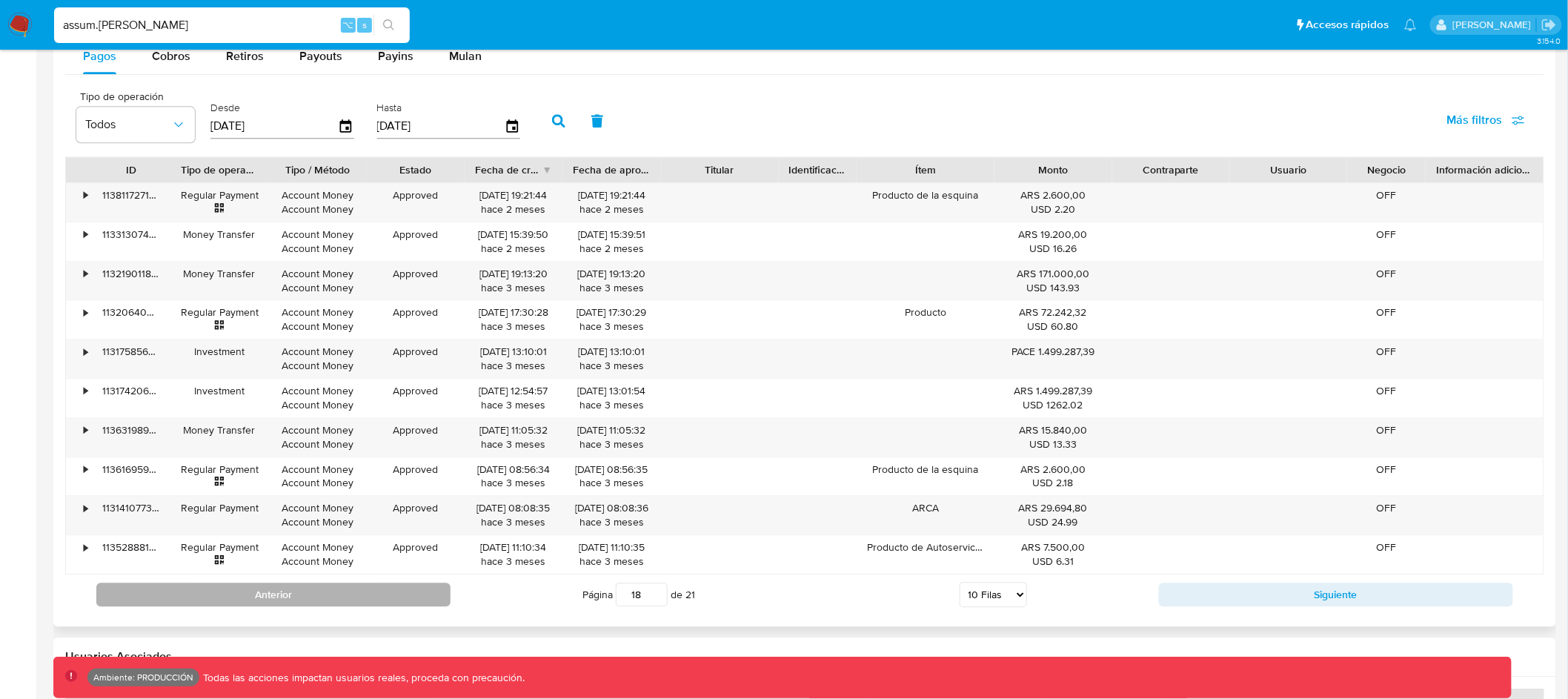
click at [426, 590] on button "Anterior" at bounding box center [274, 595] width 355 height 24
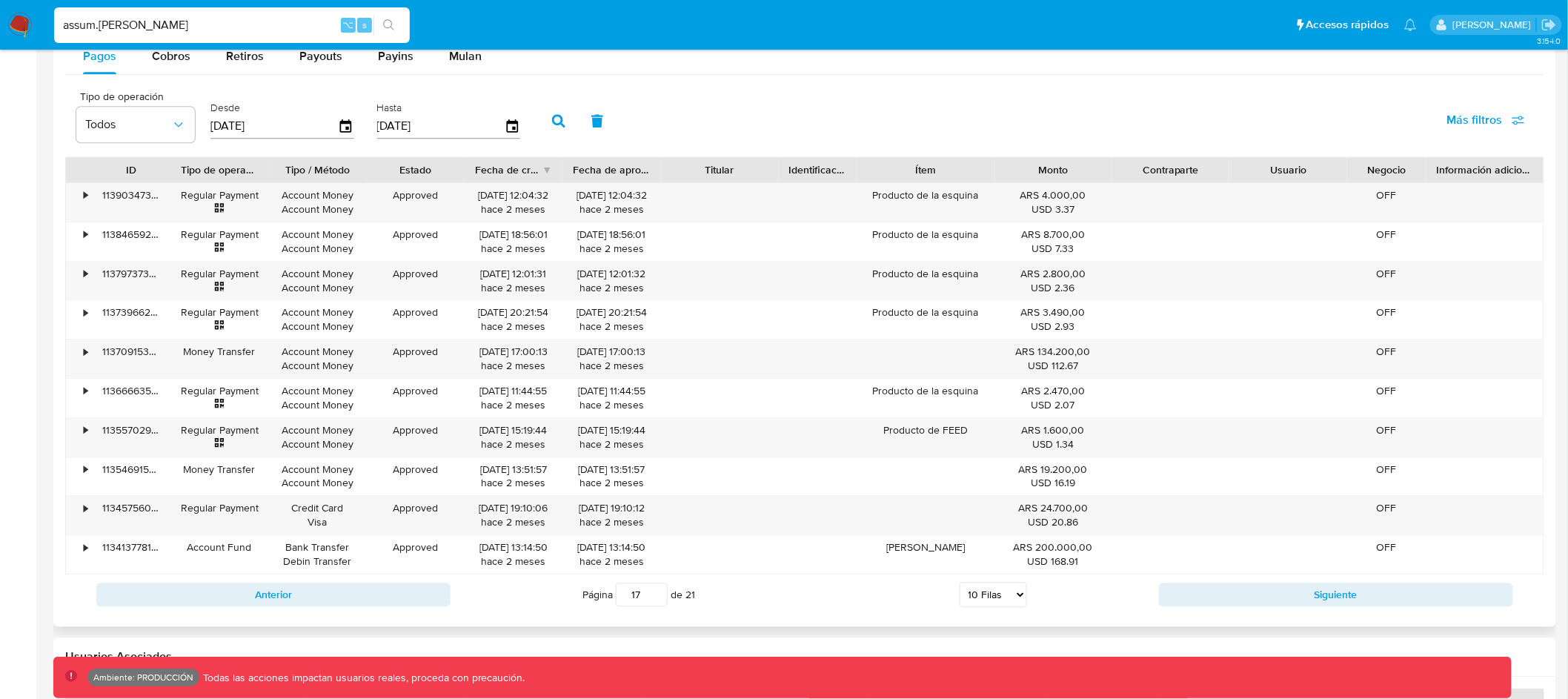
drag, startPoint x: 643, startPoint y: 595, endPoint x: 610, endPoint y: 595, distance: 33.0
click at [610, 595] on span "Página 17 de 21" at bounding box center [639, 595] width 113 height 24
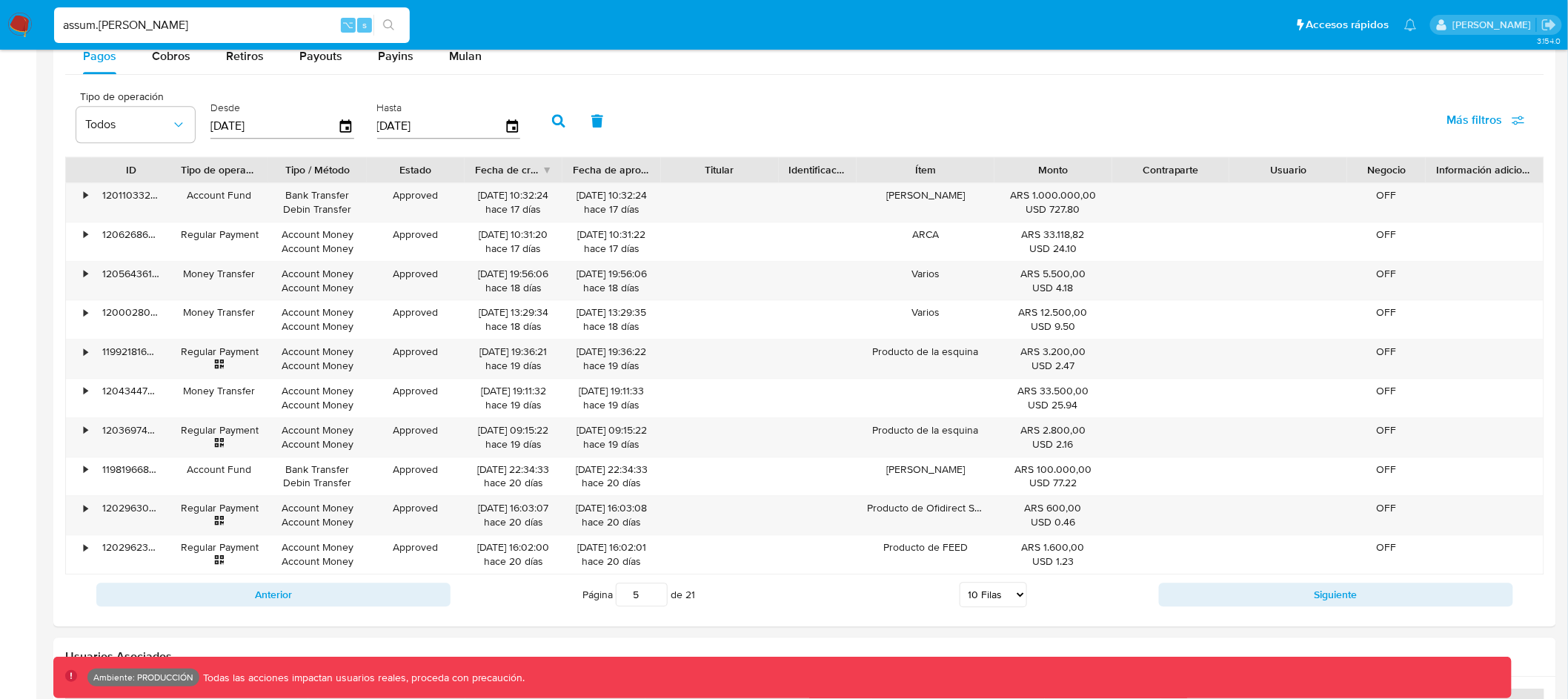
click at [370, 591] on button "Anterior" at bounding box center [274, 595] width 355 height 24
type input "4"
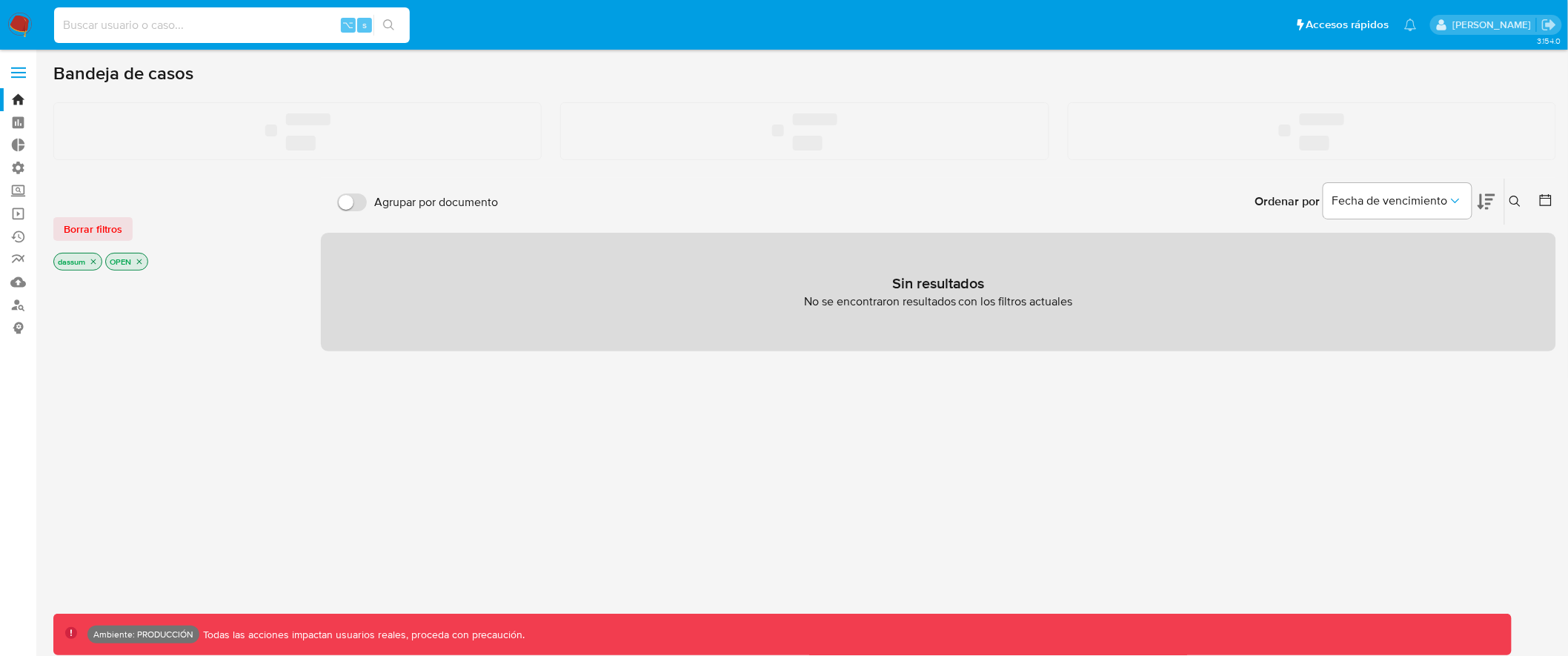
click at [281, 18] on input at bounding box center [232, 25] width 356 height 19
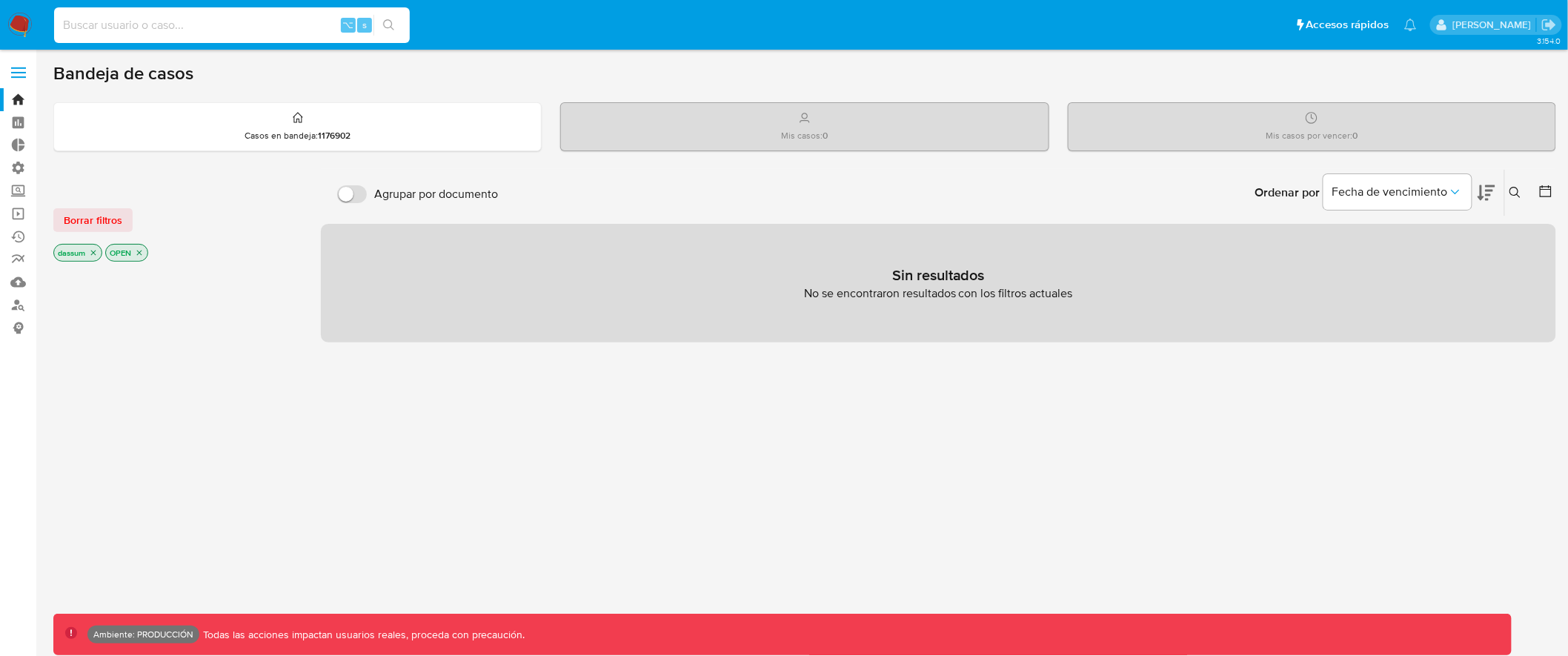
paste input "1330597806"
type input "1330597806"
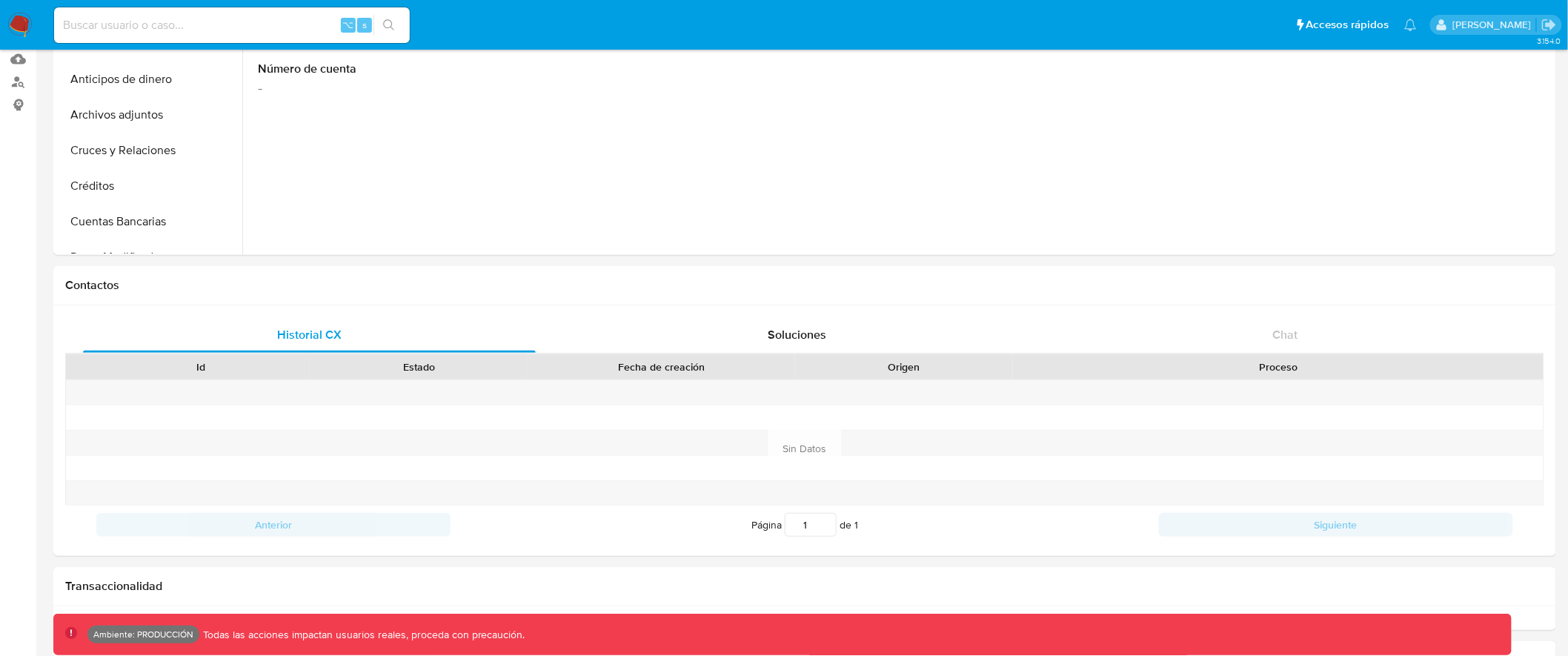
scroll to position [627, 0]
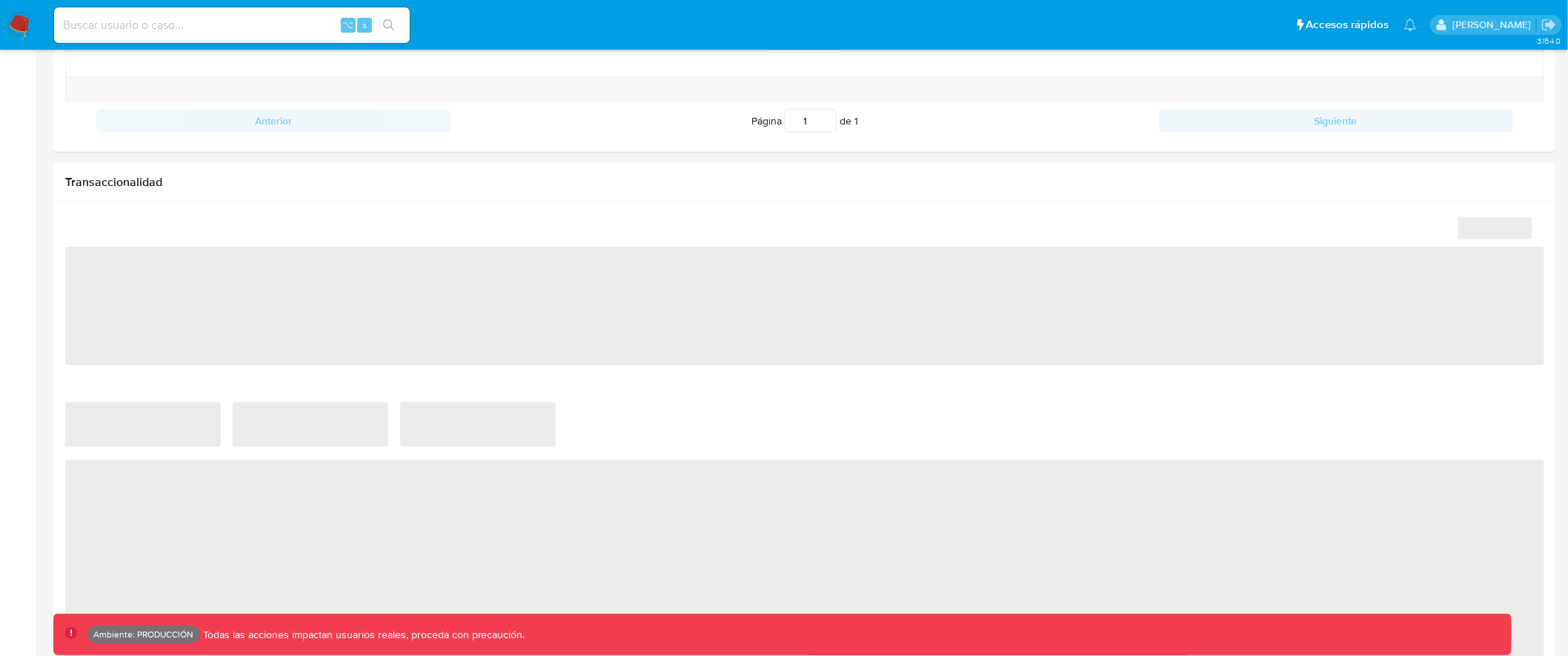
select select "10"
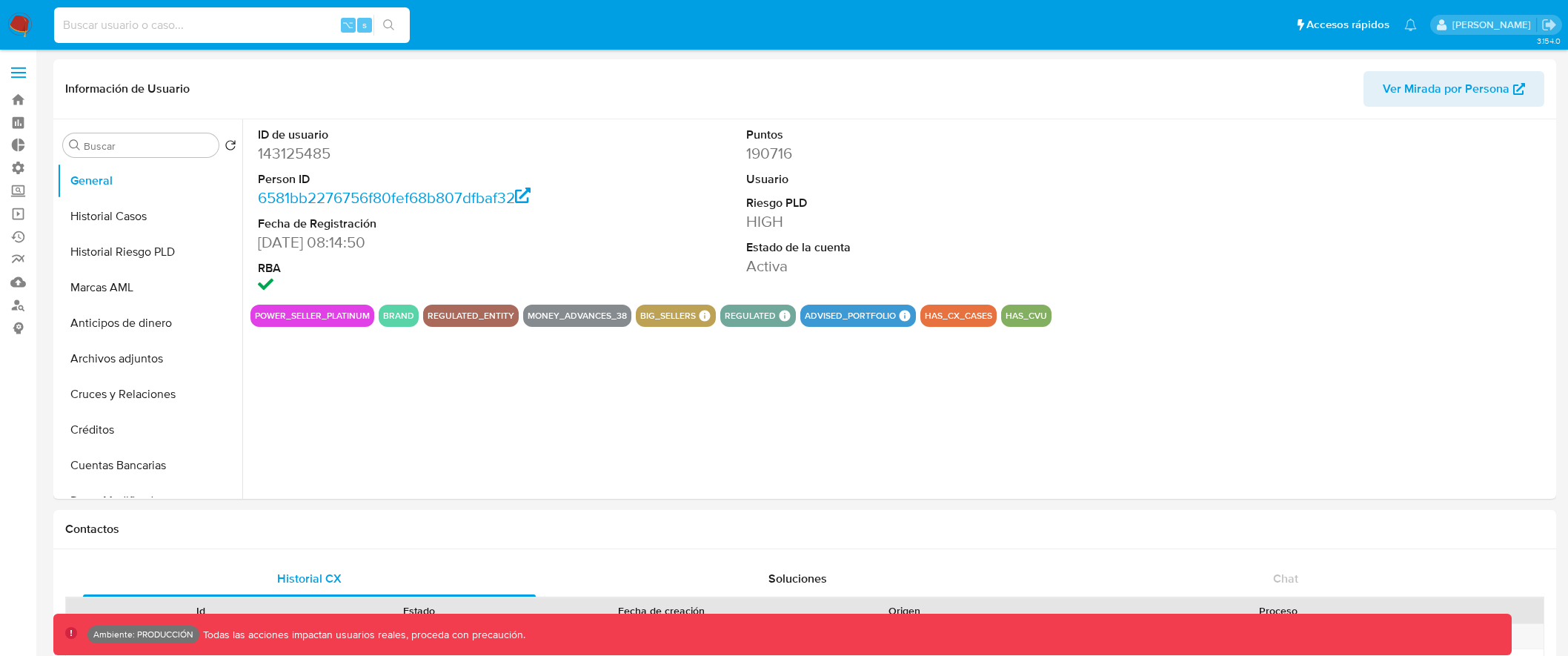
select select "10"
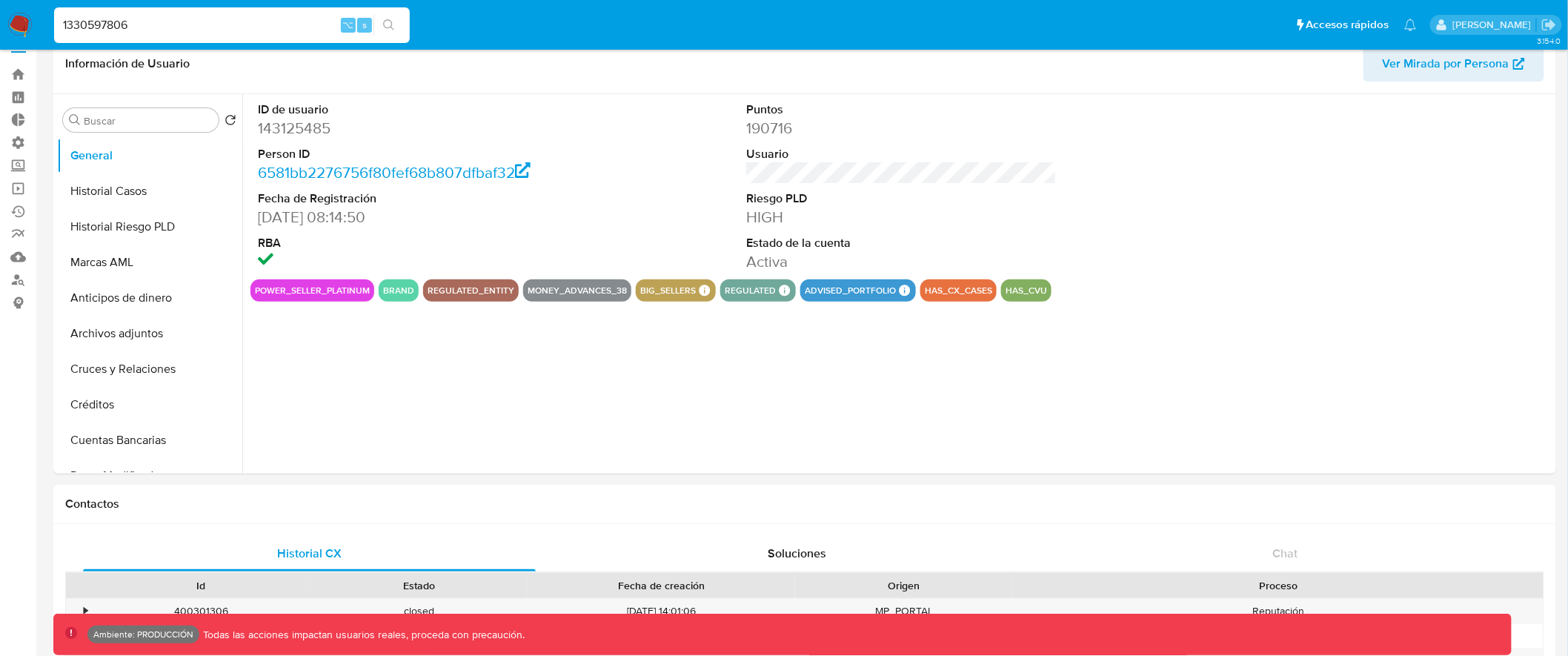
type input "1330597806"
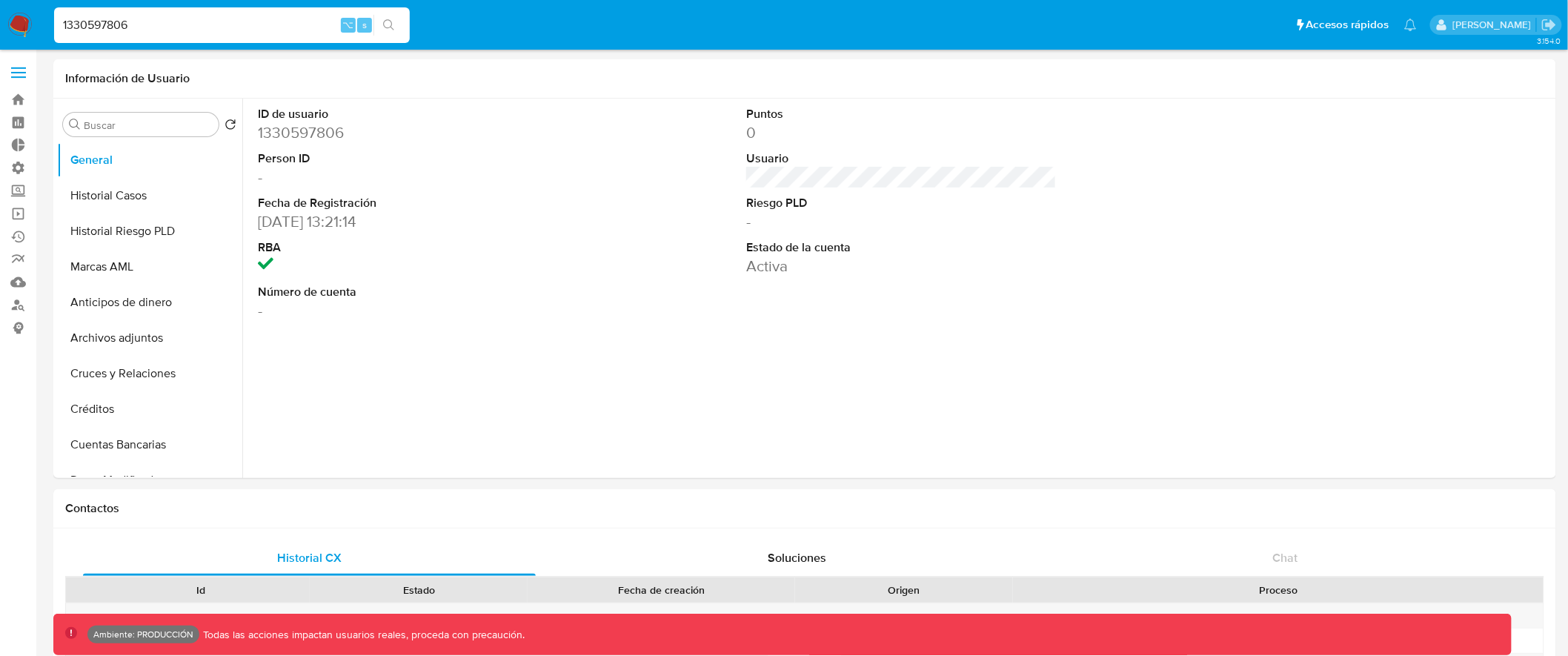
select select "10"
drag, startPoint x: 269, startPoint y: 129, endPoint x: 371, endPoint y: 129, distance: 102.0
click at [371, 129] on dd "1330597806" at bounding box center [413, 132] width 310 height 21
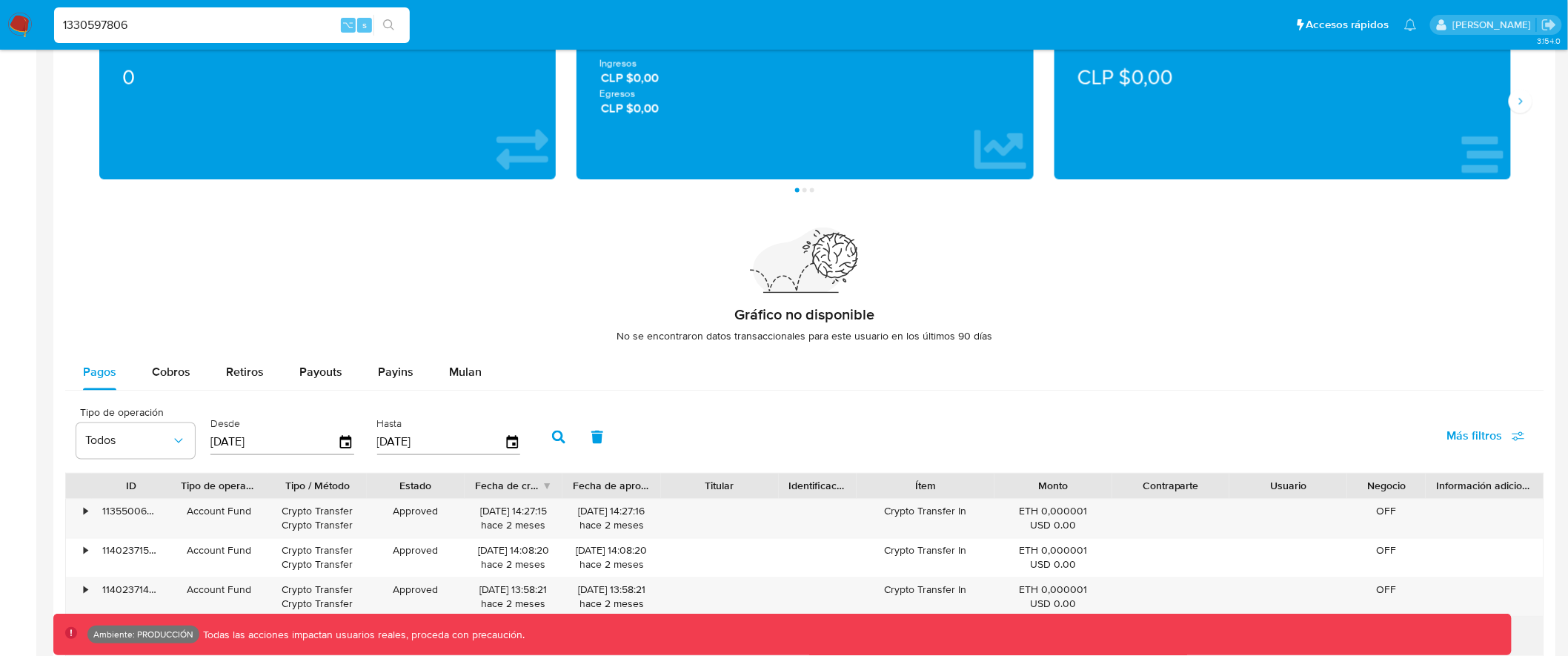
scroll to position [1073, 0]
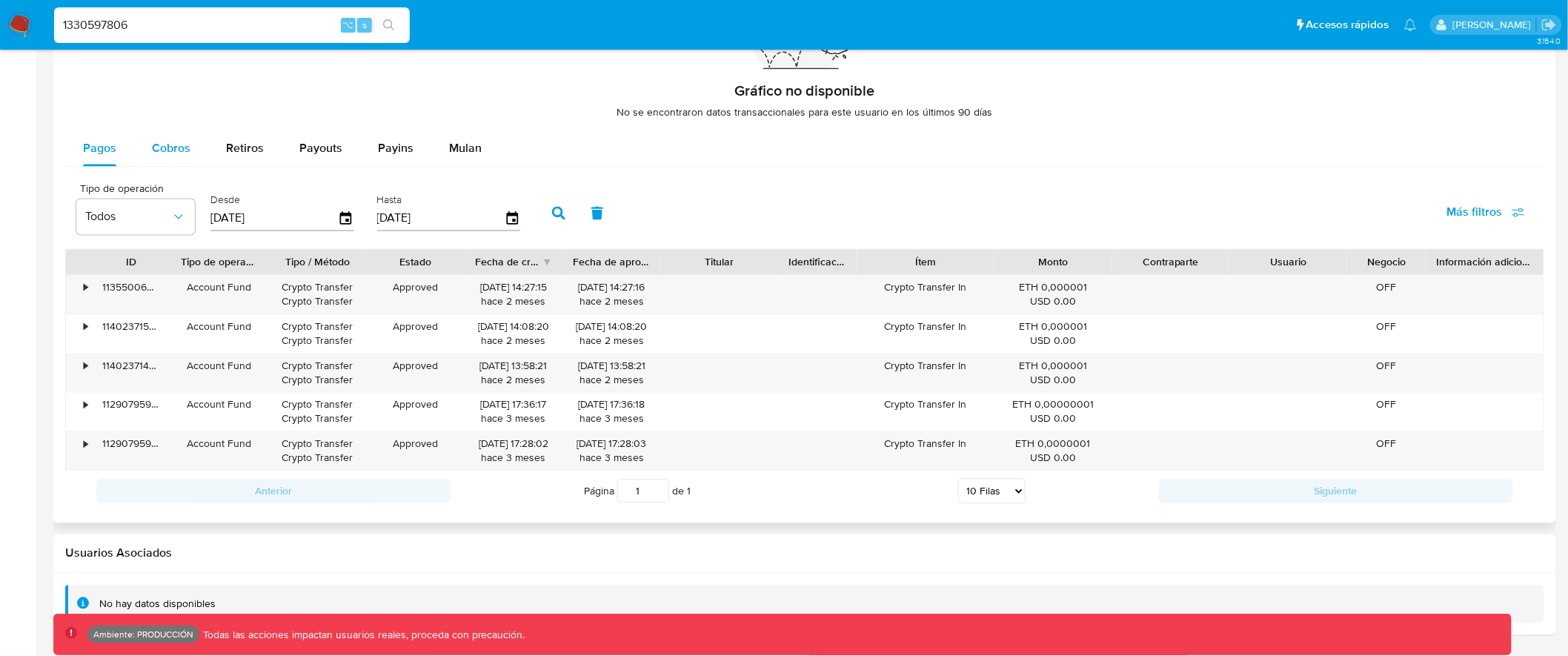
click at [180, 155] on span "Cobros" at bounding box center [171, 148] width 39 height 17
select select "10"
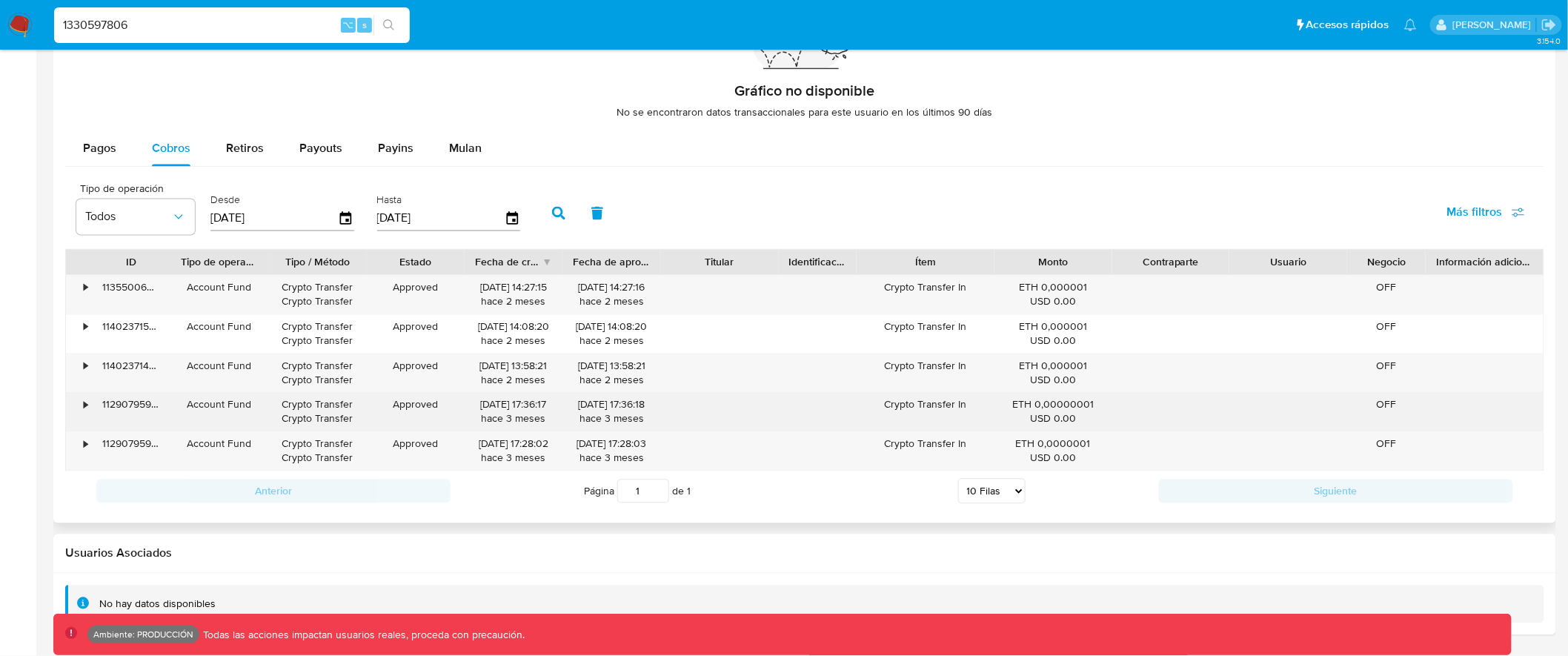
drag, startPoint x: 470, startPoint y: 289, endPoint x: 568, endPoint y: 414, distance: 158.8
click at [568, 414] on div "• 113550066831 Account Fund Crypto Transfer Crypto Transfer Approved 05/06/2025…" at bounding box center [805, 373] width 1480 height 197
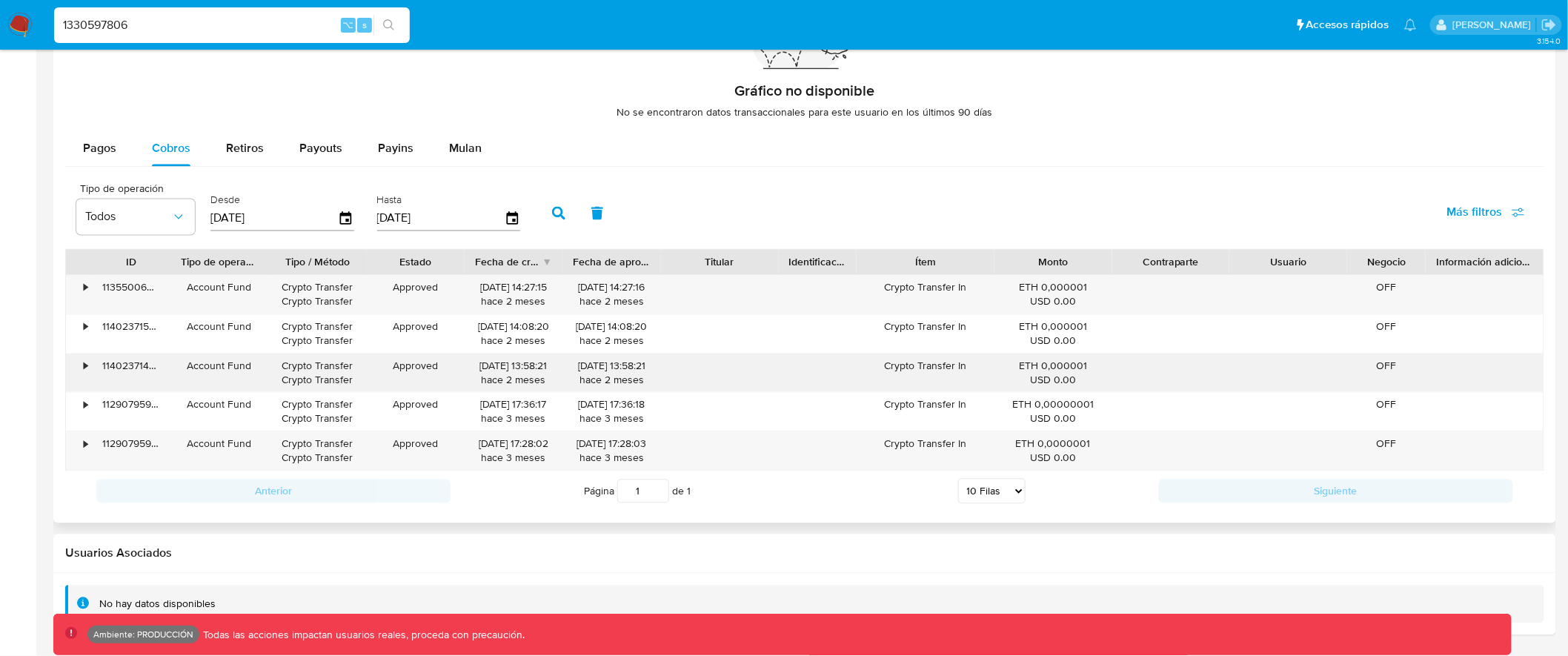
click at [544, 364] on div "05/06/2025 13:58:21 hace 2 meses" at bounding box center [513, 374] width 77 height 28
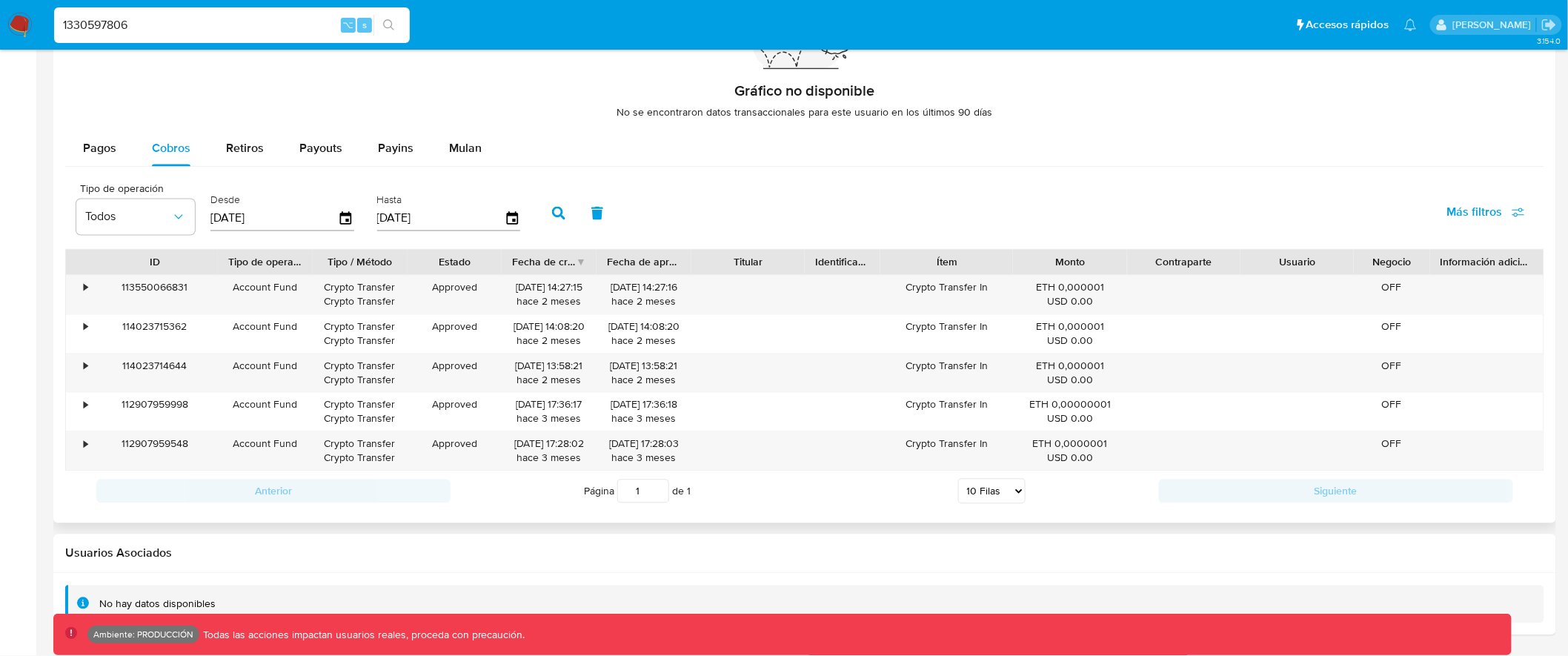
drag, startPoint x: 176, startPoint y: 266, endPoint x: 224, endPoint y: 266, distance: 48.0
click at [224, 266] on div at bounding box center [218, 263] width 27 height 25
click at [159, 288] on div "113550066831" at bounding box center [155, 295] width 126 height 39
click at [84, 291] on div "•" at bounding box center [85, 287] width 4 height 14
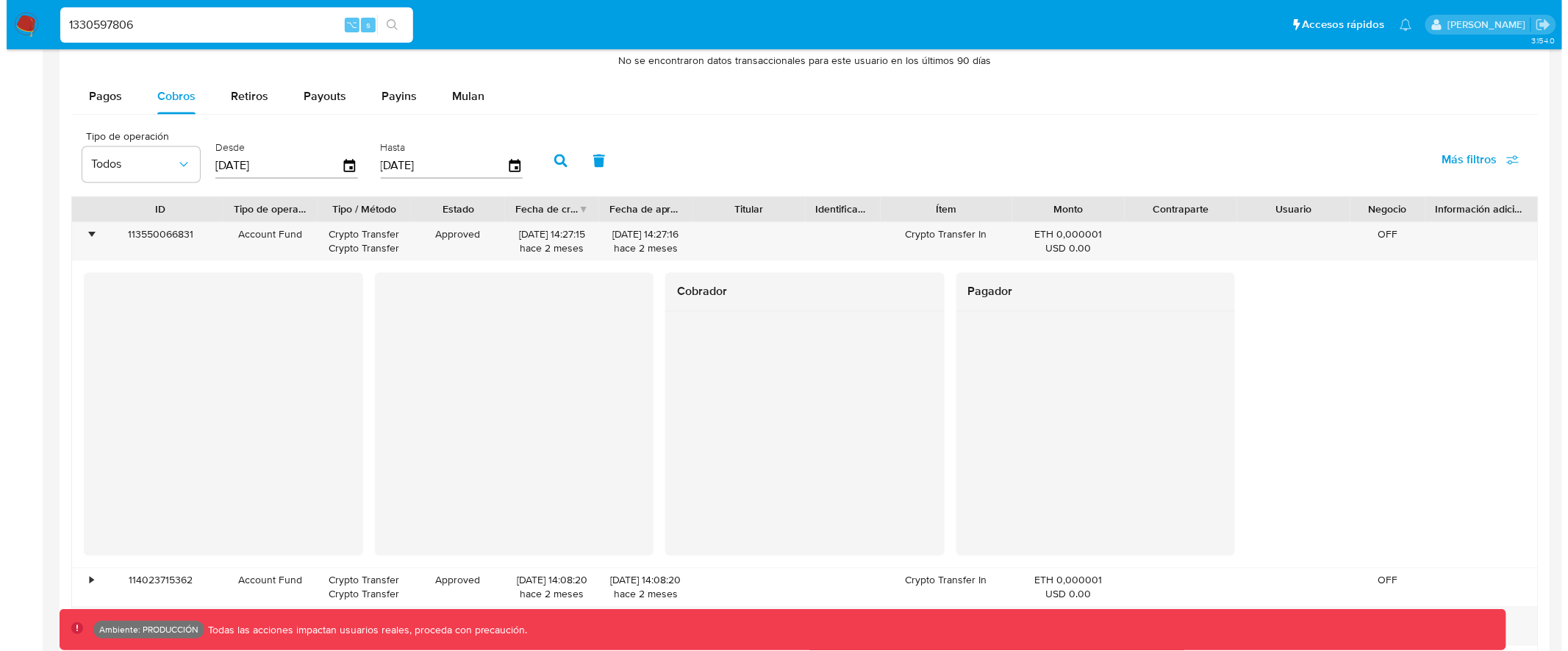
scroll to position [1114, 0]
click at [396, 99] on span "Payins" at bounding box center [393, 98] width 36 height 17
select select "10"
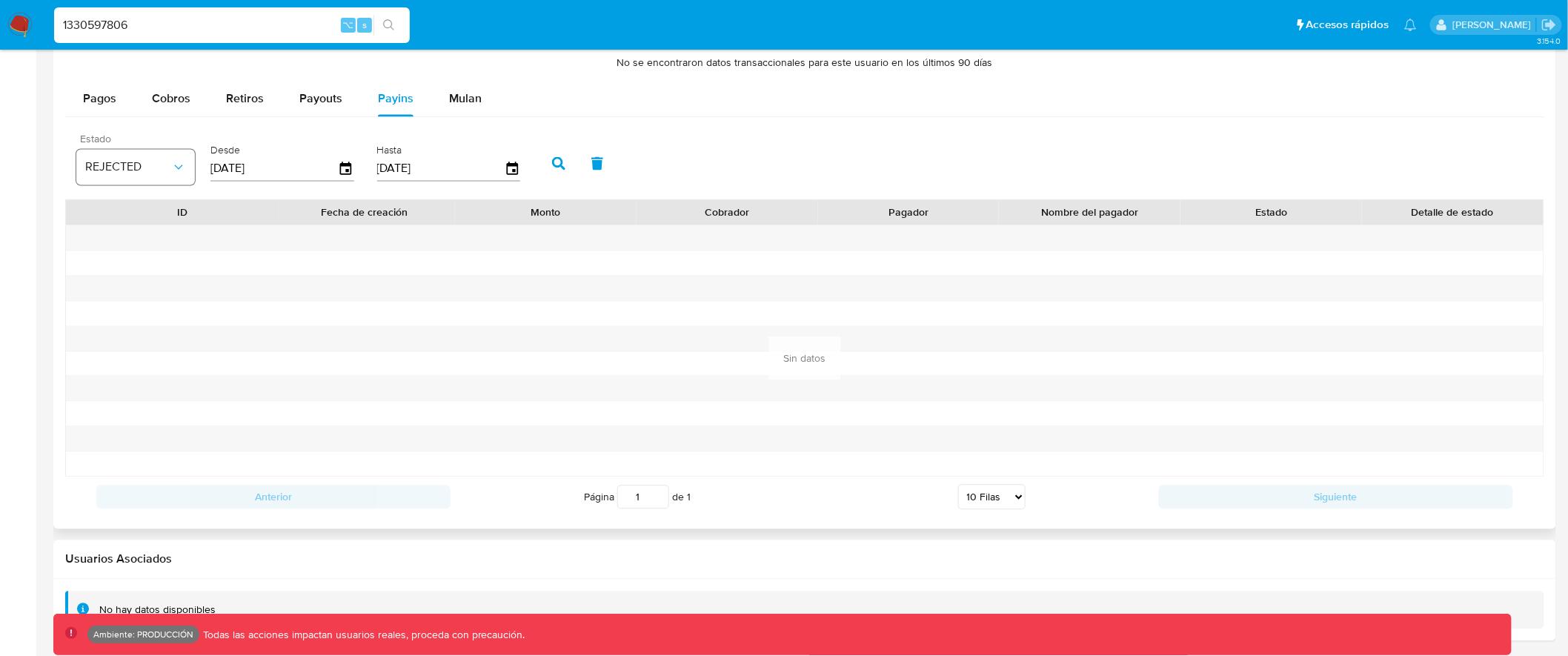
click at [156, 150] on button "REJECTED" at bounding box center [135, 168] width 119 height 36
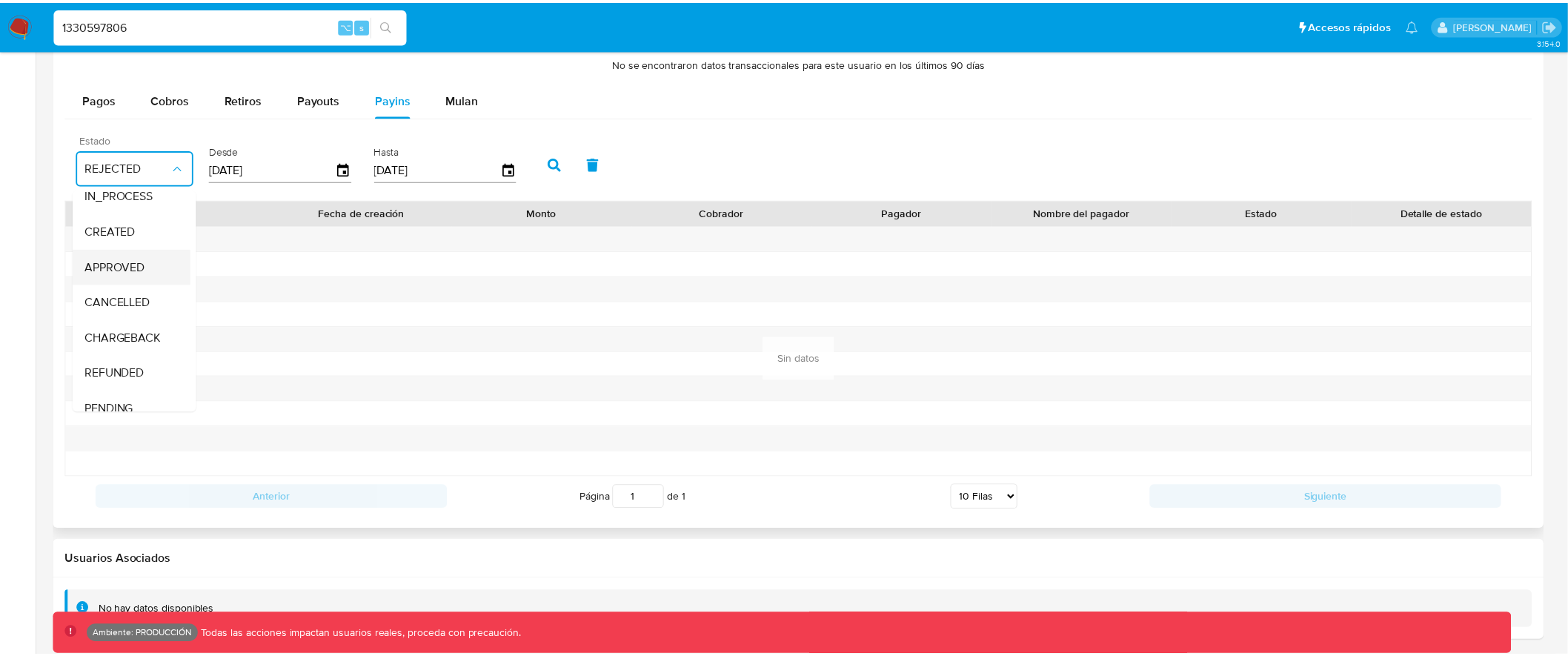
scroll to position [110, 0]
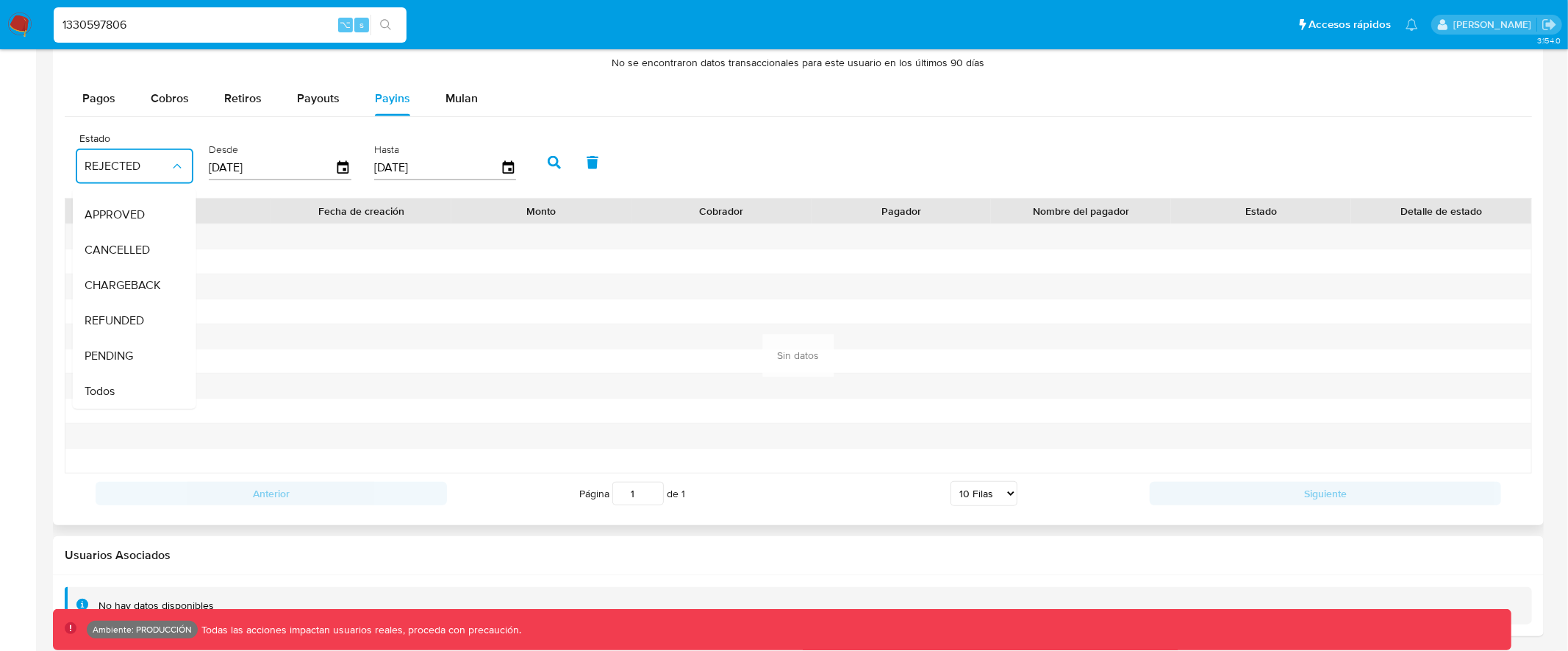
click at [131, 381] on div "Todos" at bounding box center [127, 390] width 85 height 36
click at [545, 152] on button "button" at bounding box center [554, 163] width 39 height 36
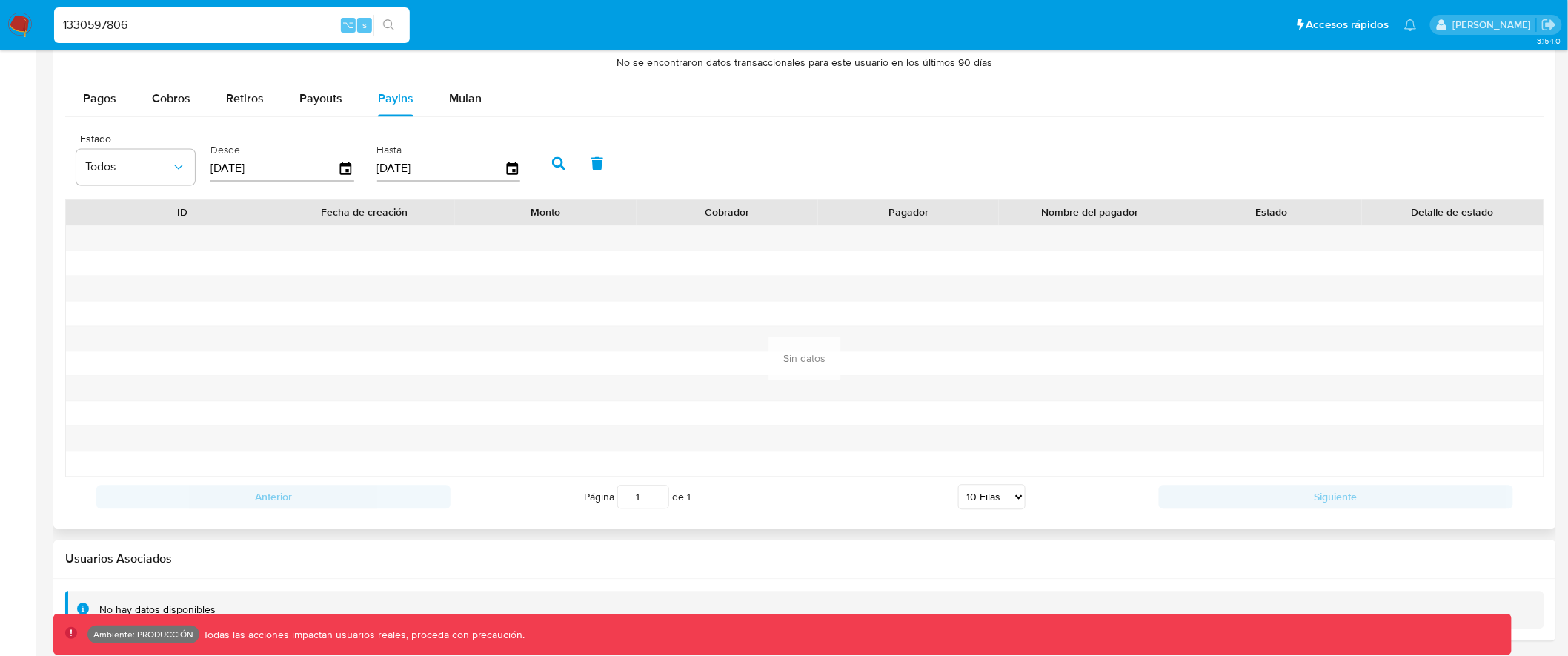
click at [552, 174] on button "button" at bounding box center [559, 164] width 39 height 36
click at [101, 89] on div "Pagos" at bounding box center [99, 99] width 34 height 36
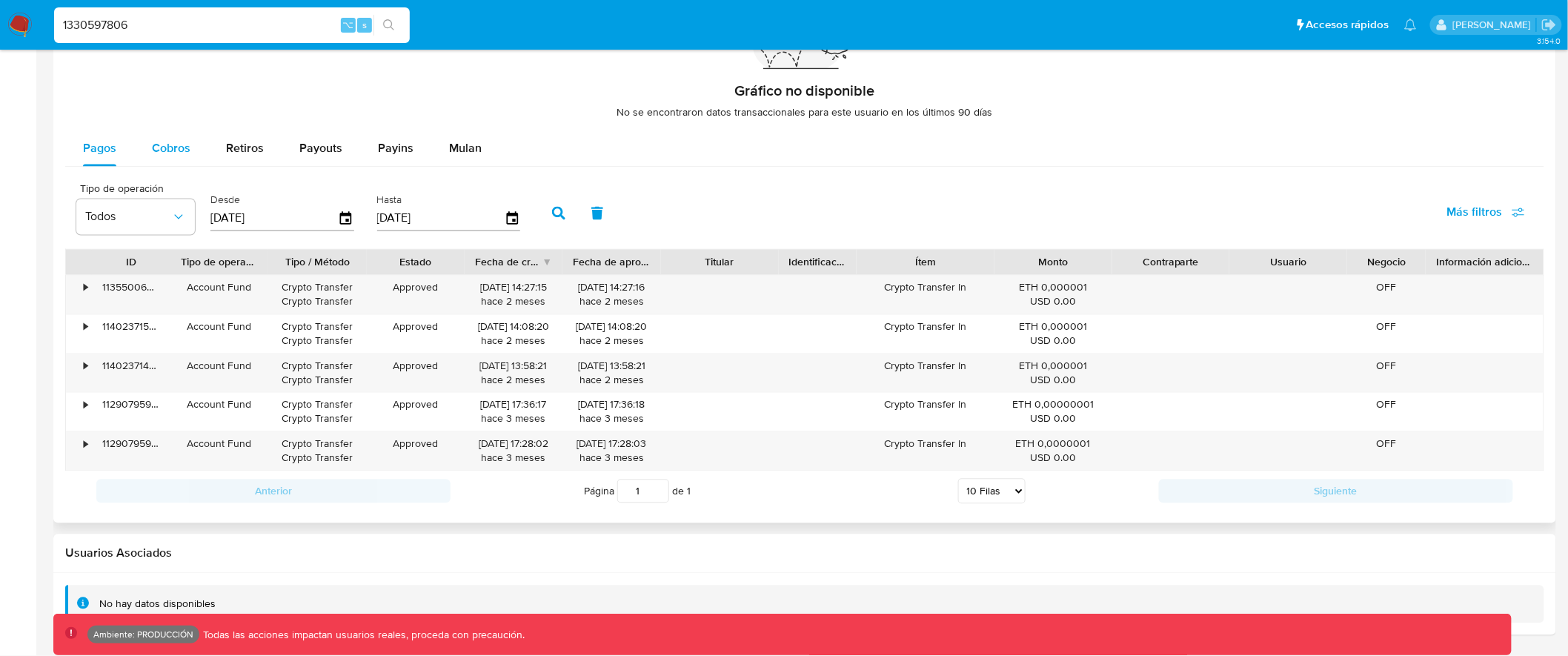
scroll to position [1073, 0]
click at [392, 145] on span "Payins" at bounding box center [396, 148] width 36 height 17
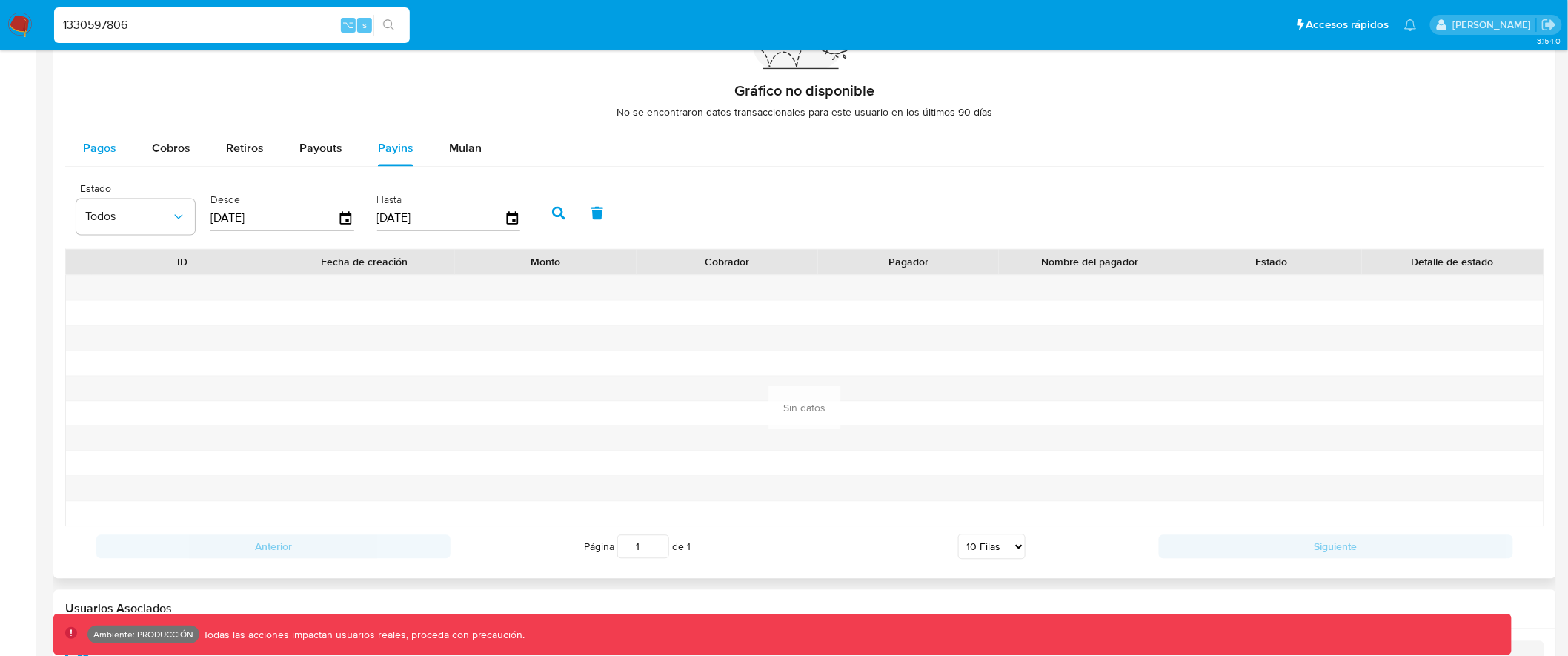
click at [98, 146] on span "Pagos" at bounding box center [99, 148] width 34 height 17
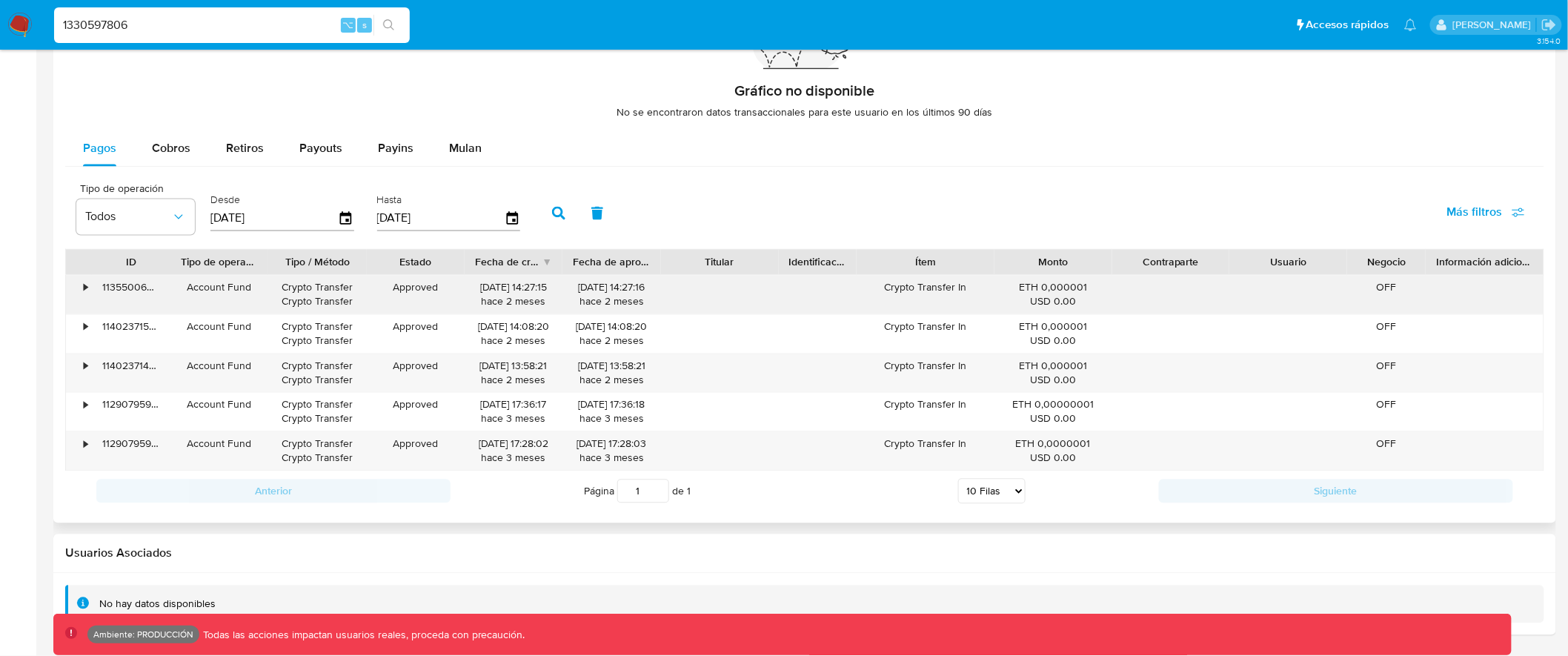
click at [81, 293] on div "•" at bounding box center [79, 295] width 26 height 39
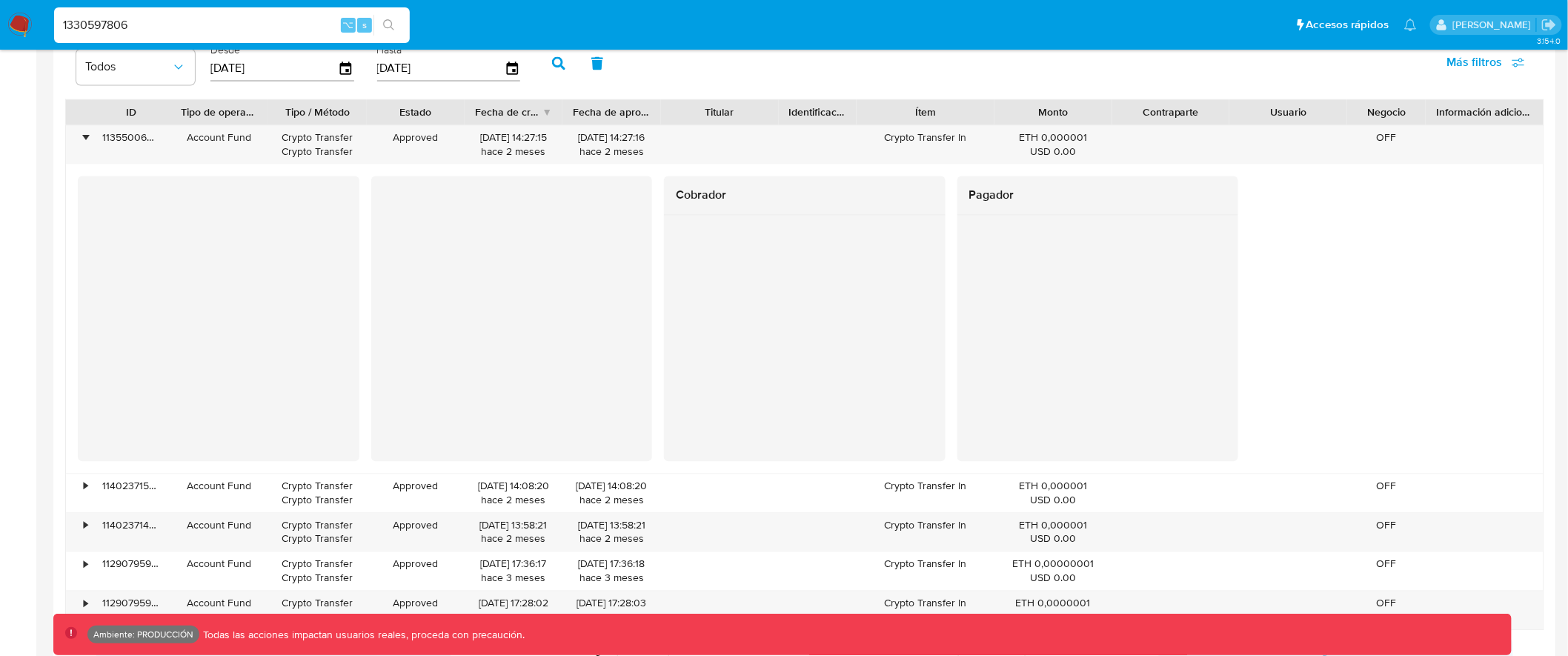
scroll to position [1359, 0]
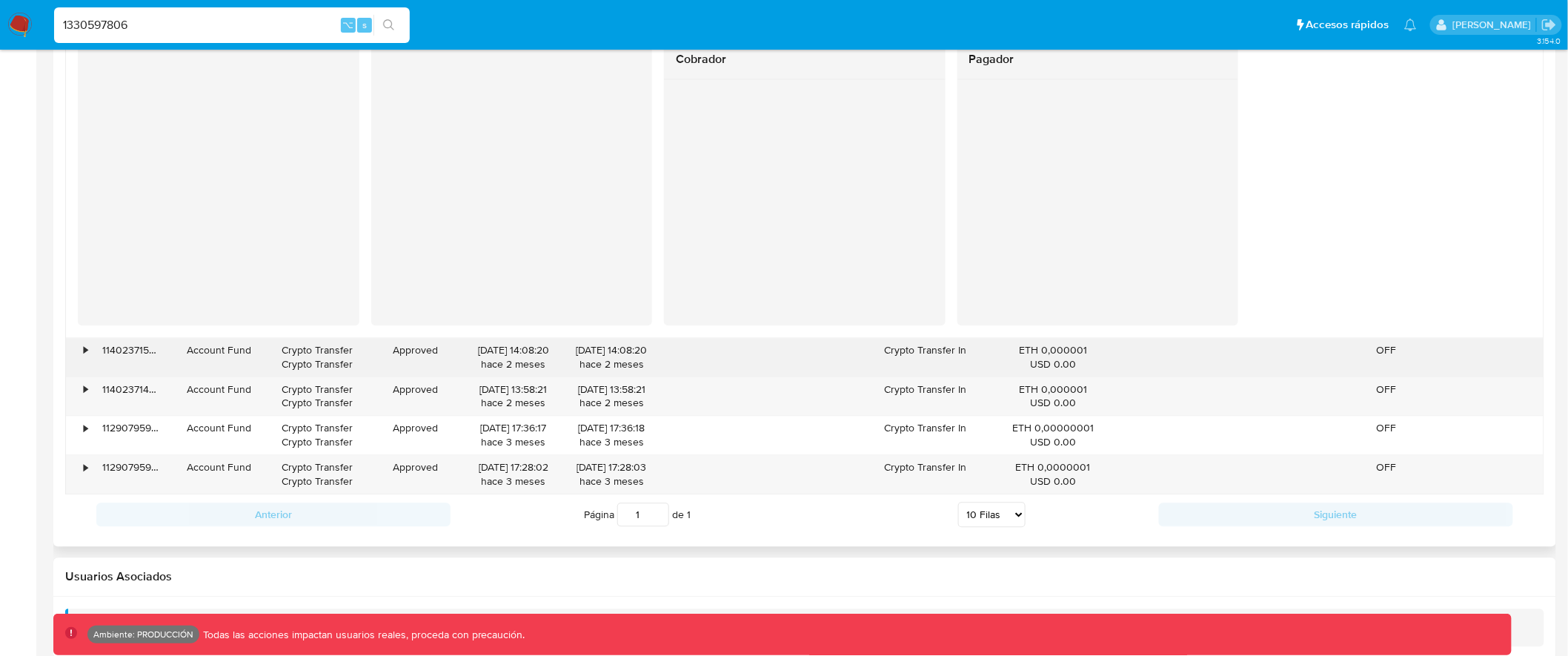
click at [84, 351] on div "•" at bounding box center [85, 350] width 4 height 14
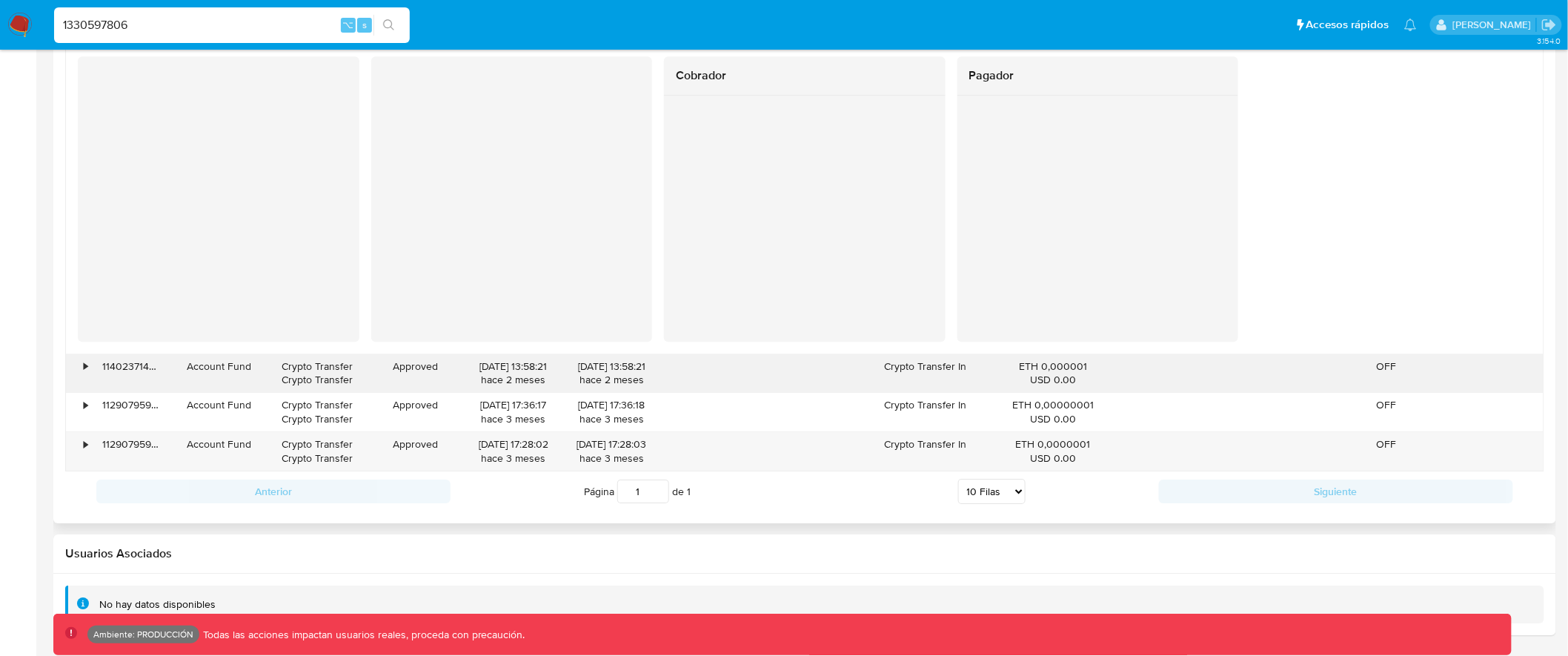
click at [88, 365] on div "•" at bounding box center [85, 367] width 4 height 14
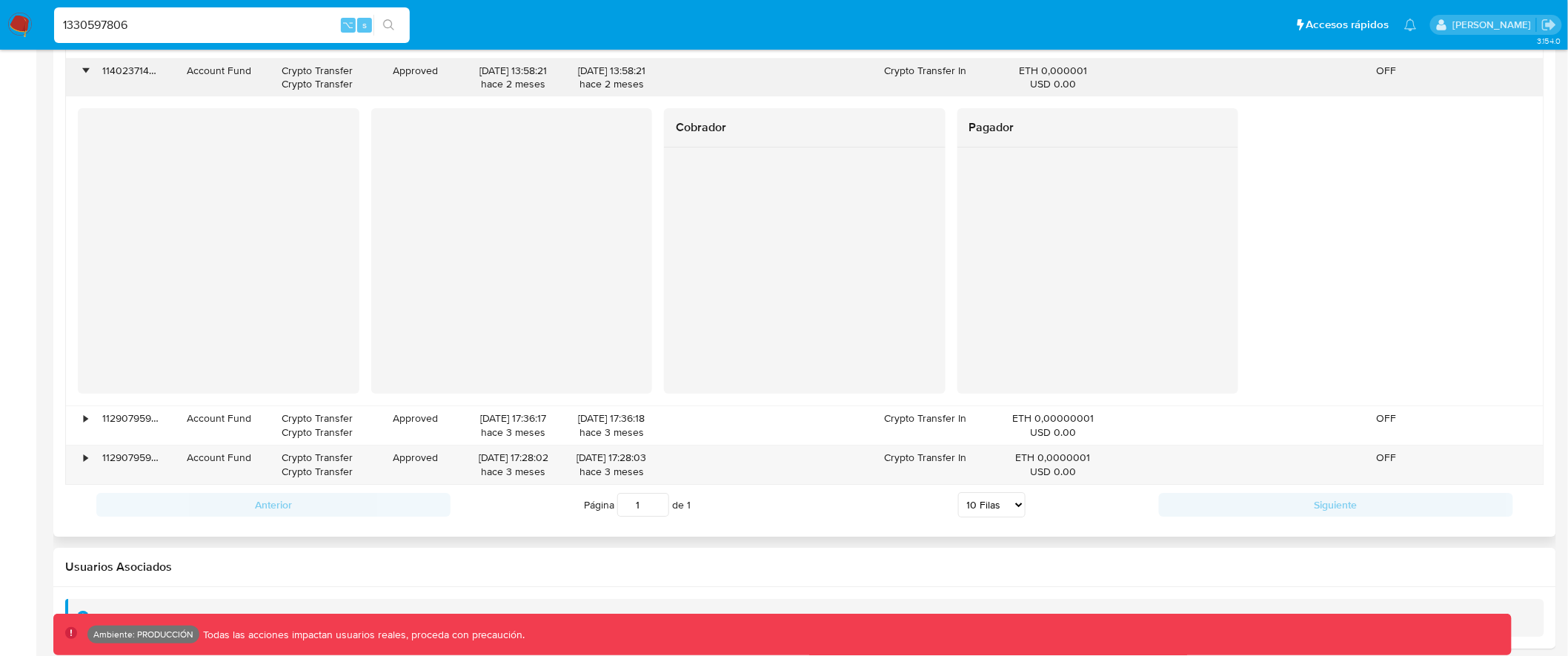
scroll to position [2001, 0]
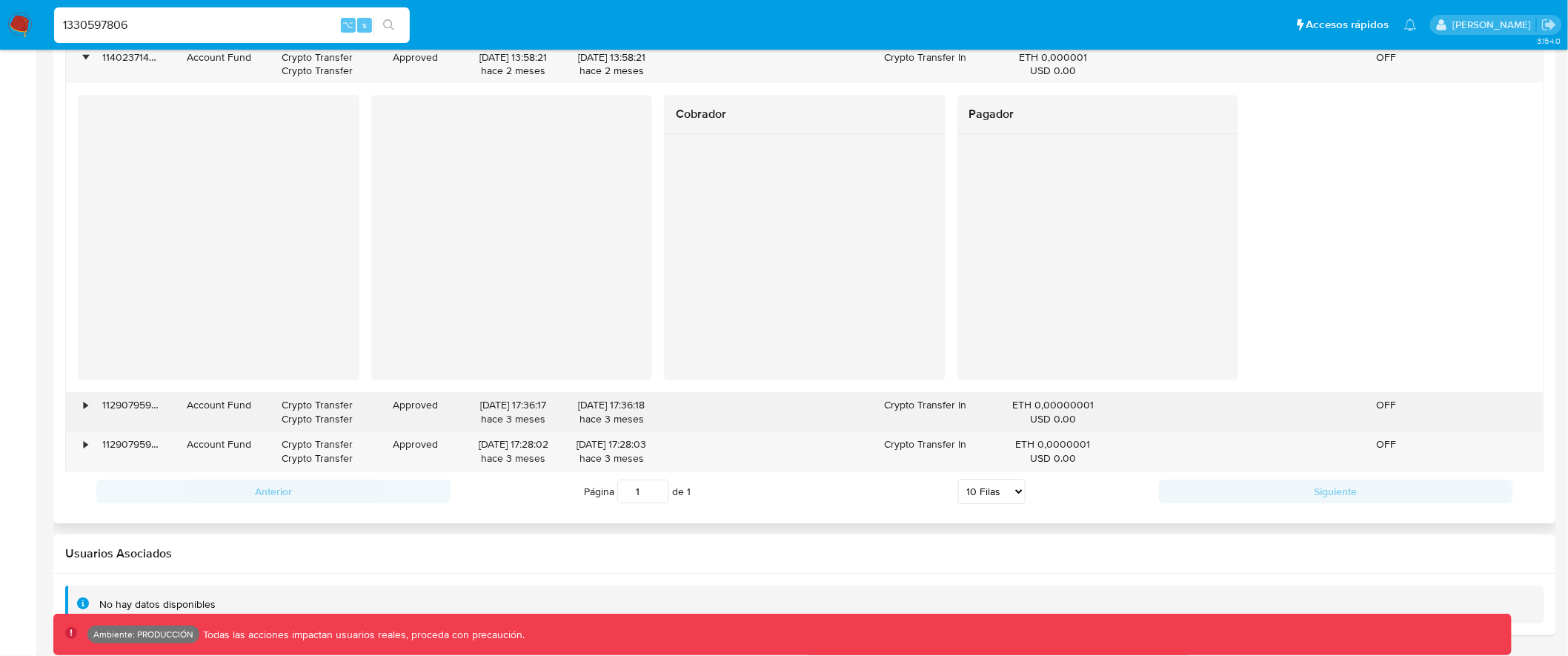
click at [82, 401] on div "•" at bounding box center [79, 412] width 26 height 39
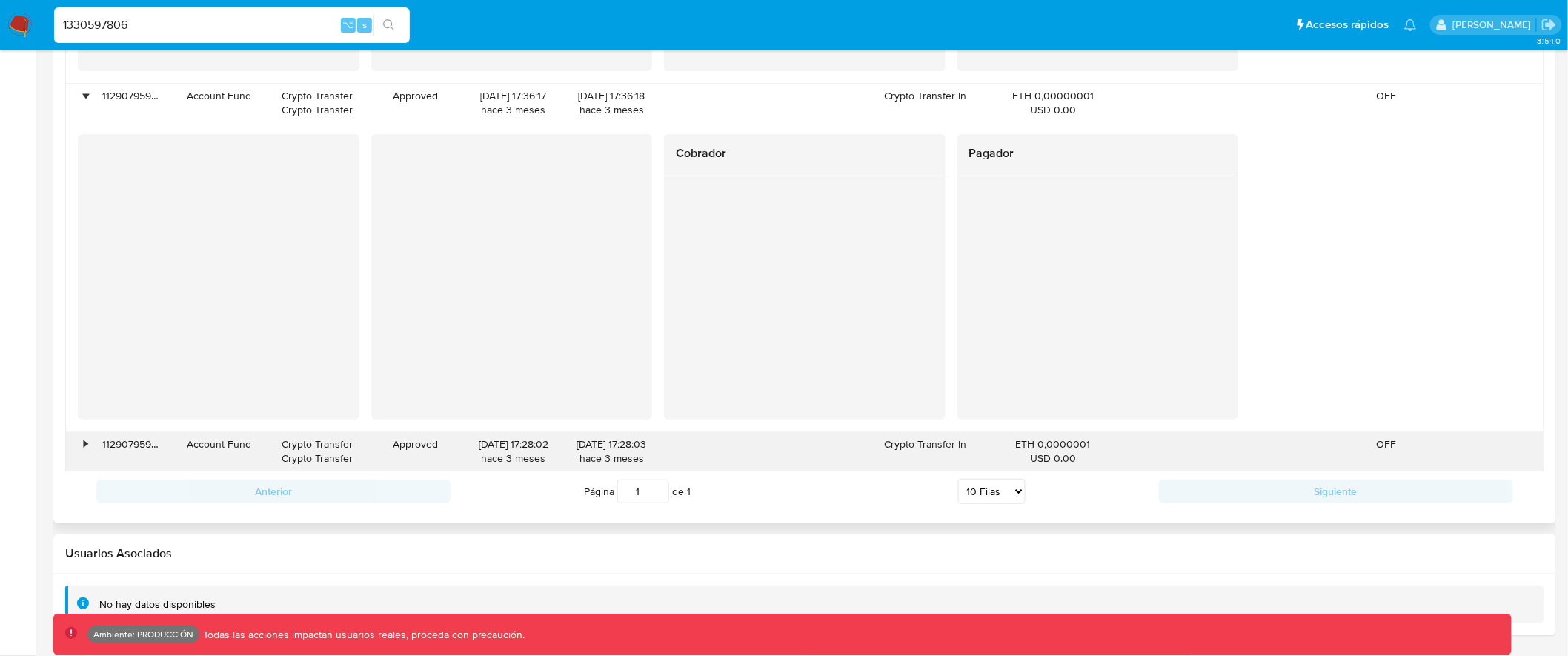
click at [82, 445] on div "•" at bounding box center [79, 452] width 26 height 39
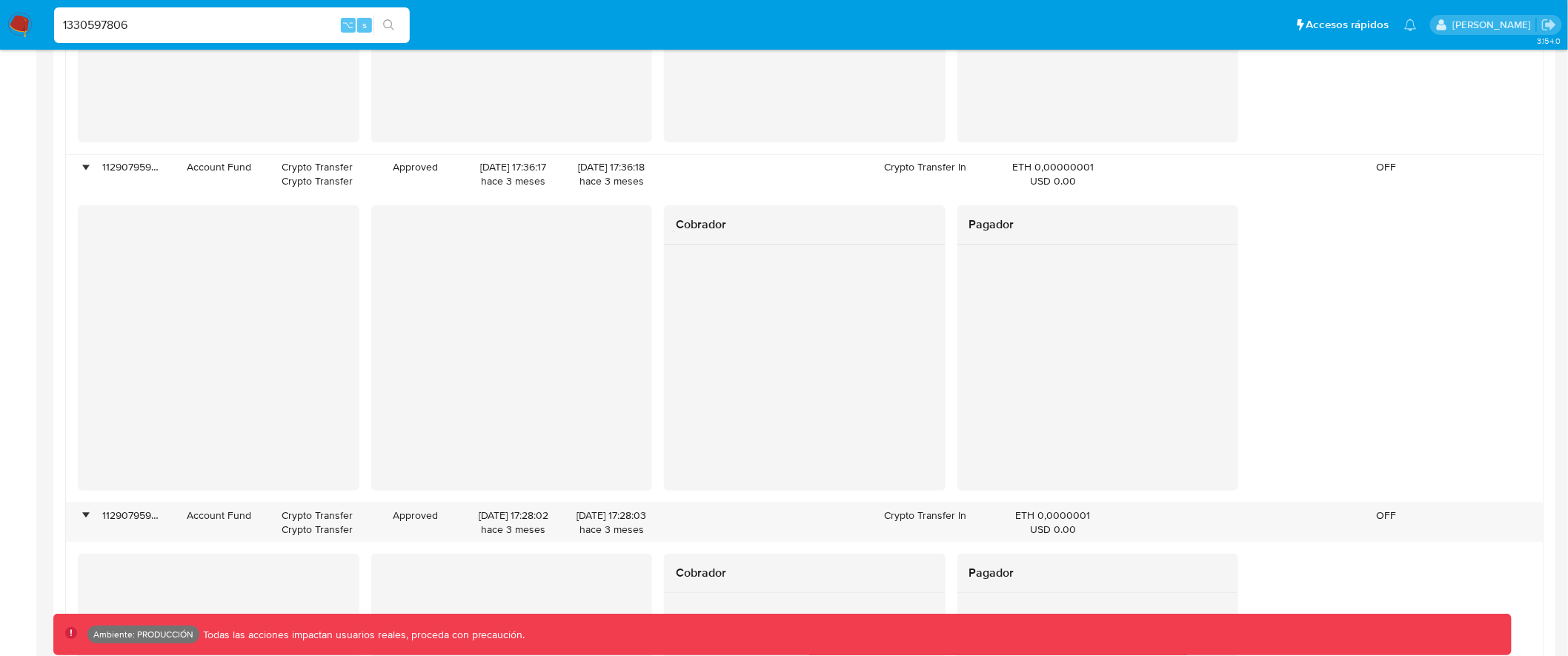
scroll to position [2168, 0]
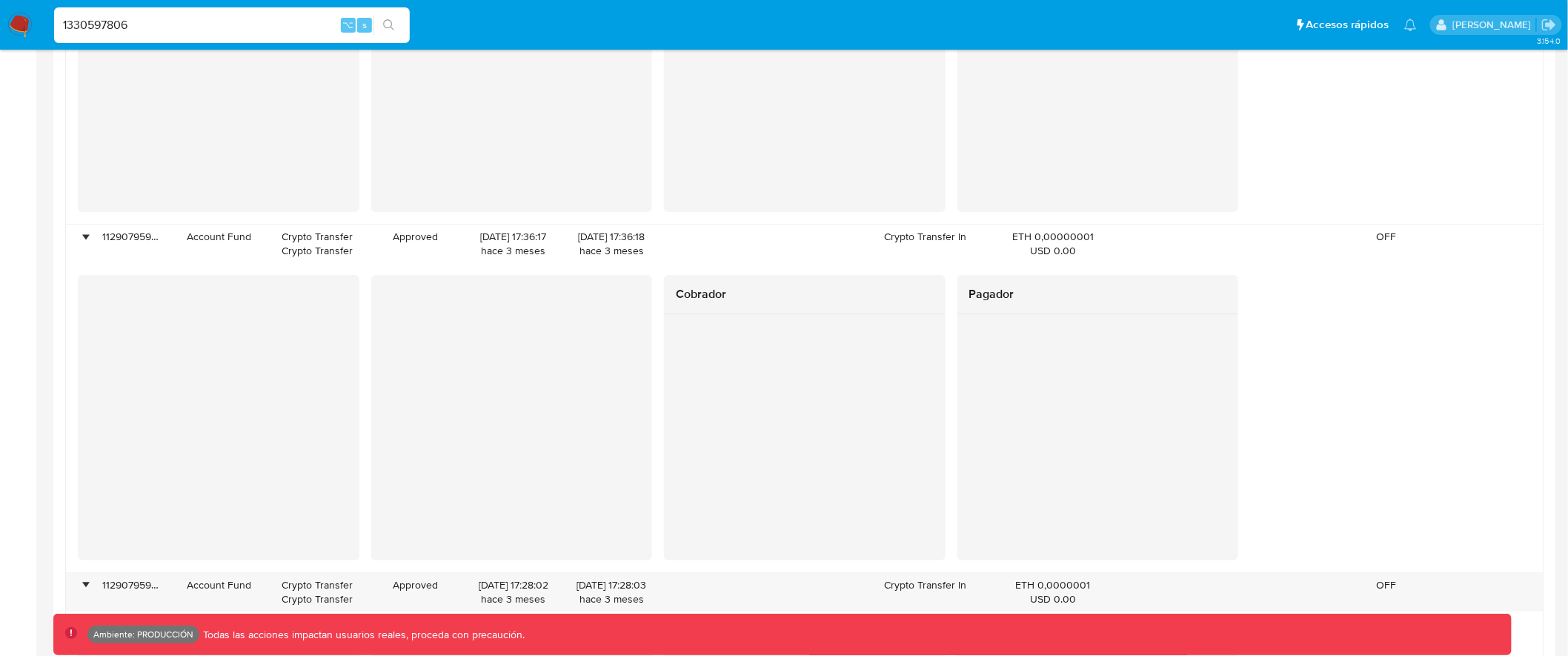
drag, startPoint x: 224, startPoint y: 26, endPoint x: 63, endPoint y: 28, distance: 161.0
click at [63, 28] on input "1330597806" at bounding box center [232, 25] width 356 height 19
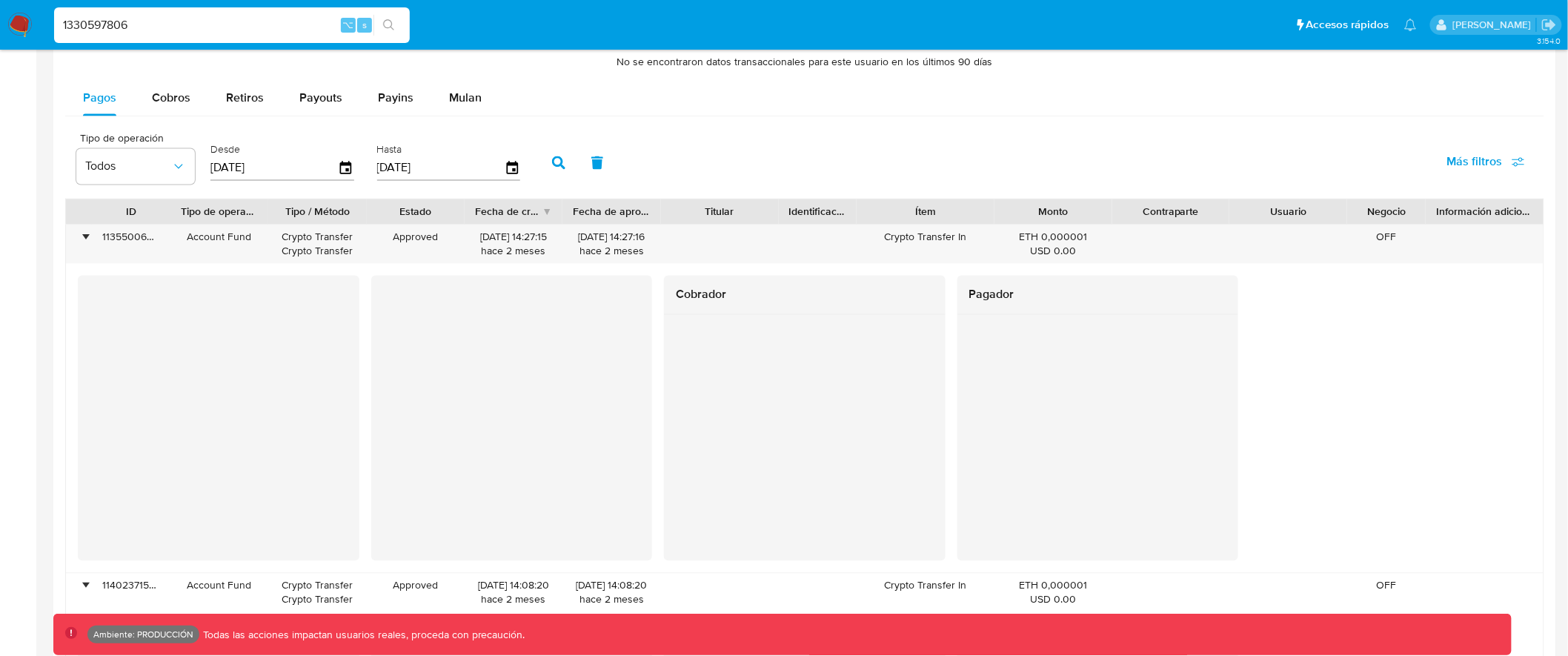
scroll to position [832, 0]
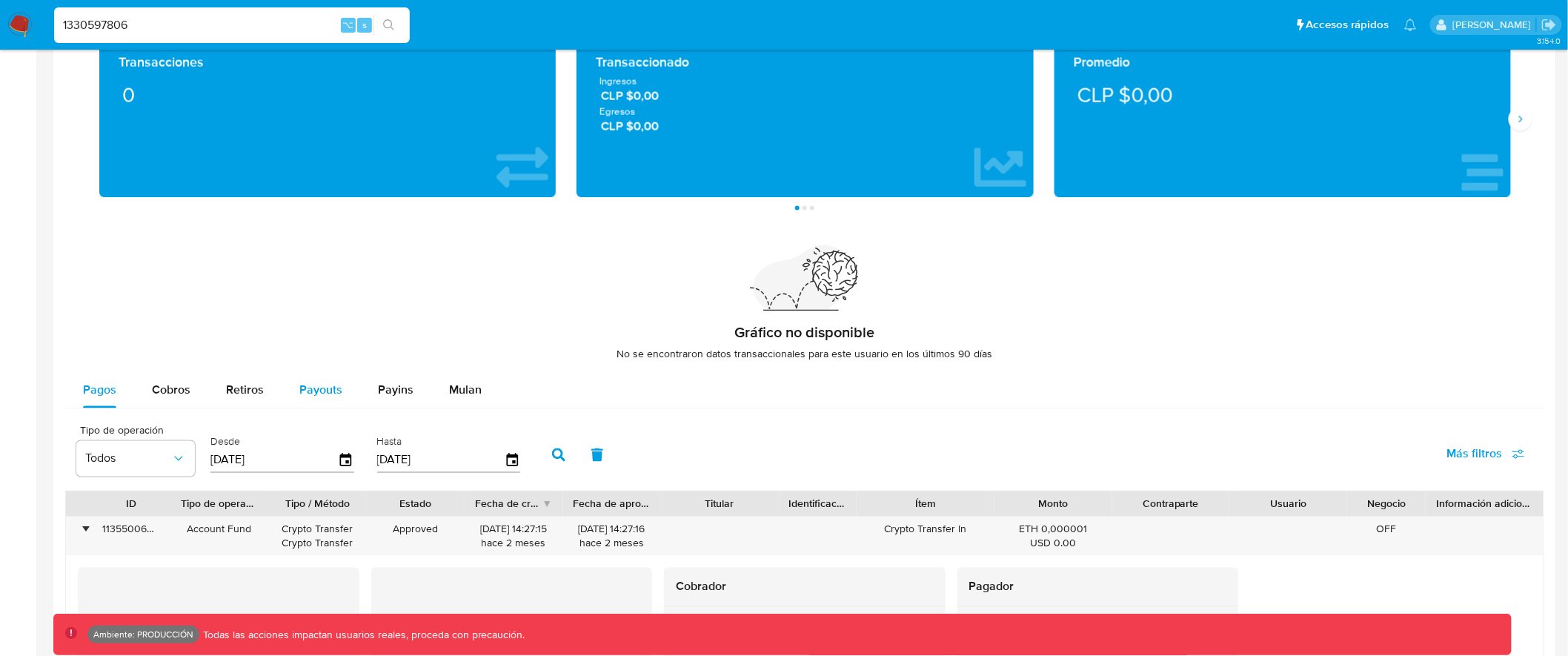
click at [310, 389] on span "Payouts" at bounding box center [320, 390] width 43 height 17
select select "10"
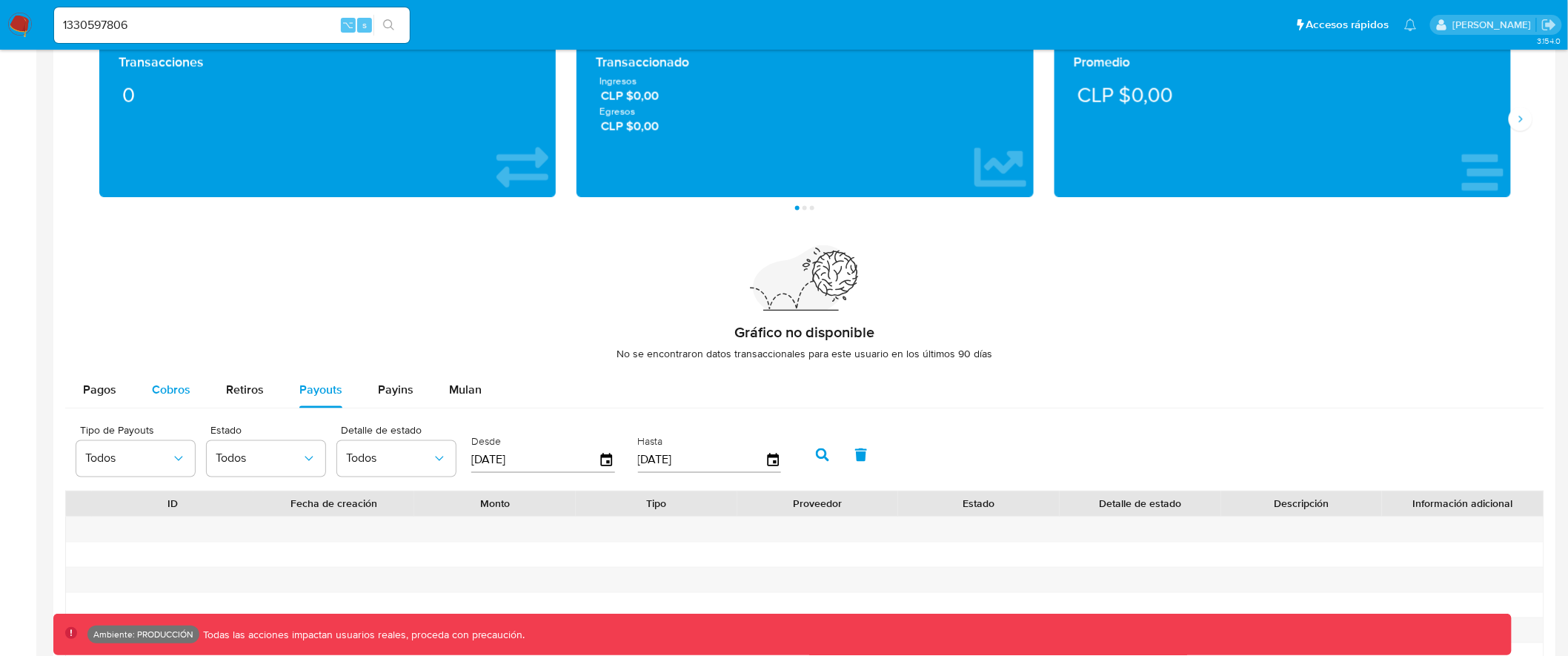
click at [174, 392] on span "Cobros" at bounding box center [171, 390] width 39 height 17
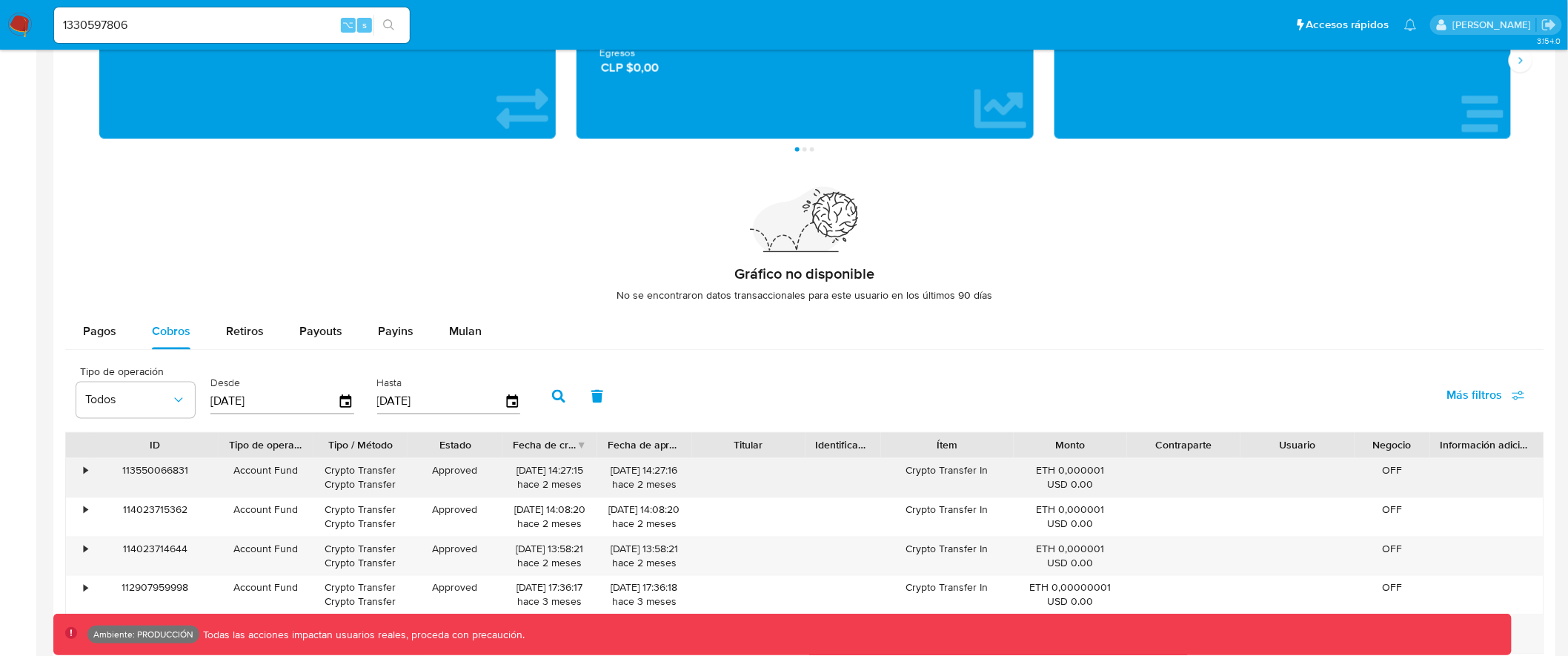
scroll to position [1073, 0]
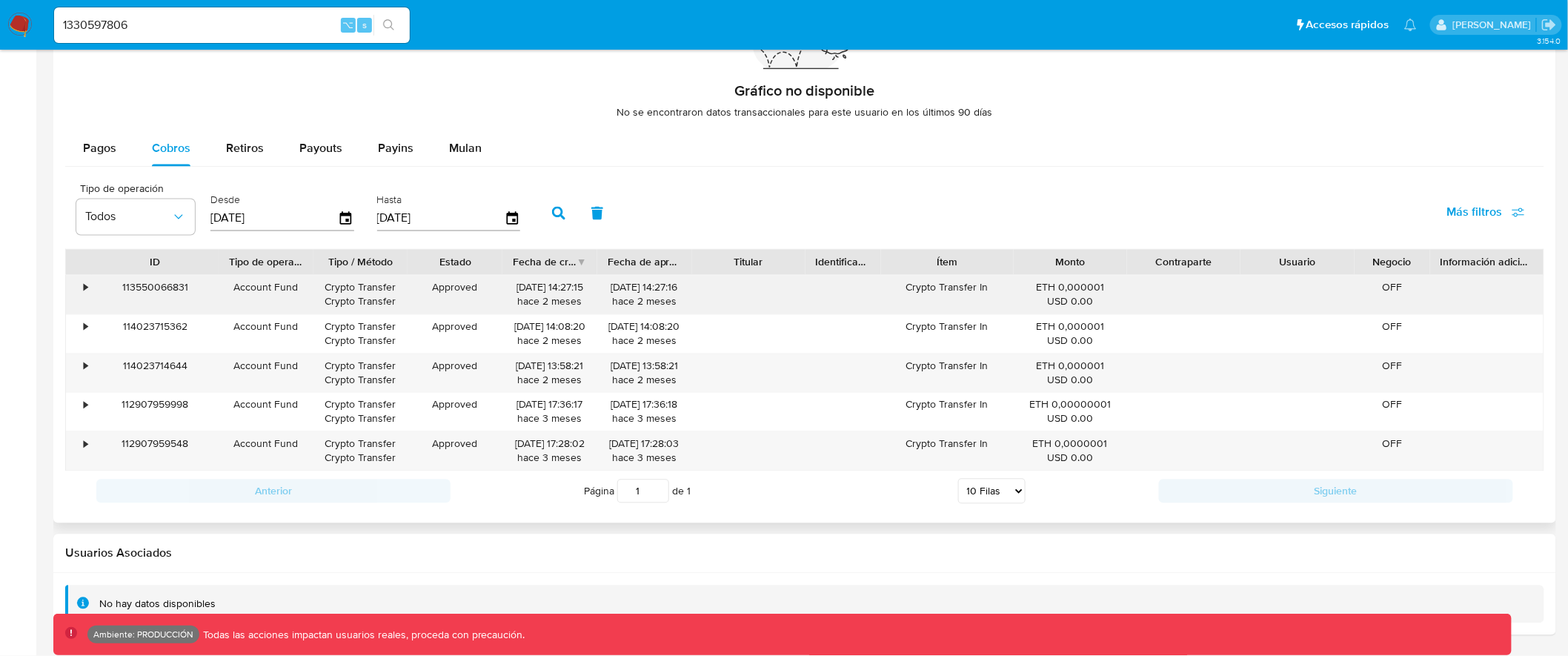
click at [77, 289] on div "•" at bounding box center [79, 295] width 26 height 39
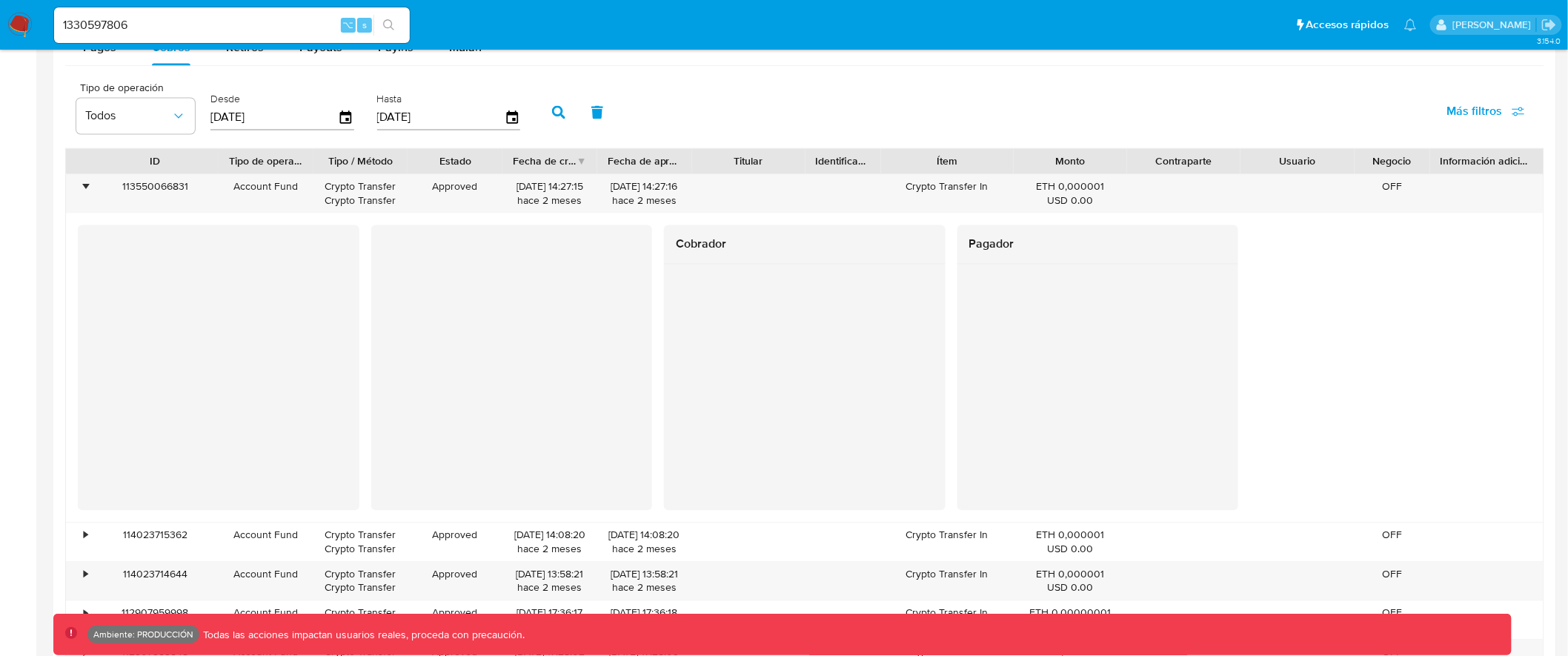
scroll to position [1162, 0]
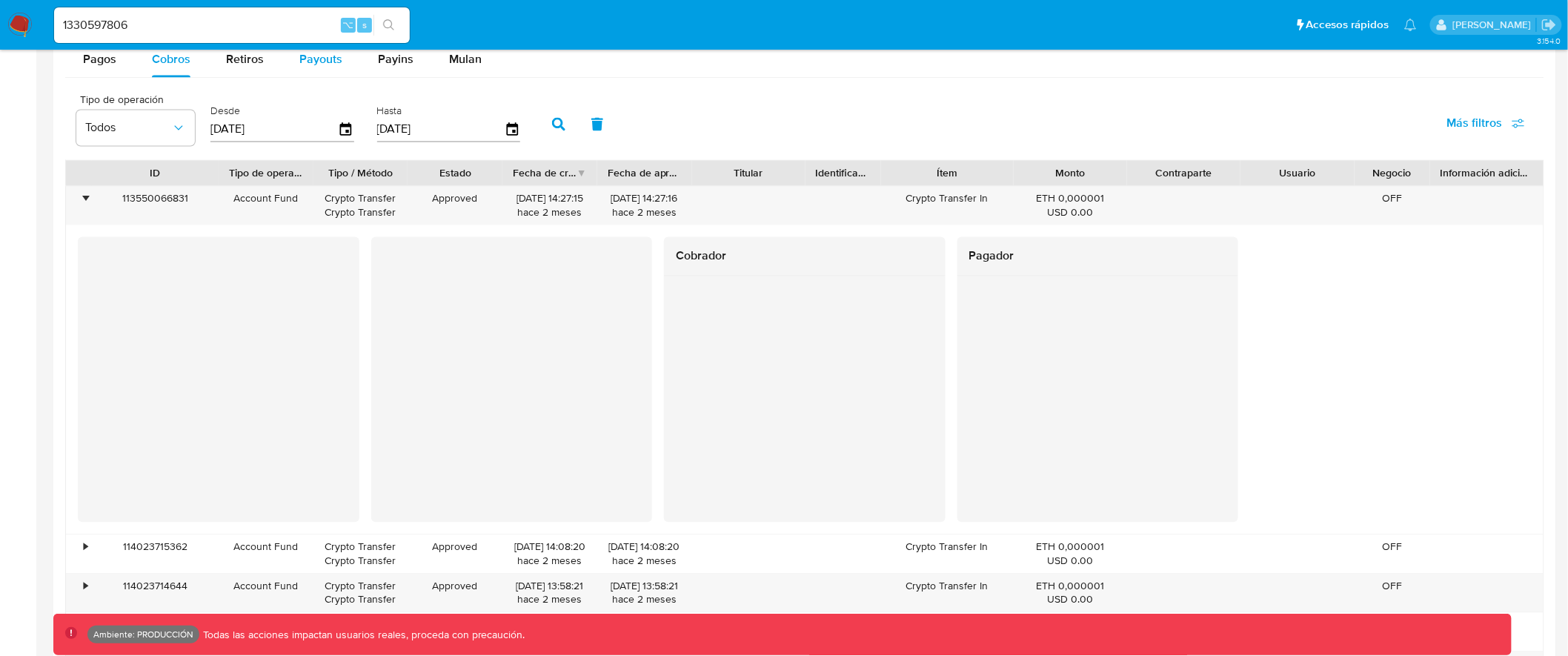
click at [312, 52] on span "Payouts" at bounding box center [320, 59] width 43 height 17
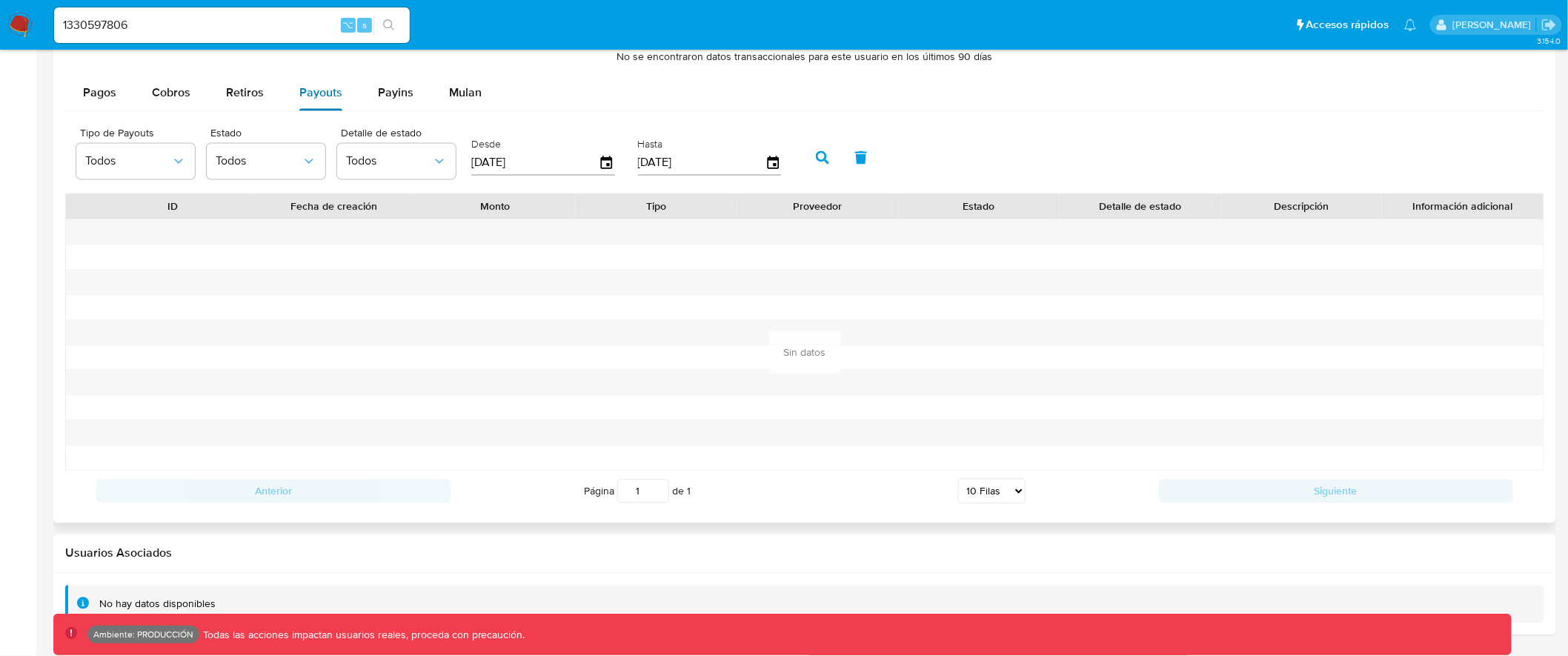
scroll to position [1129, 0]
click at [816, 155] on icon "button" at bounding box center [823, 158] width 13 height 13
click at [818, 155] on icon "button" at bounding box center [823, 158] width 13 height 13
click at [87, 96] on span "Pagos" at bounding box center [99, 93] width 34 height 17
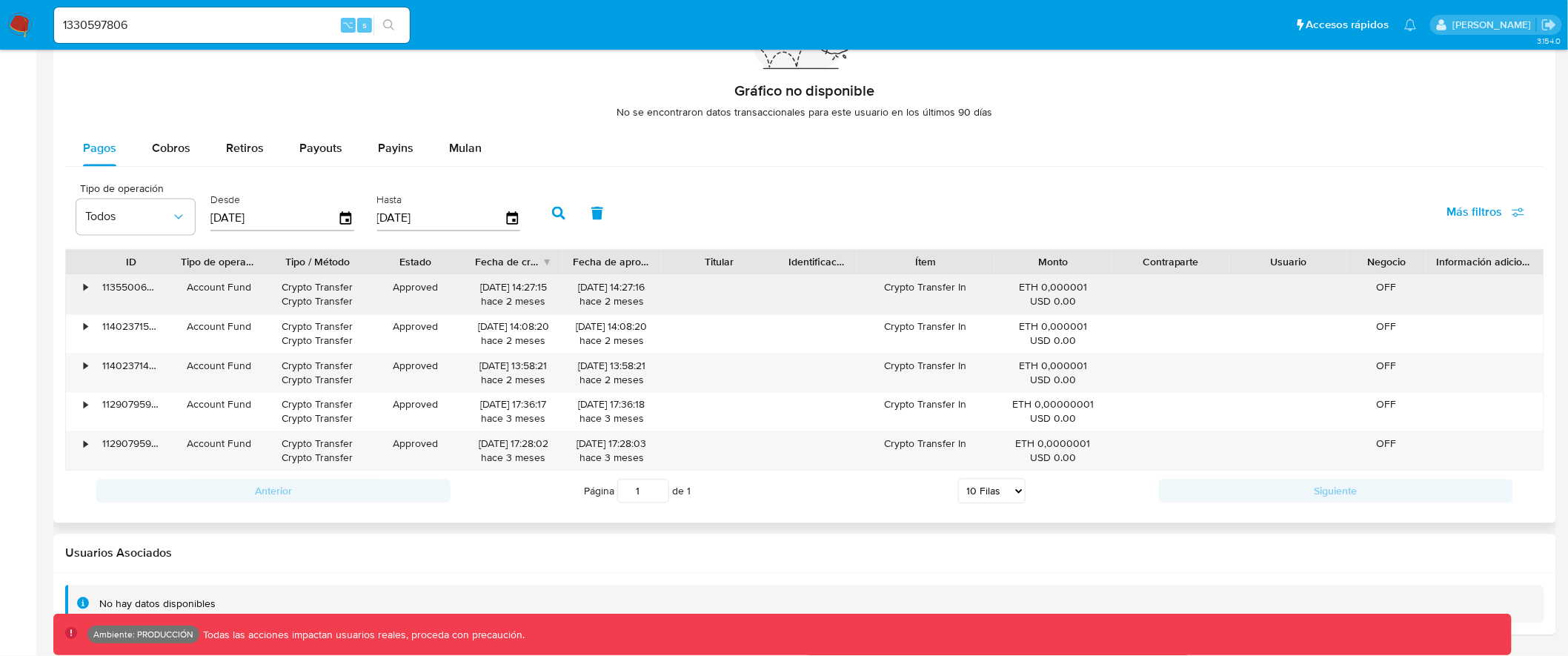
click at [86, 286] on div "•" at bounding box center [85, 287] width 4 height 14
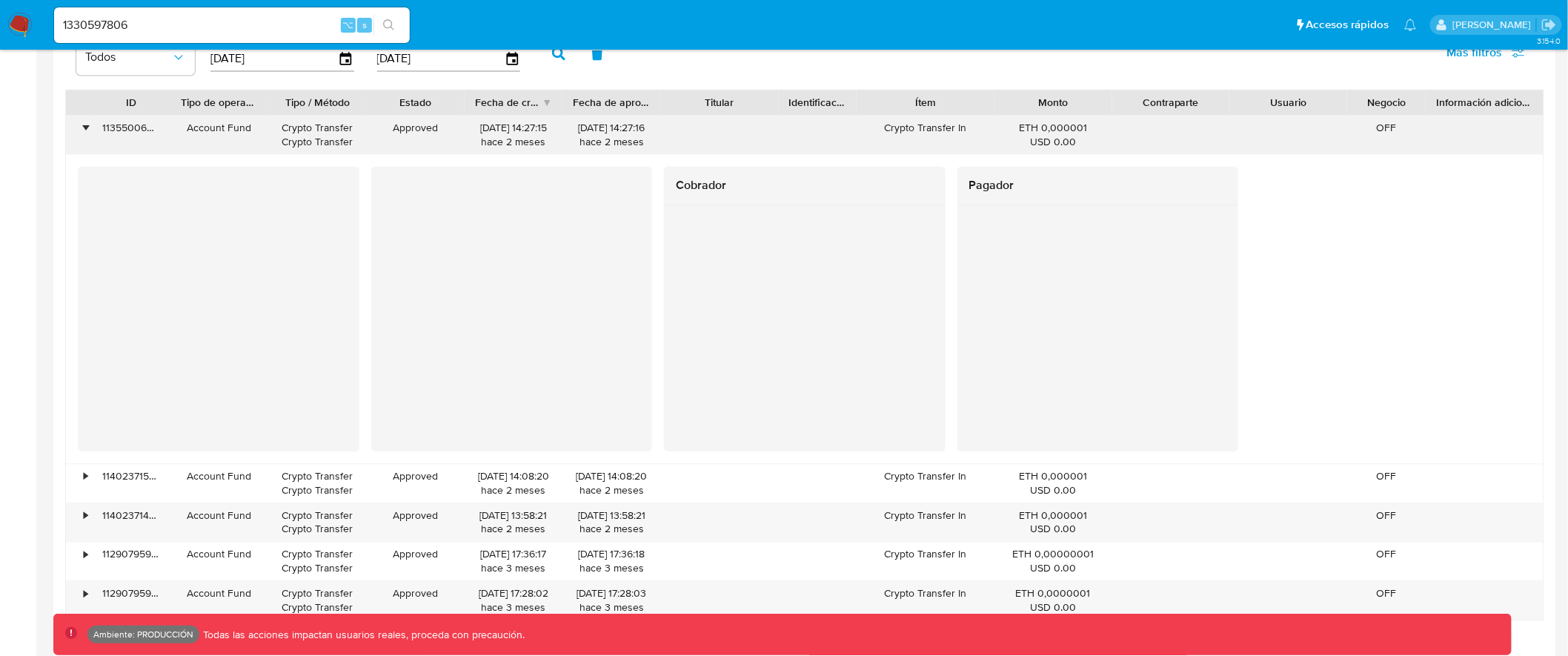
scroll to position [1324, 0]
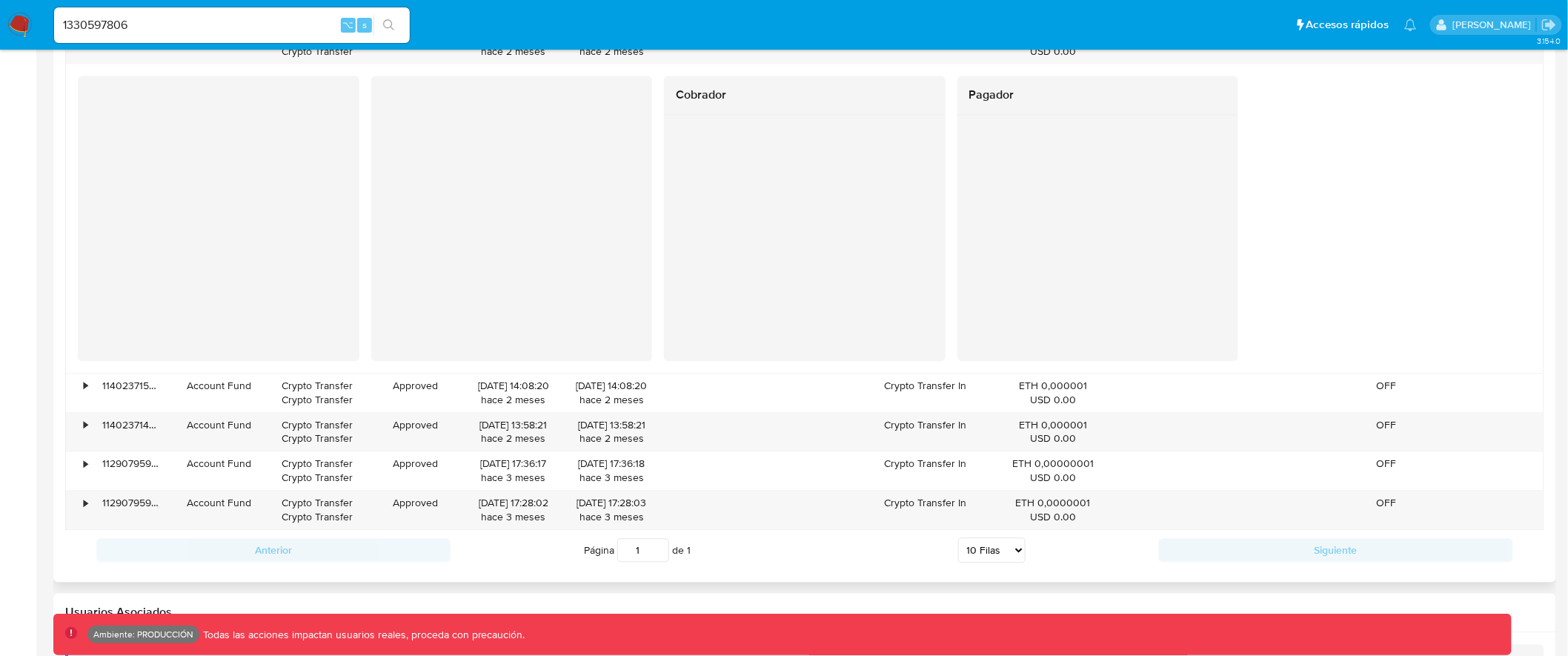
drag, startPoint x: 1279, startPoint y: 134, endPoint x: 1326, endPoint y: 308, distance: 180.2
click at [1318, 275] on div "Cobrador Pagador" at bounding box center [805, 218] width 1454 height 285
click at [1163, 266] on div "Pagador" at bounding box center [1098, 218] width 281 height 285
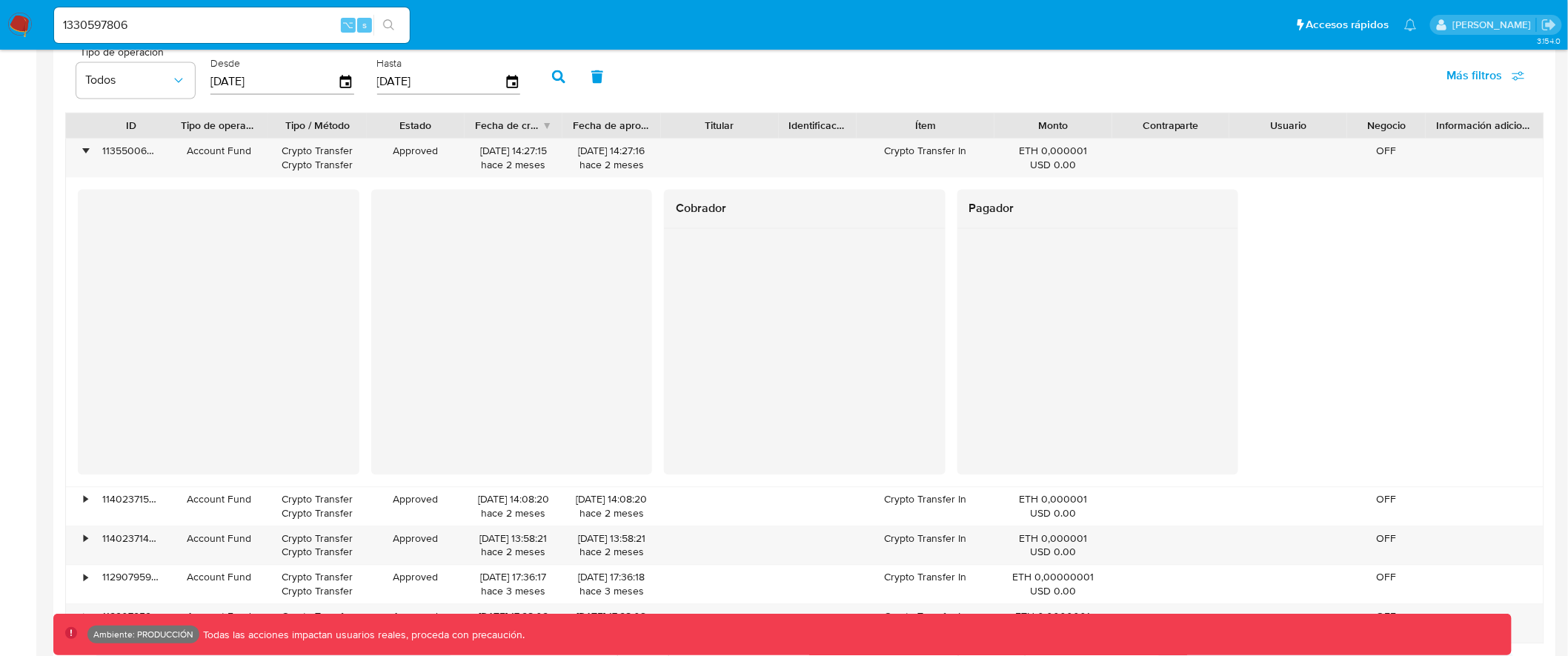
scroll to position [1232, 0]
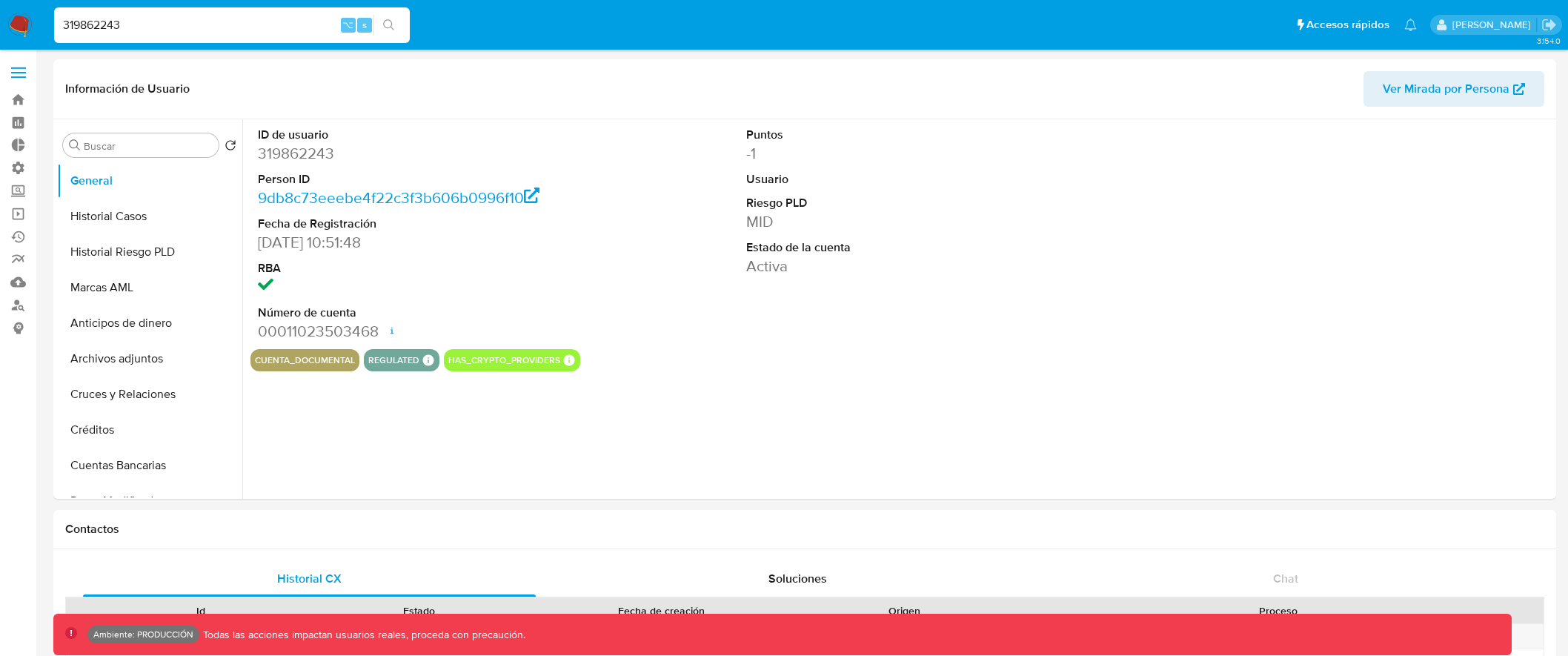
select select "10"
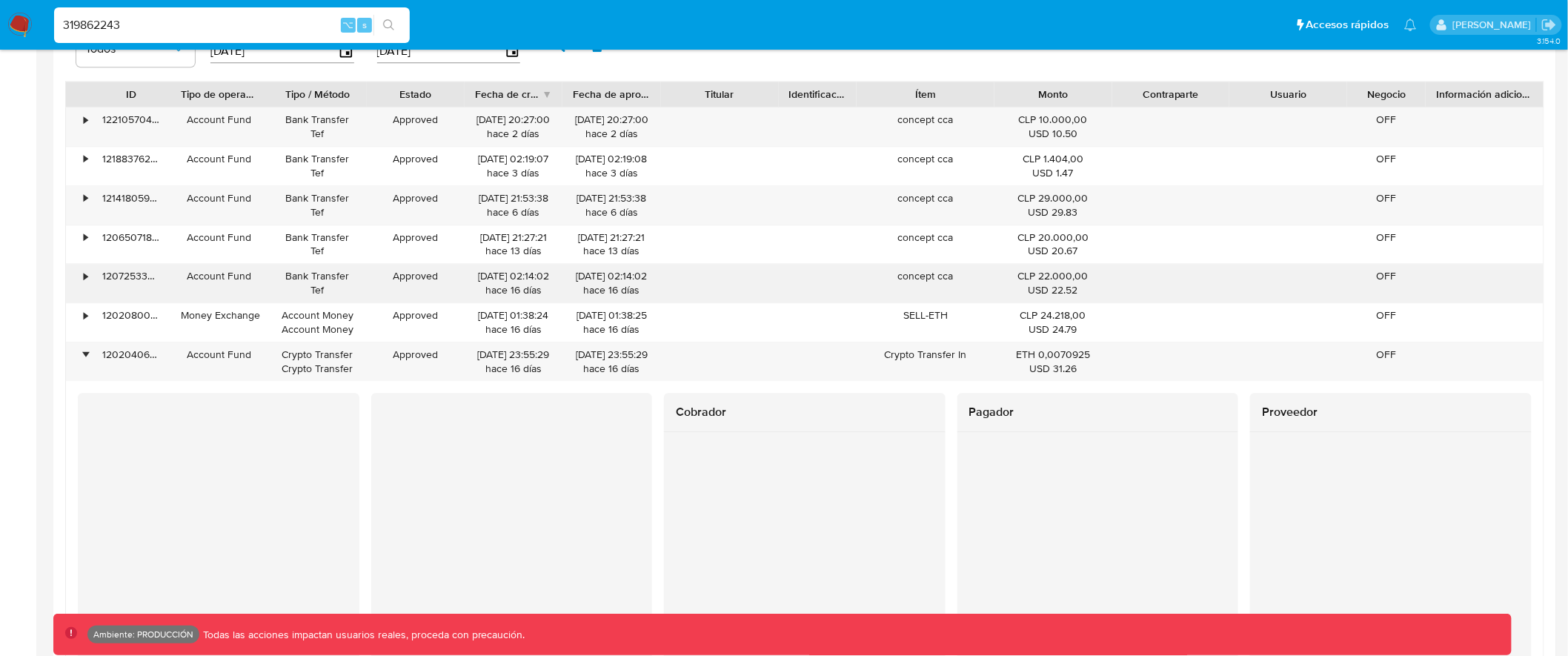
scroll to position [1463, 0]
